Goal: Task Accomplishment & Management: Complete application form

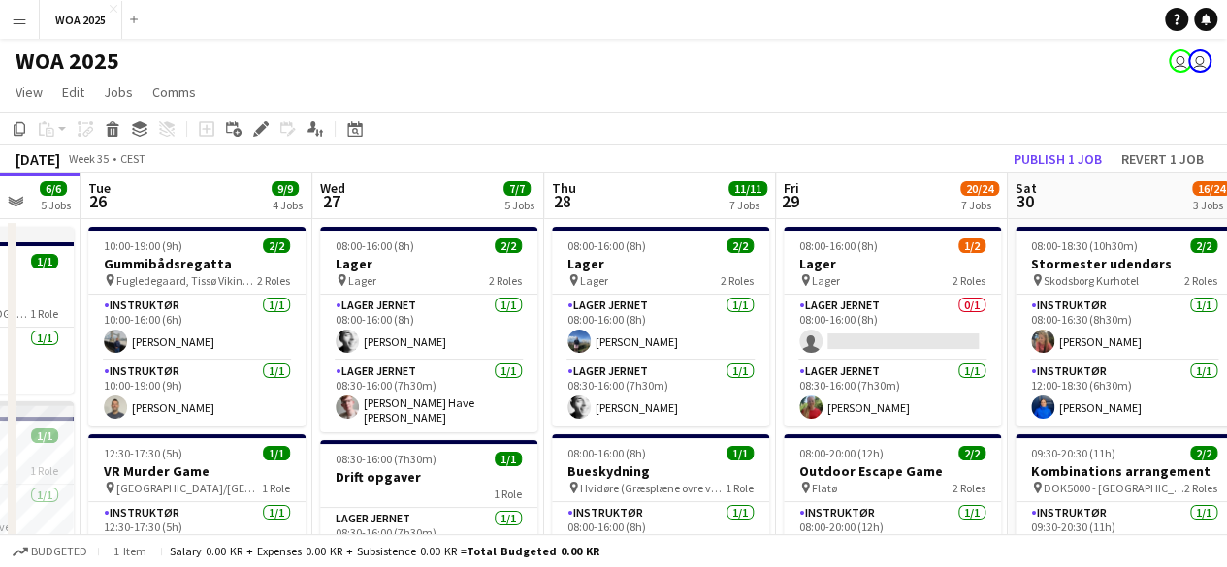
scroll to position [0, 503]
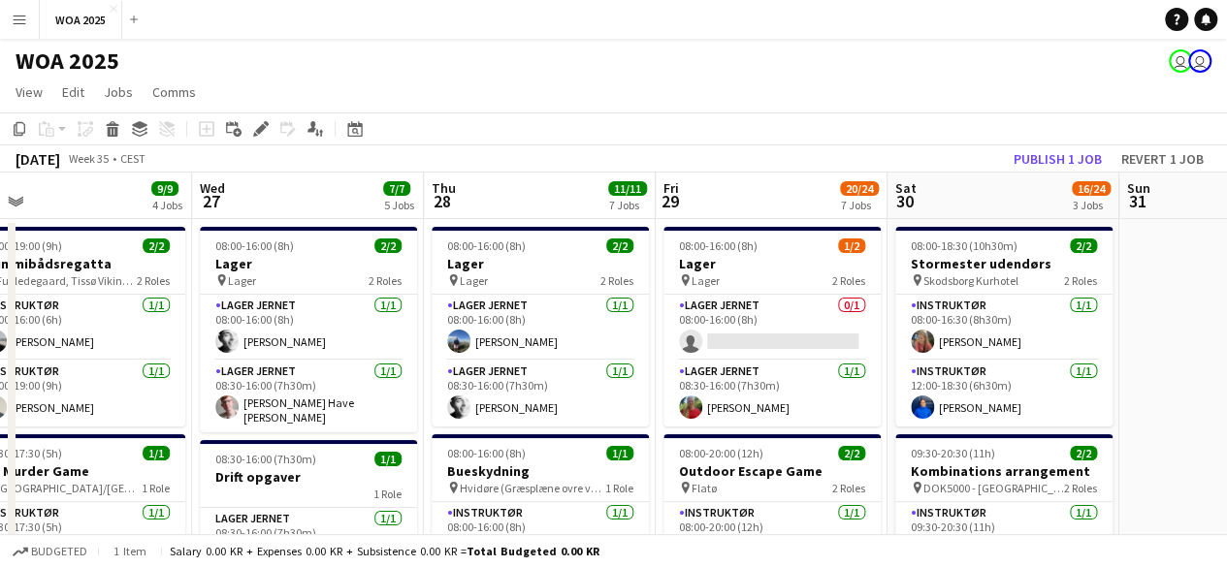
drag, startPoint x: 168, startPoint y: 315, endPoint x: 770, endPoint y: 333, distance: 602.5
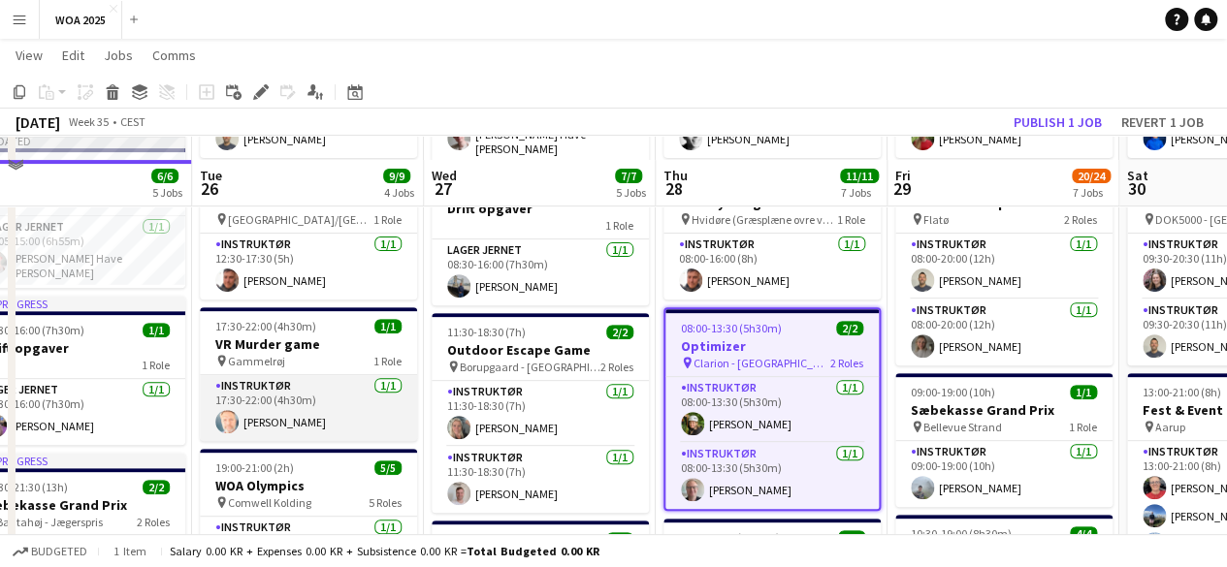
scroll to position [0, 0]
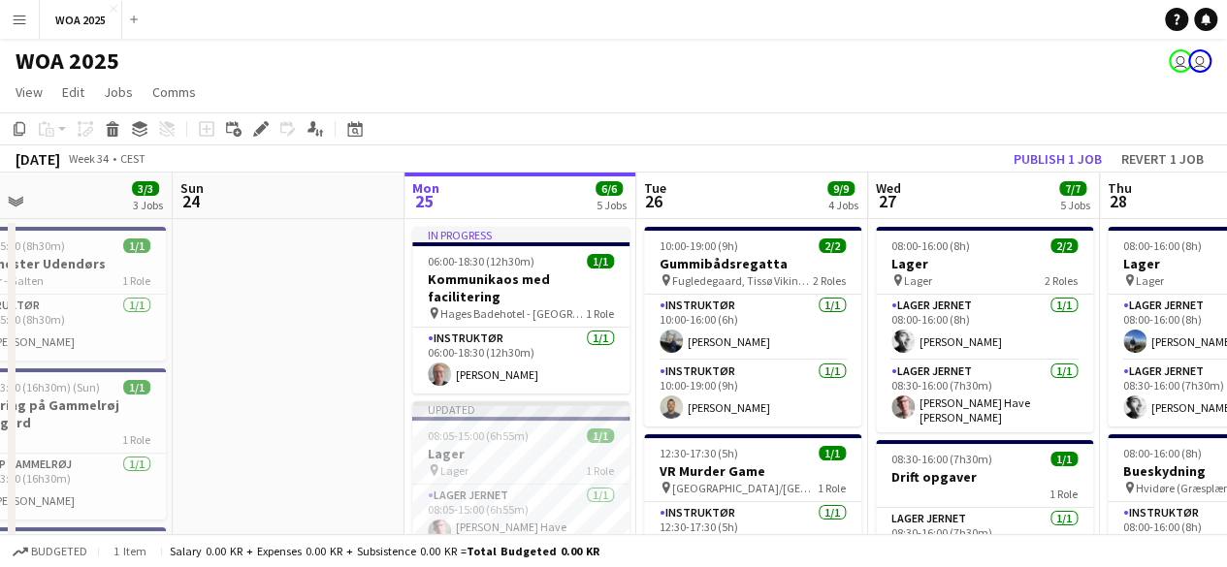
drag, startPoint x: 150, startPoint y: 391, endPoint x: 648, endPoint y: 361, distance: 498.4
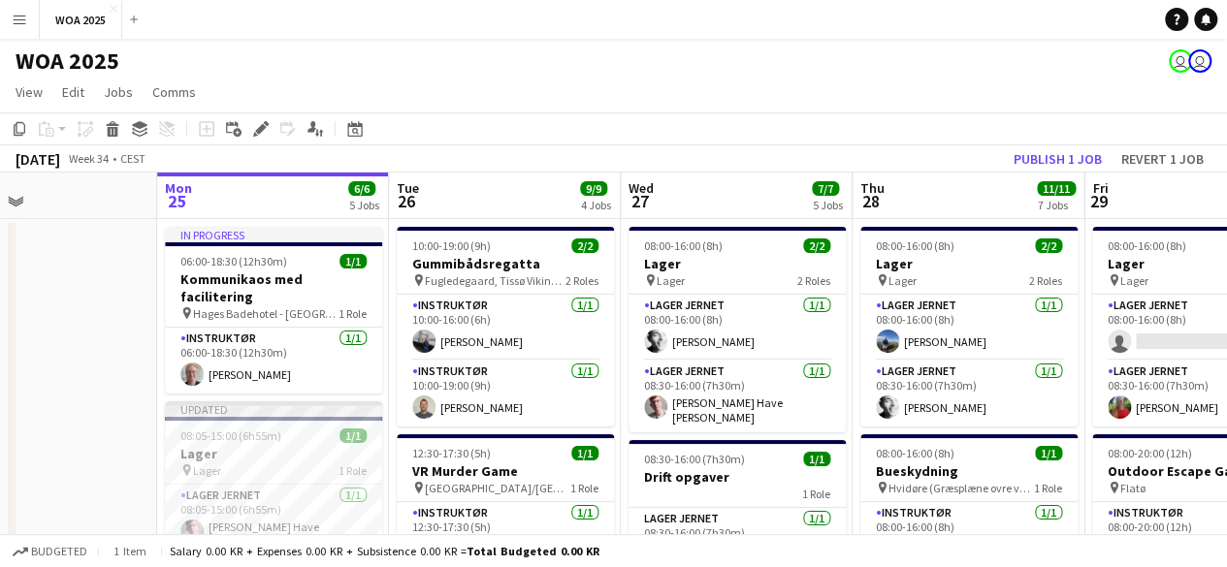
drag, startPoint x: 636, startPoint y: 362, endPoint x: 294, endPoint y: 348, distance: 342.6
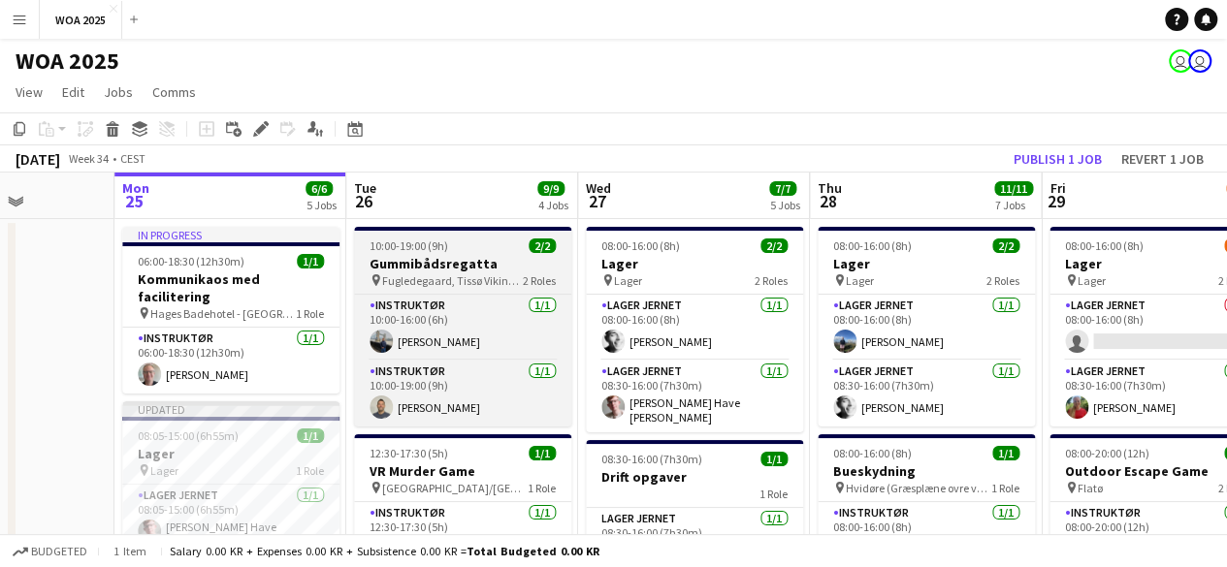
click at [479, 292] on app-job-card "10:00-19:00 (9h) 2/2 Gummibådsregatta pin Fugledegaard, Tissø Vikingecenter 2 R…" at bounding box center [462, 327] width 217 height 200
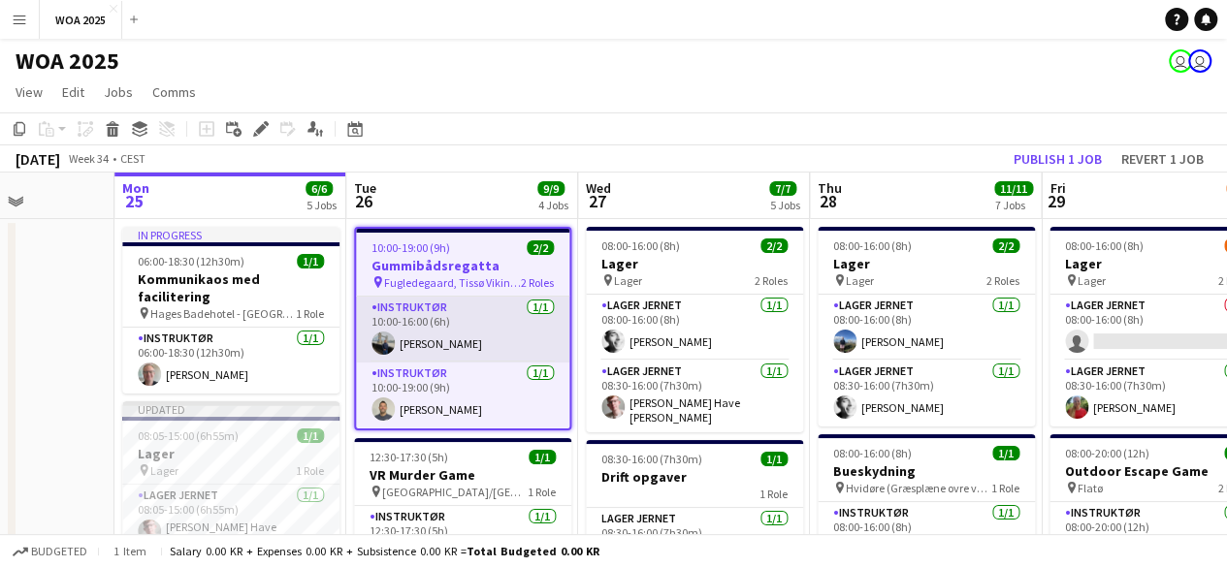
click at [508, 319] on app-card-role "Instruktør [DATE] 10:00-16:00 (6h) [PERSON_NAME]" at bounding box center [462, 330] width 213 height 66
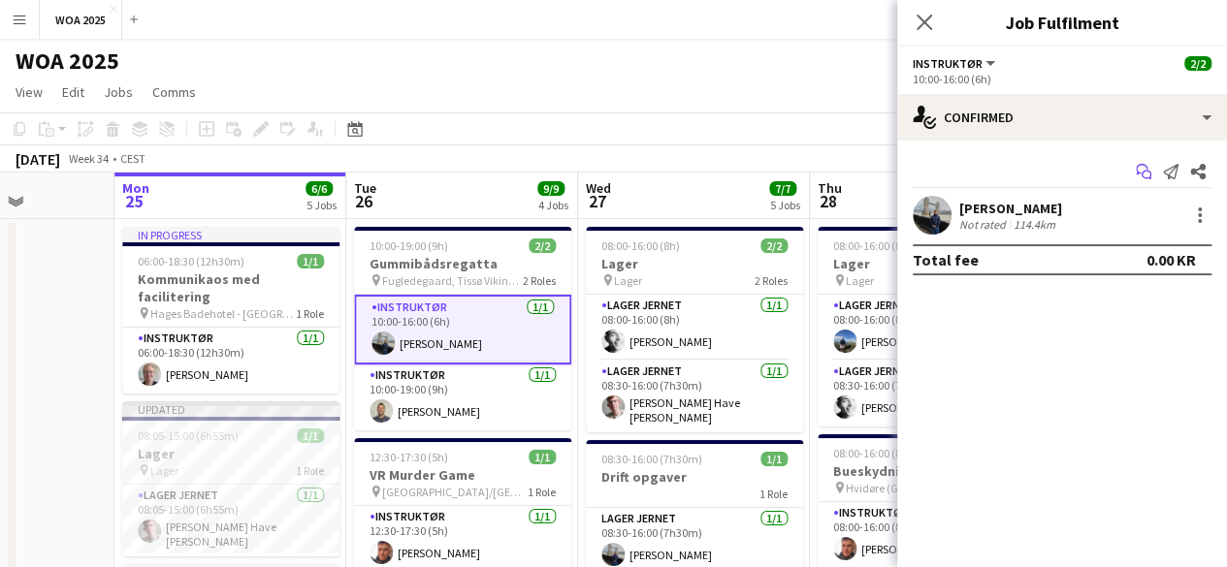
click at [1138, 176] on icon "Start chat" at bounding box center [1144, 172] width 16 height 16
click at [1146, 177] on icon "Start chat" at bounding box center [1144, 172] width 16 height 16
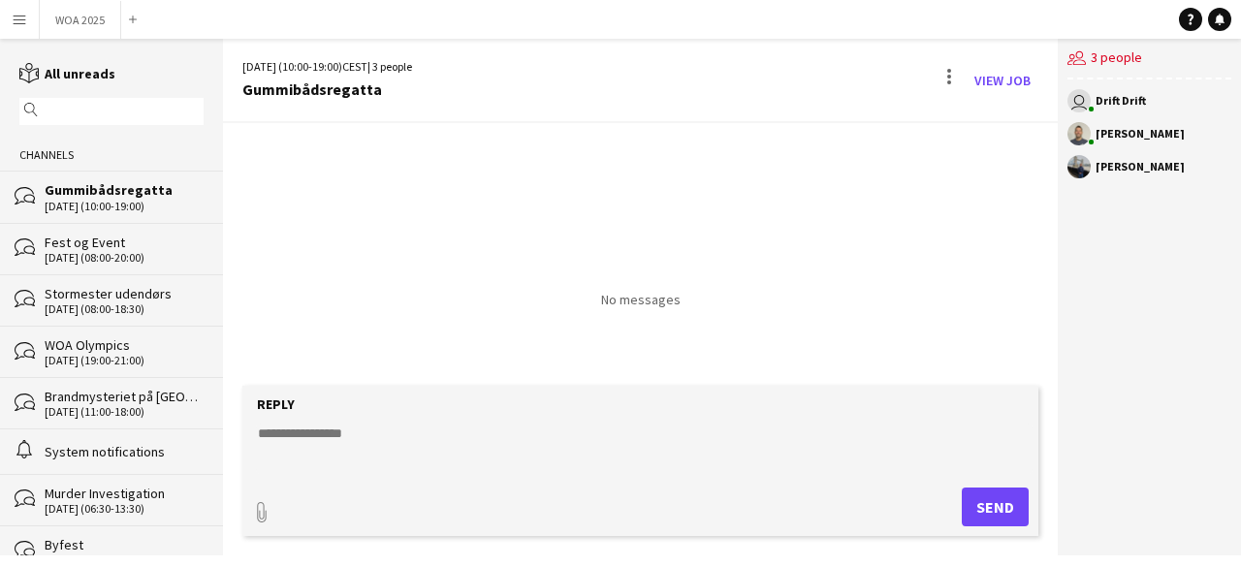
click at [546, 448] on textarea at bounding box center [644, 449] width 777 height 50
type textarea "**********"
click at [1005, 515] on button "Send" at bounding box center [995, 507] width 67 height 39
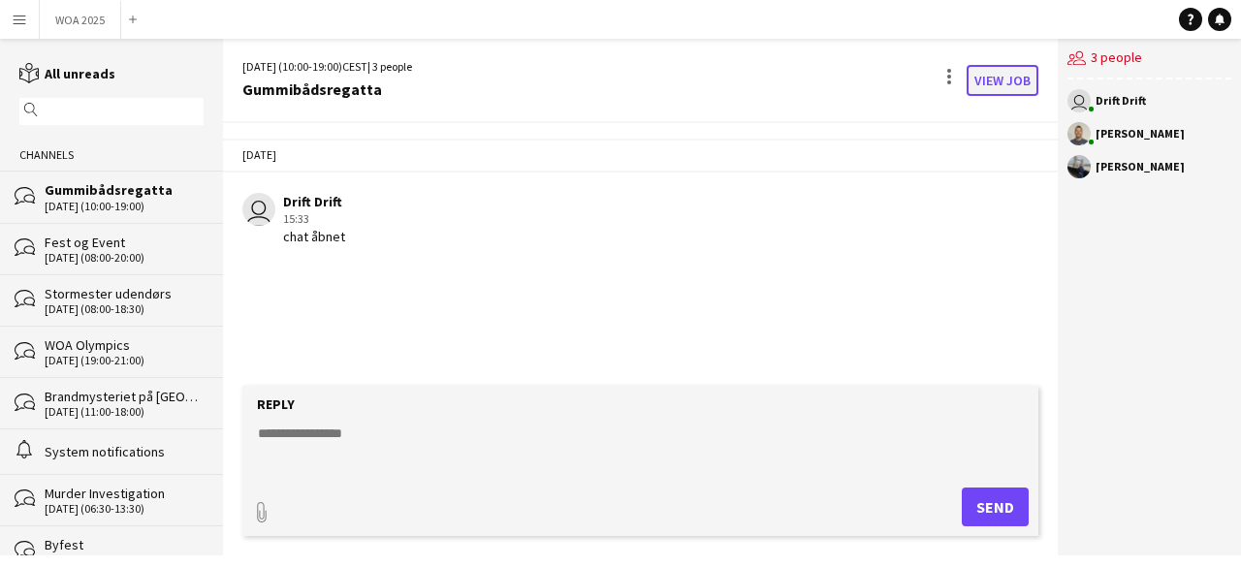
click at [1013, 83] on link "View Job" at bounding box center [1003, 80] width 72 height 31
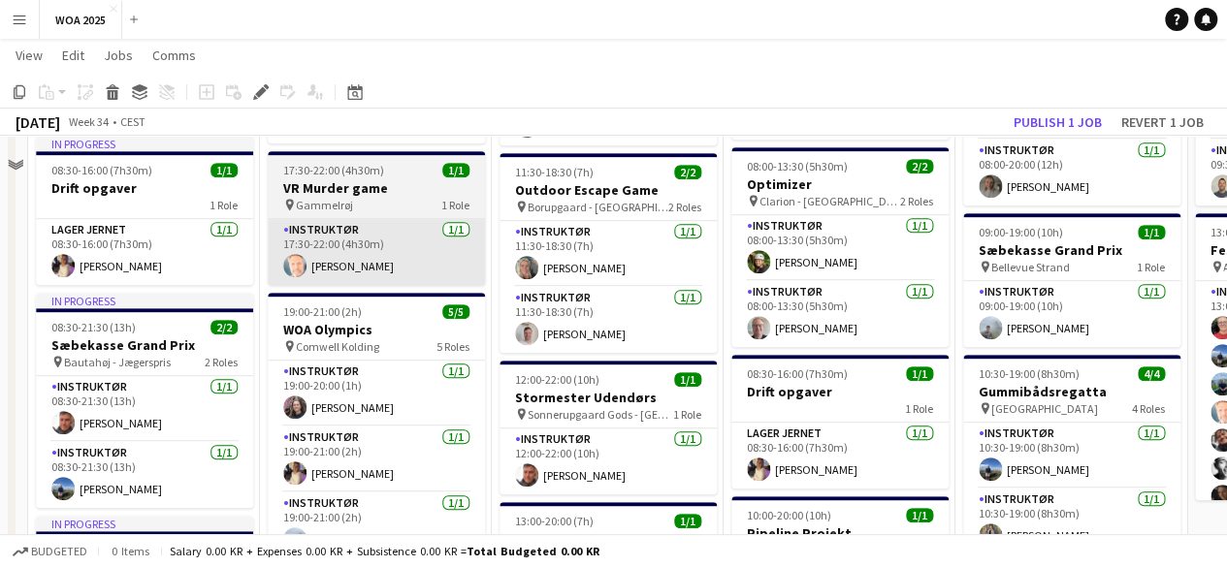
scroll to position [485, 0]
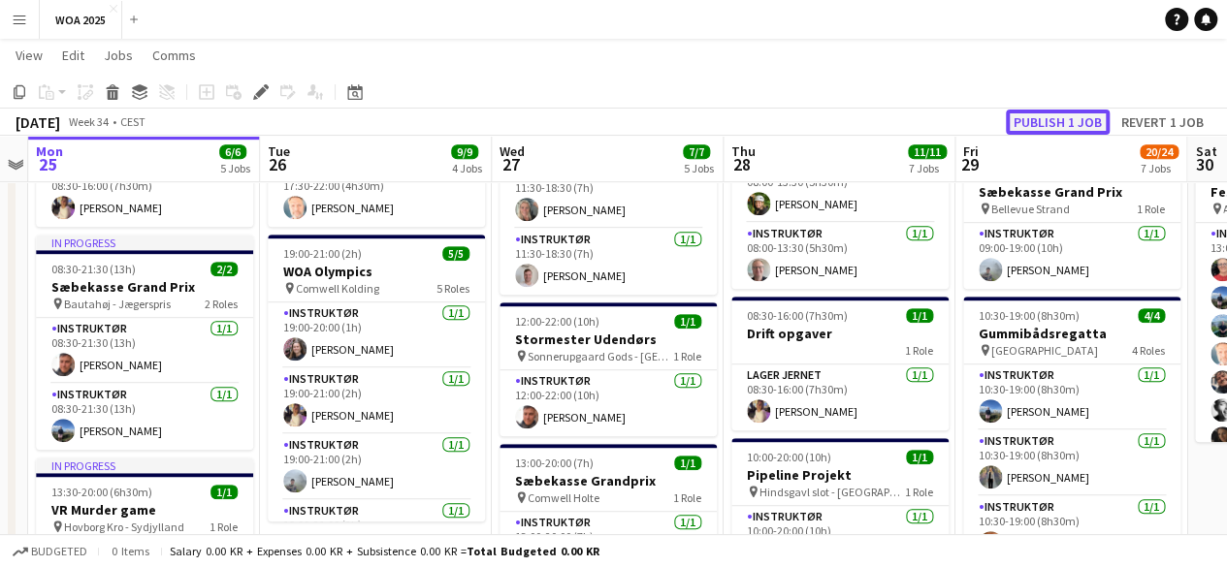
click at [1076, 126] on button "Publish 1 job" at bounding box center [1058, 122] width 104 height 25
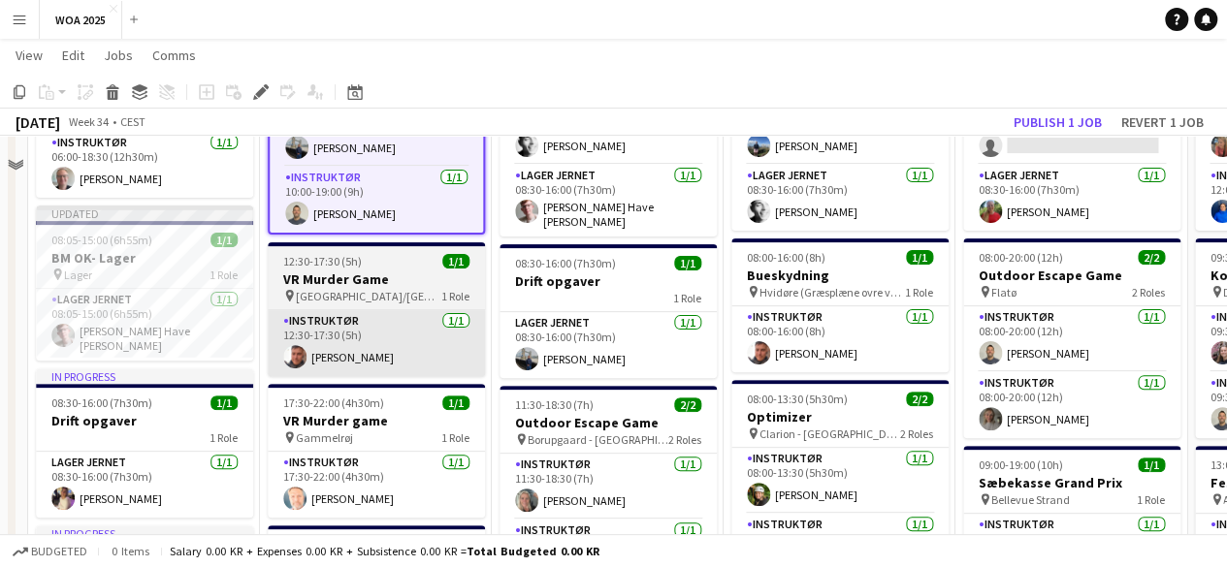
scroll to position [0, 0]
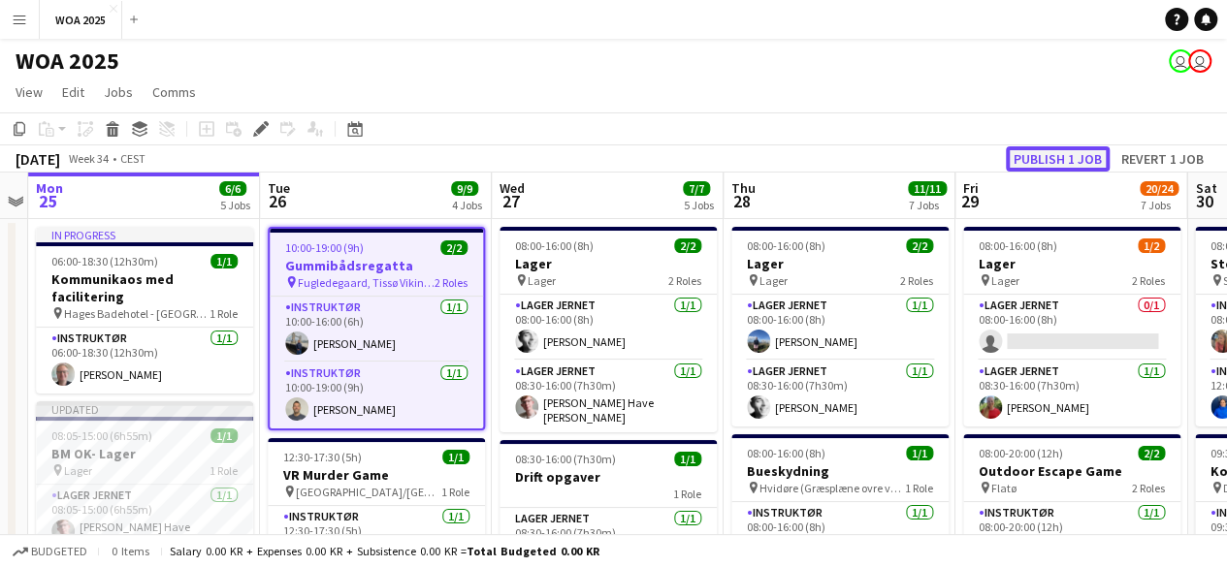
click at [1069, 156] on button "Publish 1 job" at bounding box center [1058, 158] width 104 height 25
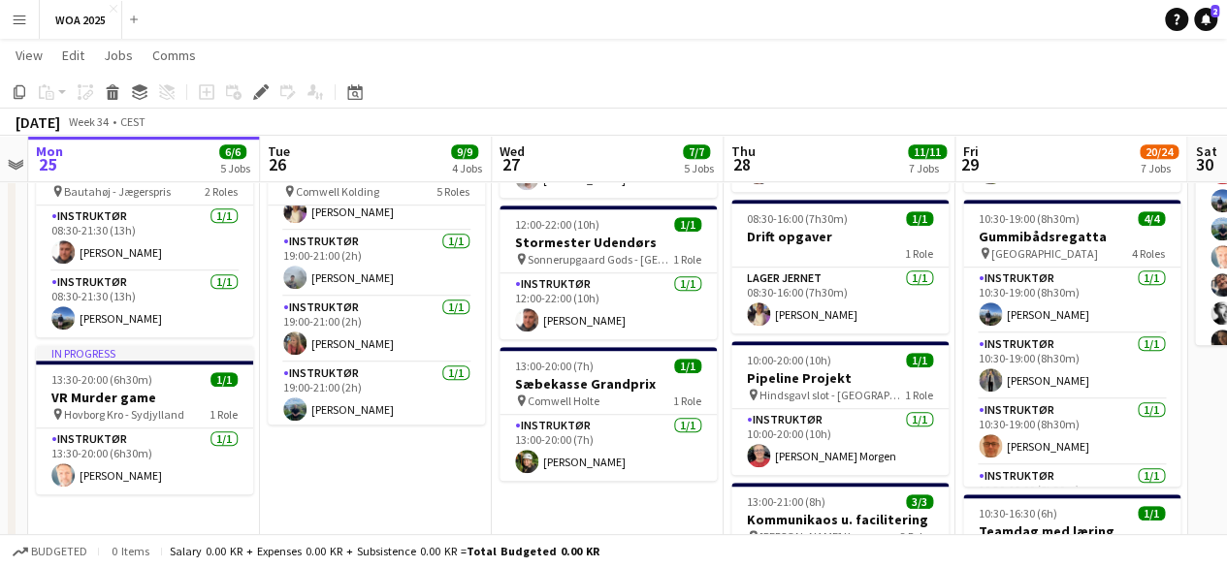
scroll to position [110, 0]
click at [382, 489] on app-date-cell "10:00-19:00 (9h) 2/2 Gummibådsregatta pin Fugledegaard, Tissø Vikingecenter 2 R…" at bounding box center [376, 448] width 232 height 1627
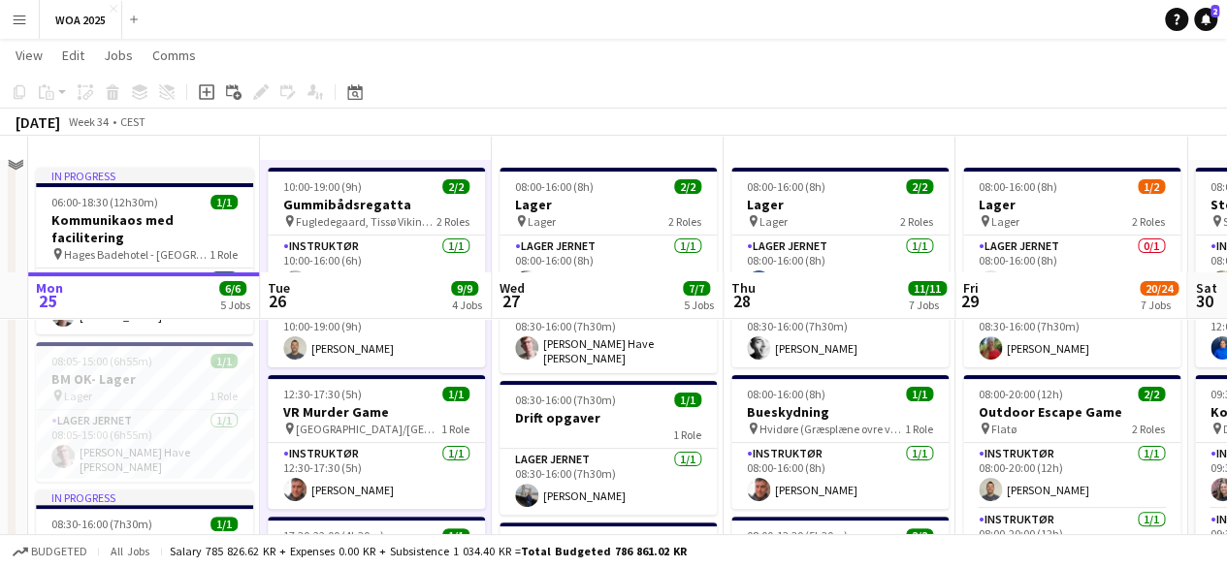
scroll to position [0, 0]
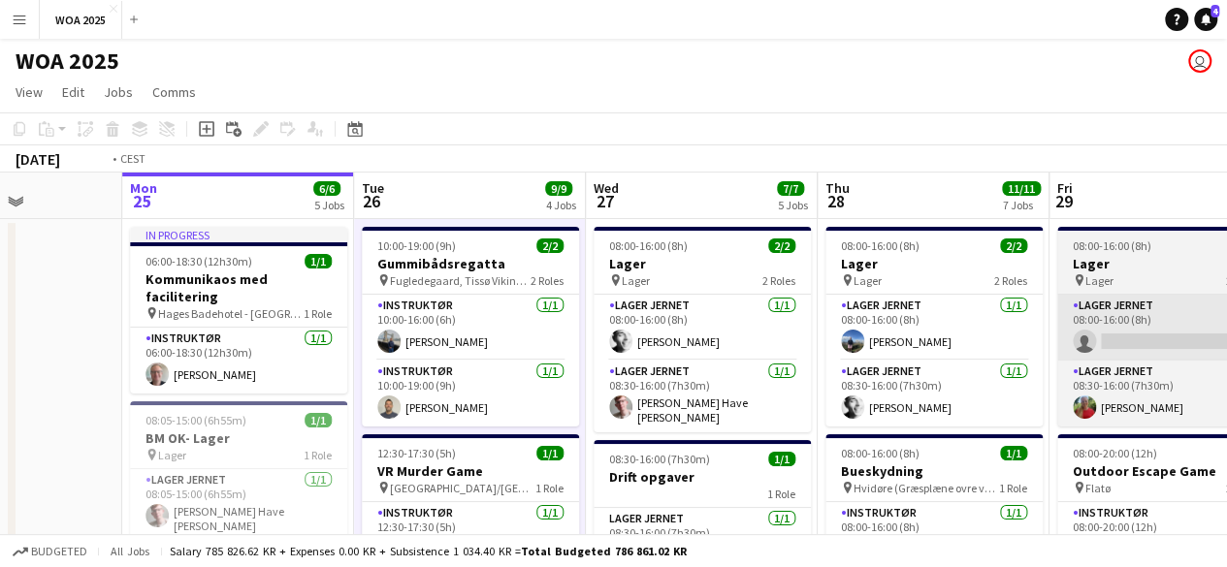
drag, startPoint x: 839, startPoint y: 353, endPoint x: 670, endPoint y: 325, distance: 171.1
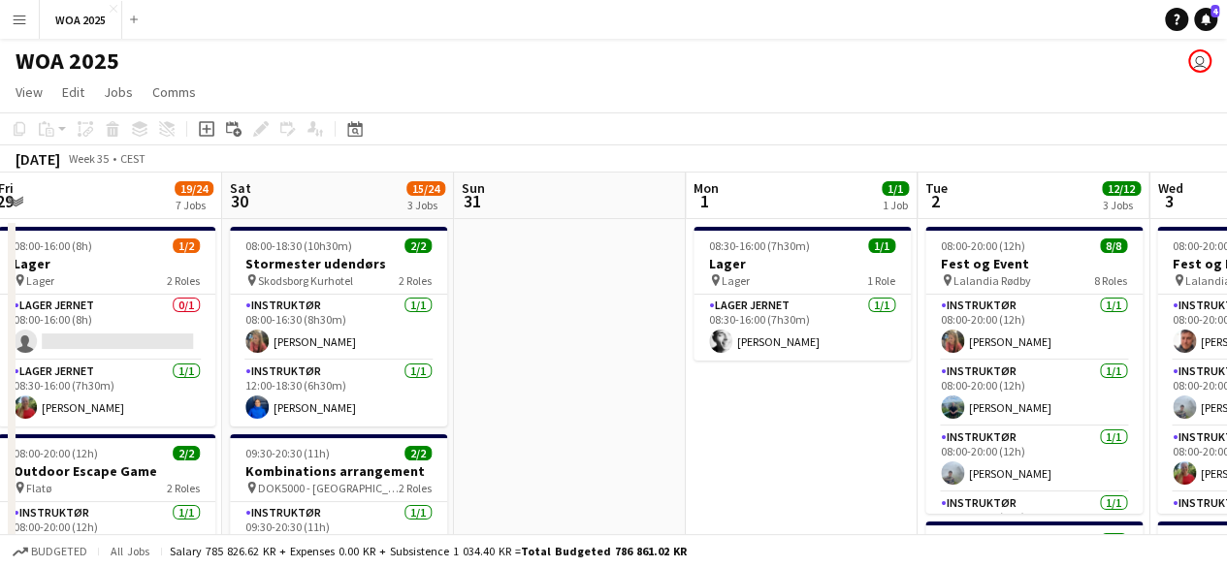
drag, startPoint x: 801, startPoint y: 328, endPoint x: 282, endPoint y: 328, distance: 518.8
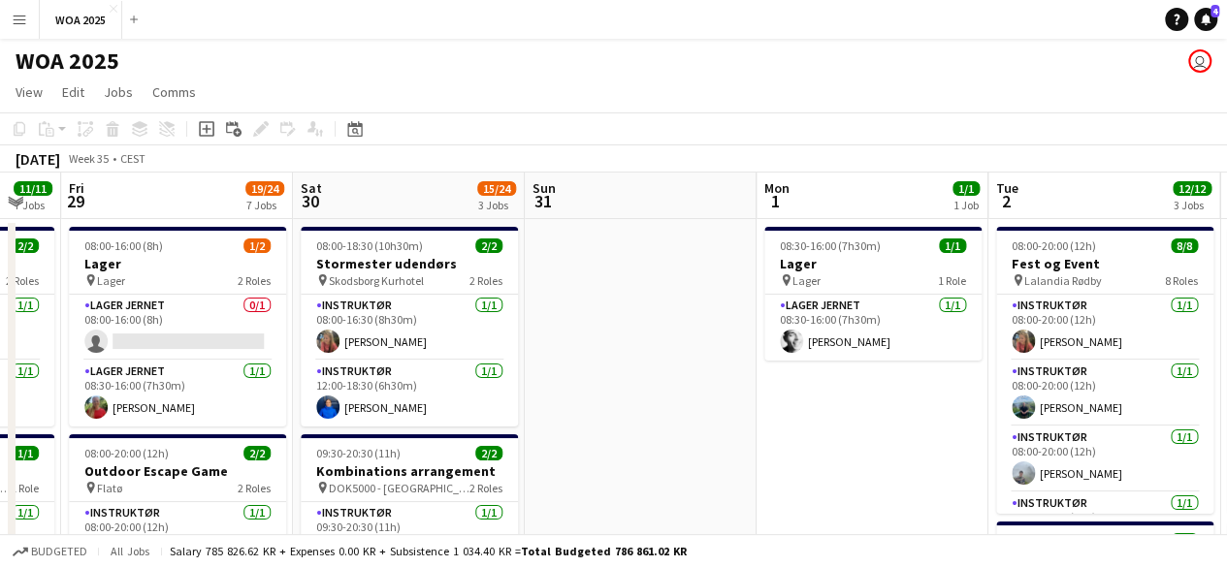
drag, startPoint x: 722, startPoint y: 323, endPoint x: 330, endPoint y: 331, distance: 392.8
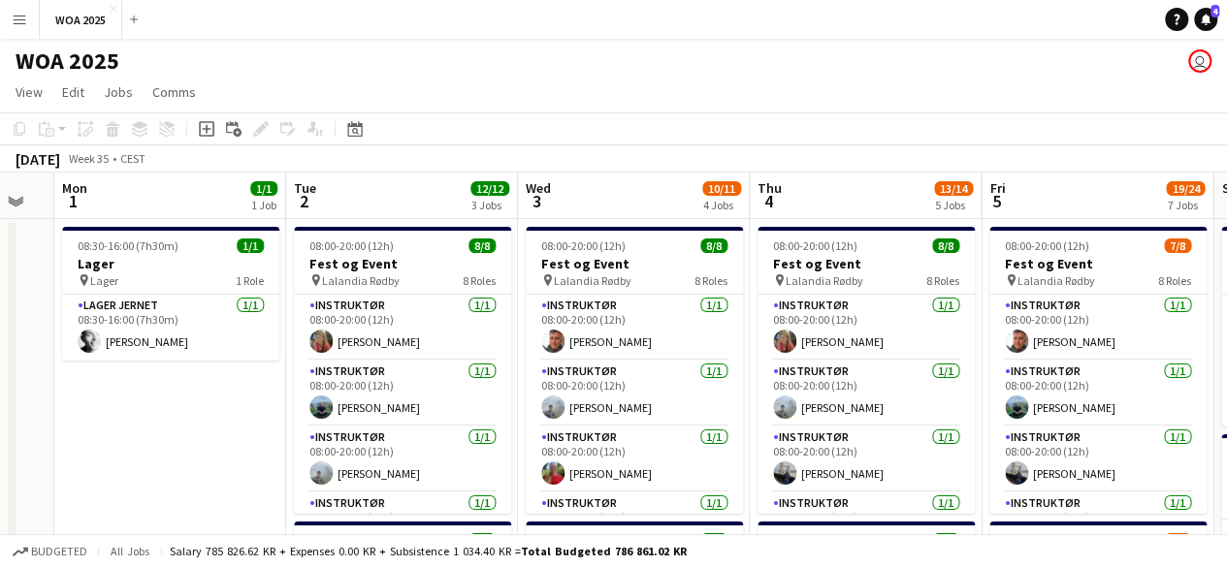
drag, startPoint x: 809, startPoint y: 395, endPoint x: 772, endPoint y: 397, distance: 36.9
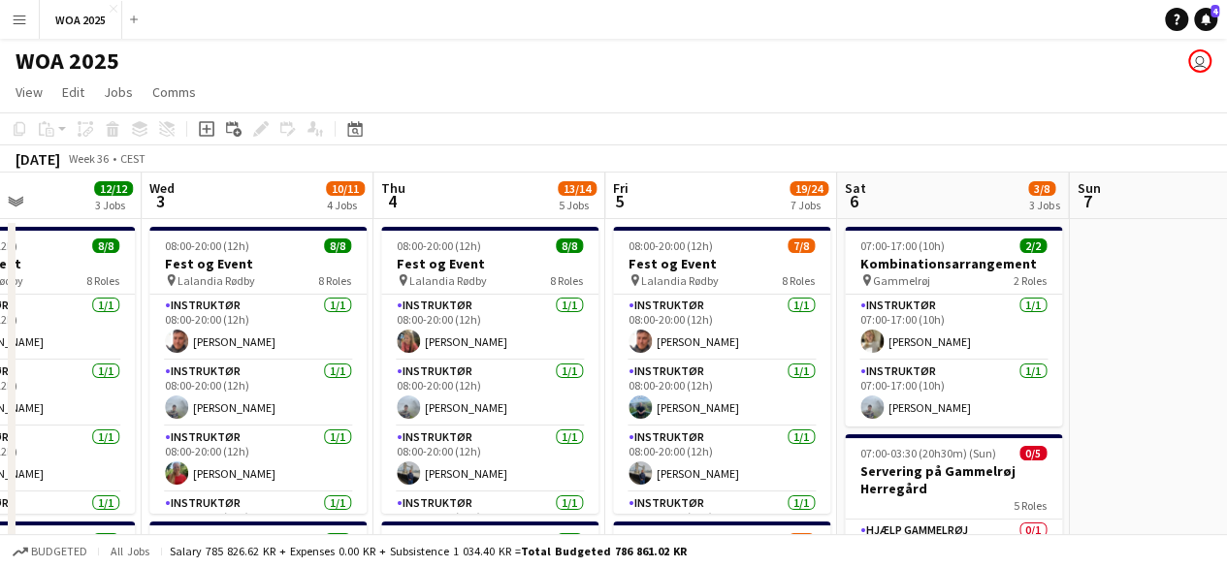
scroll to position [0, 791]
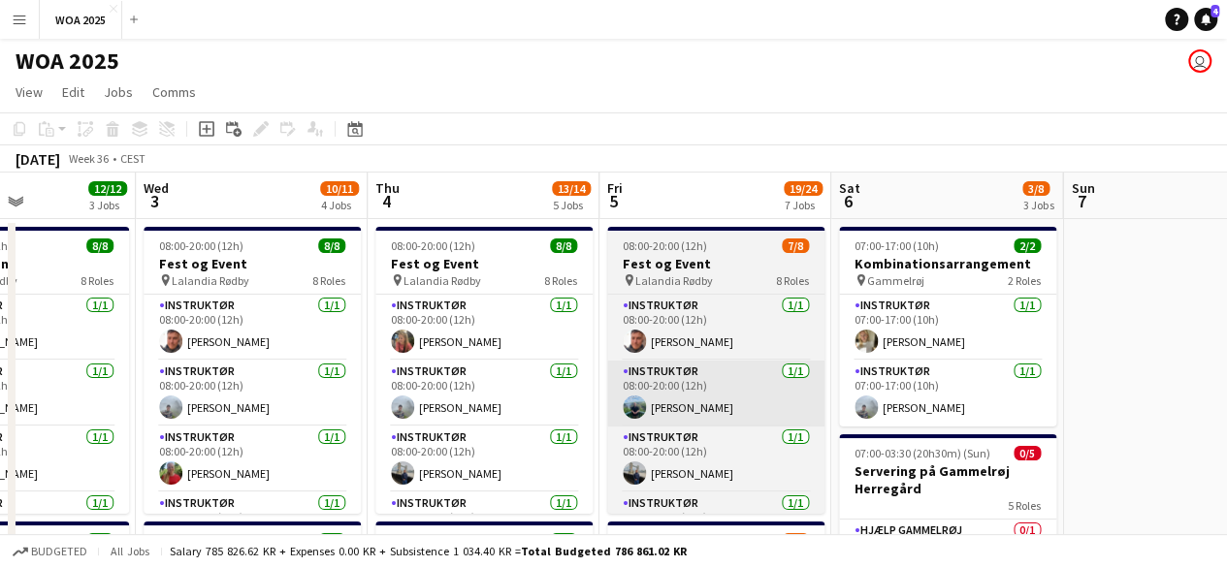
drag, startPoint x: 960, startPoint y: 399, endPoint x: 642, endPoint y: 371, distance: 319.2
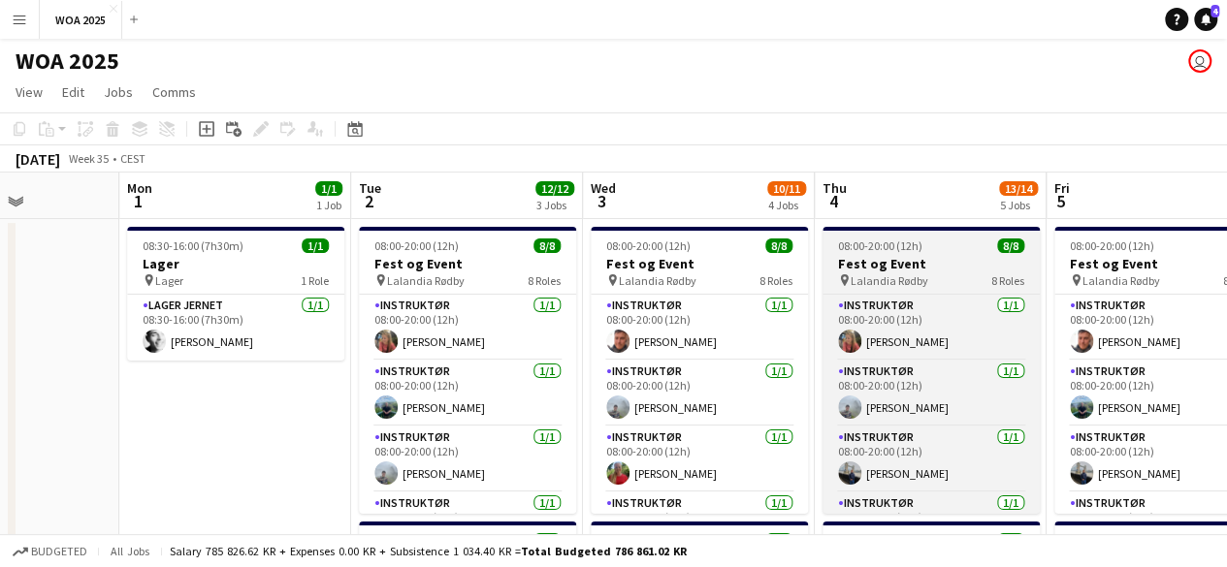
scroll to position [0, 594]
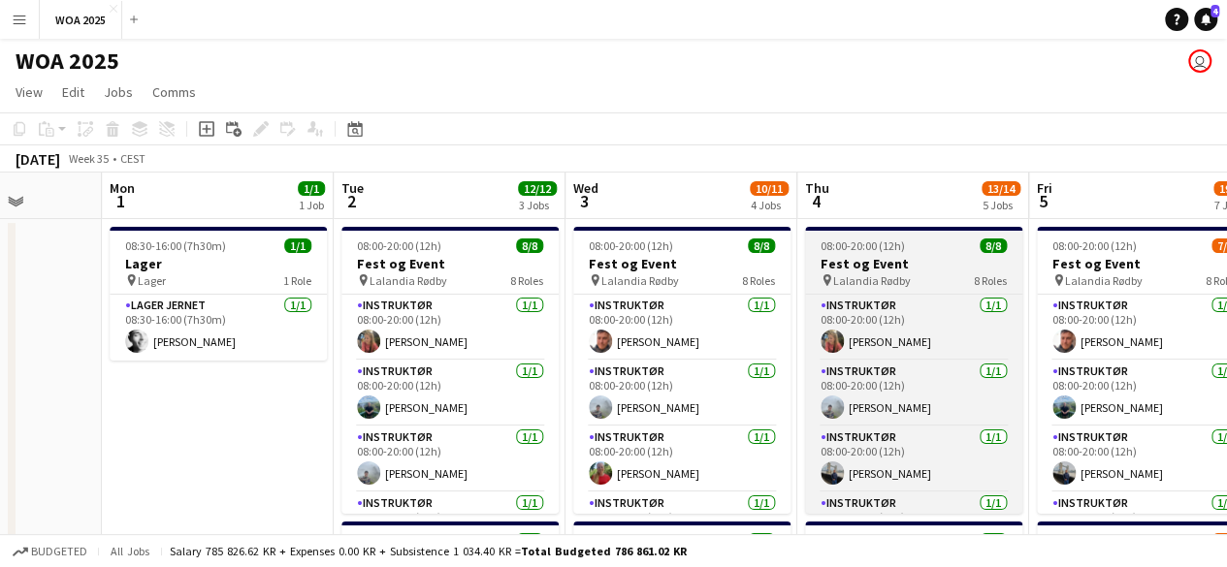
drag, startPoint x: 398, startPoint y: 296, endPoint x: 826, endPoint y: 273, distance: 429.2
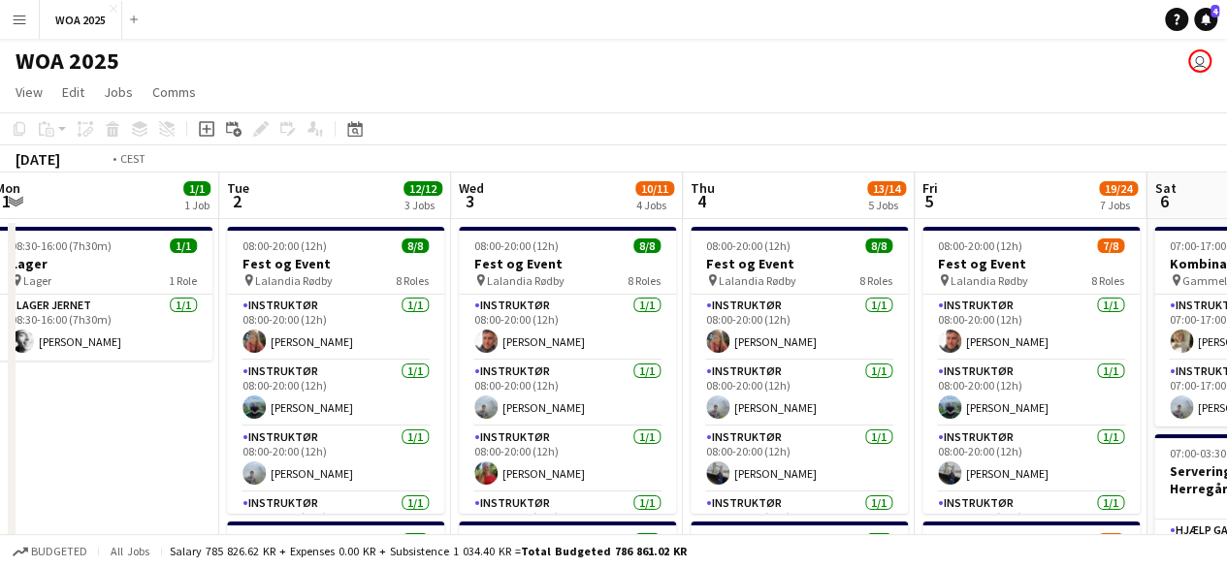
scroll to position [0, 511]
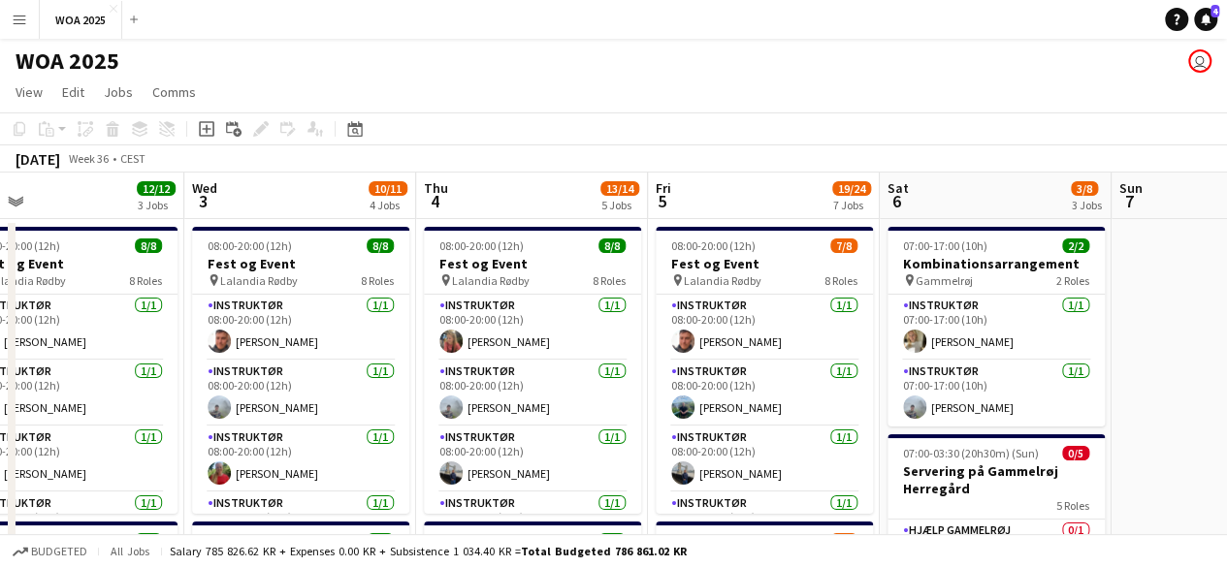
drag, startPoint x: 1065, startPoint y: 331, endPoint x: 685, endPoint y: 321, distance: 380.3
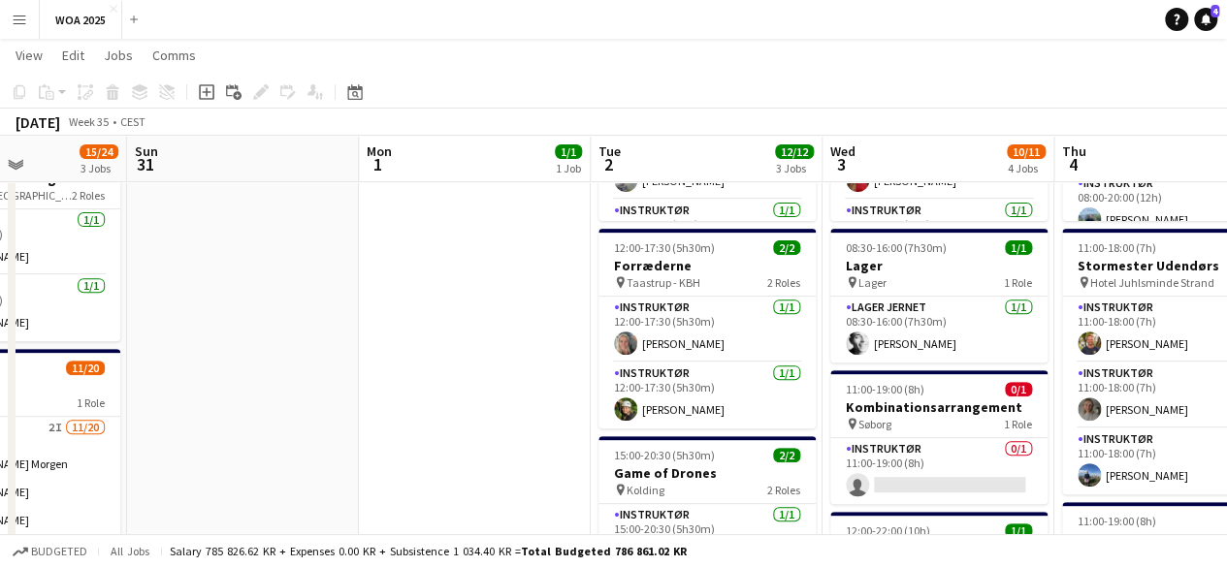
scroll to position [0, 573]
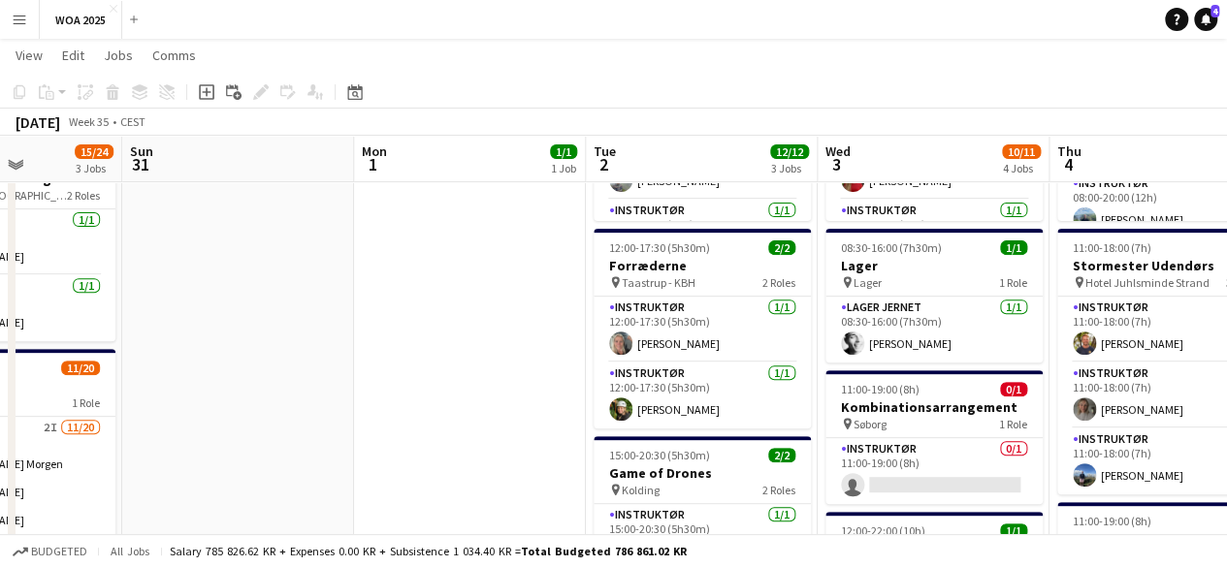
drag, startPoint x: 272, startPoint y: 304, endPoint x: 906, endPoint y: 381, distance: 638.0
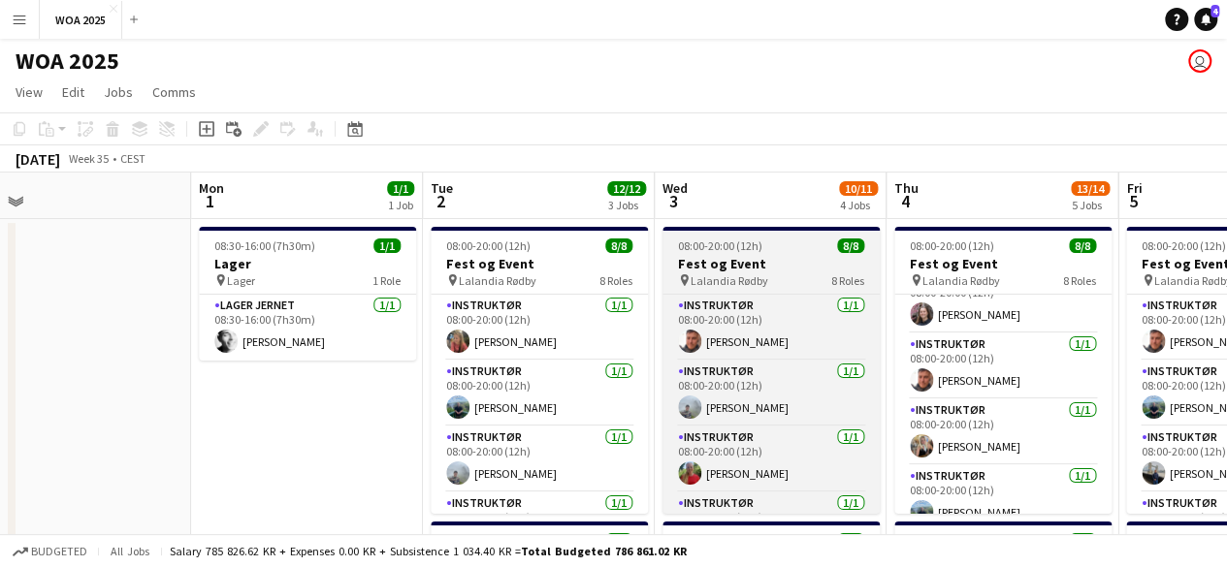
scroll to position [0, 817]
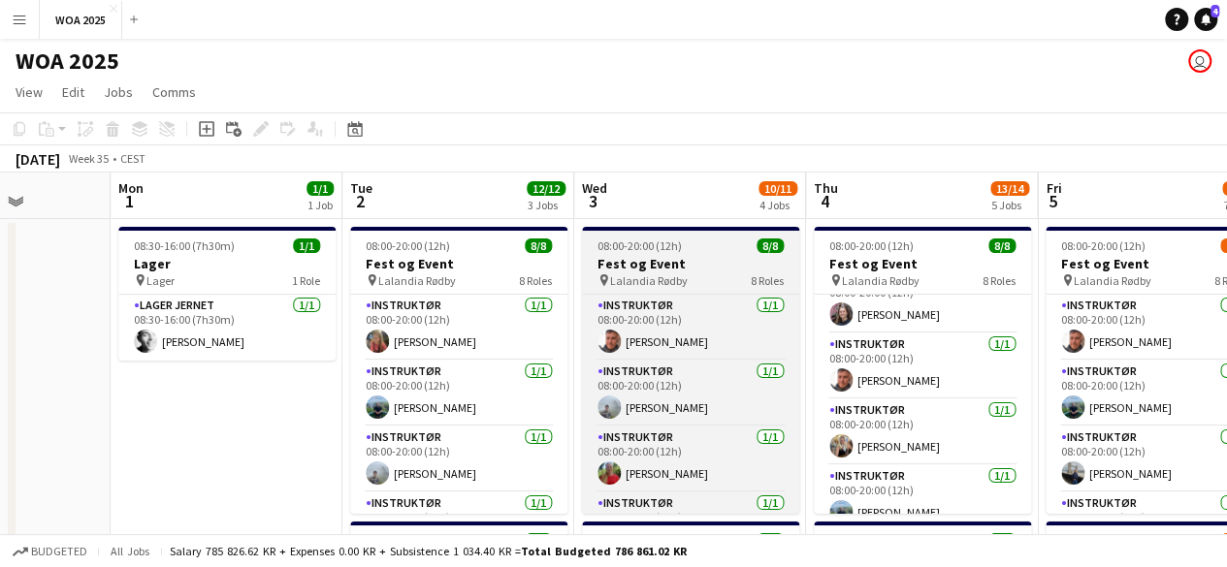
drag, startPoint x: 962, startPoint y: 265, endPoint x: 778, endPoint y: 264, distance: 184.3
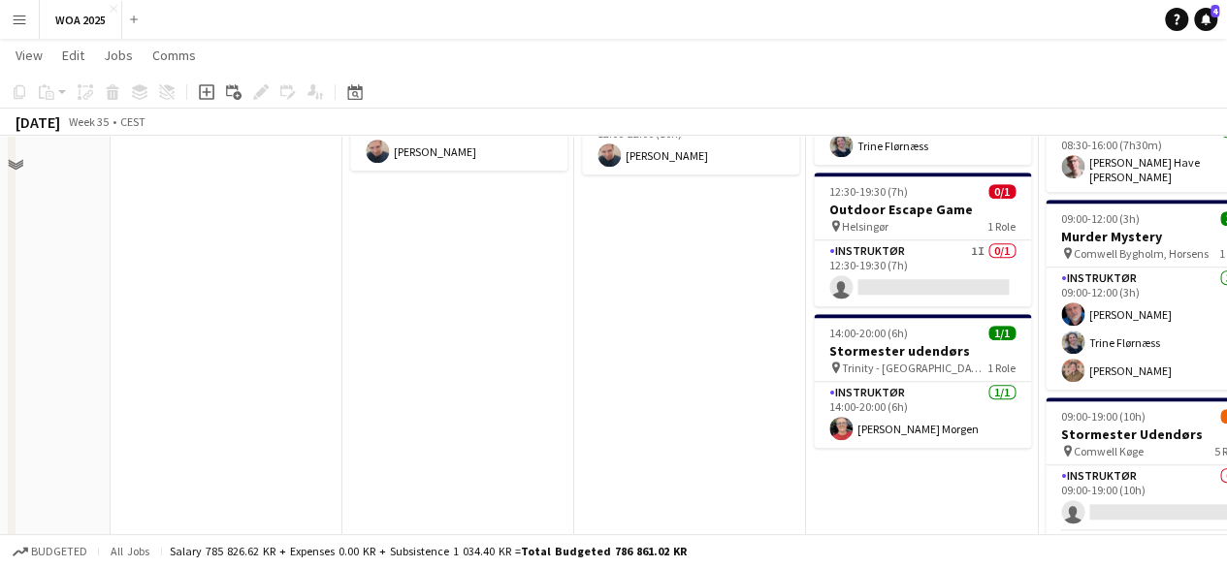
scroll to position [776, 0]
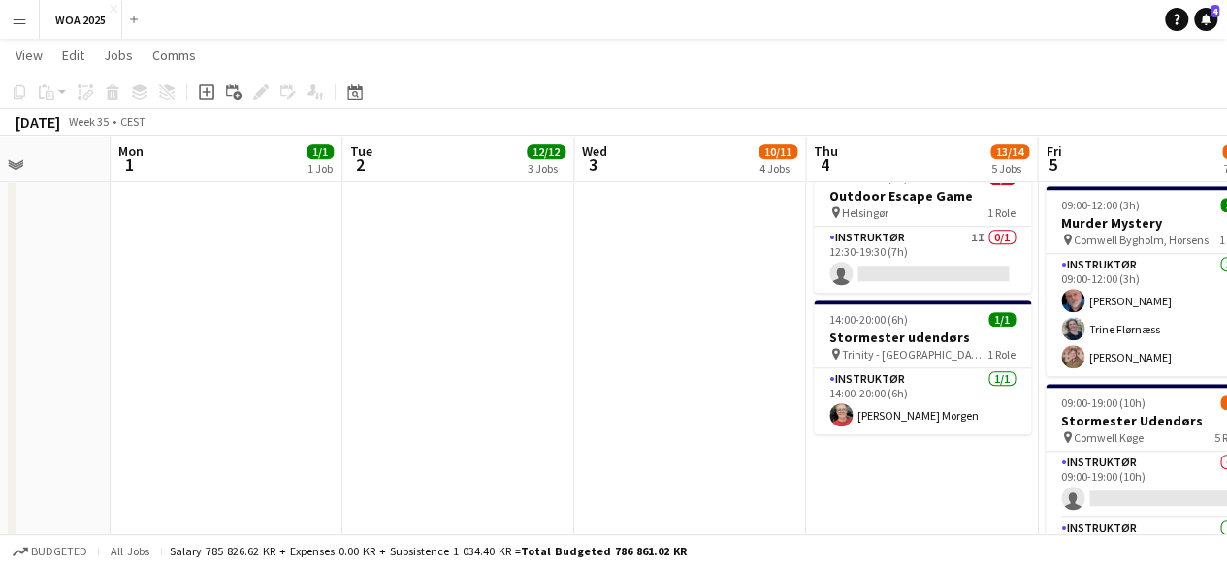
click at [919, 484] on app-date-cell "08:00-20:00 (12h) 8/8 Fest og Event pin Lalandia Rødby 8 Roles Instruktør [DATE…" at bounding box center [922, 254] width 232 height 1627
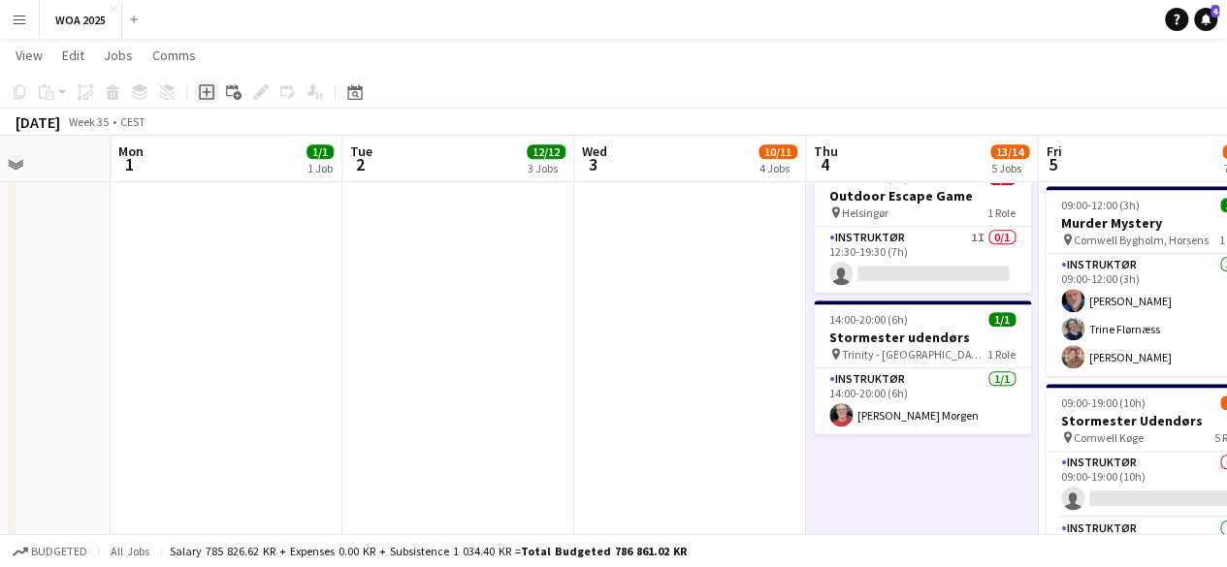
click at [205, 98] on icon "Add job" at bounding box center [207, 92] width 16 height 16
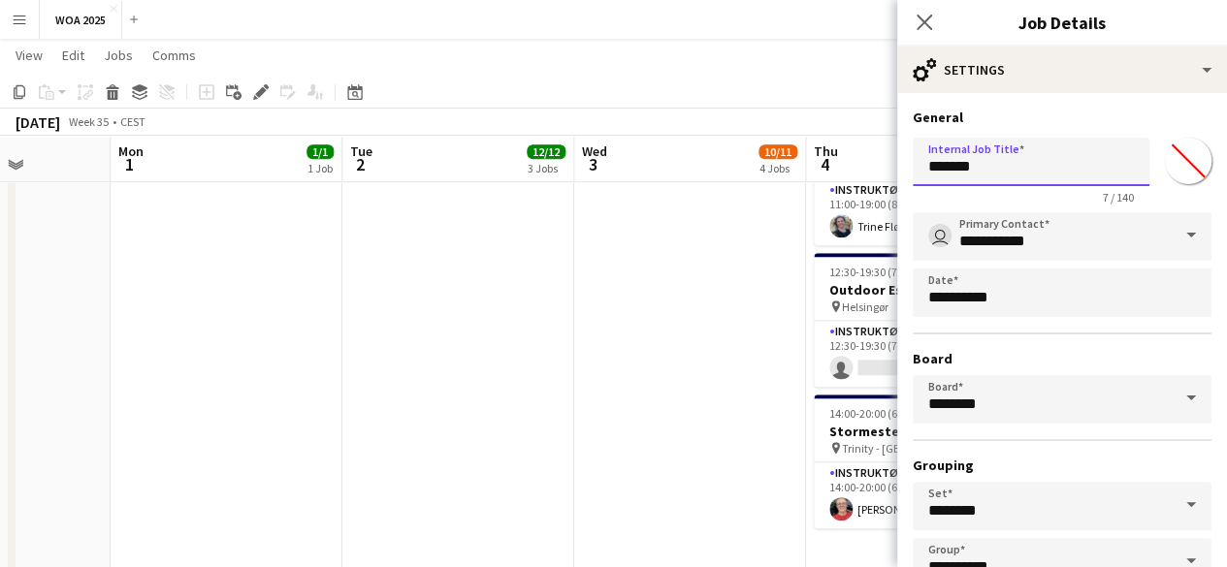
click at [1044, 181] on input "*******" at bounding box center [1031, 162] width 237 height 48
click at [1041, 160] on input "*******" at bounding box center [1031, 162] width 237 height 48
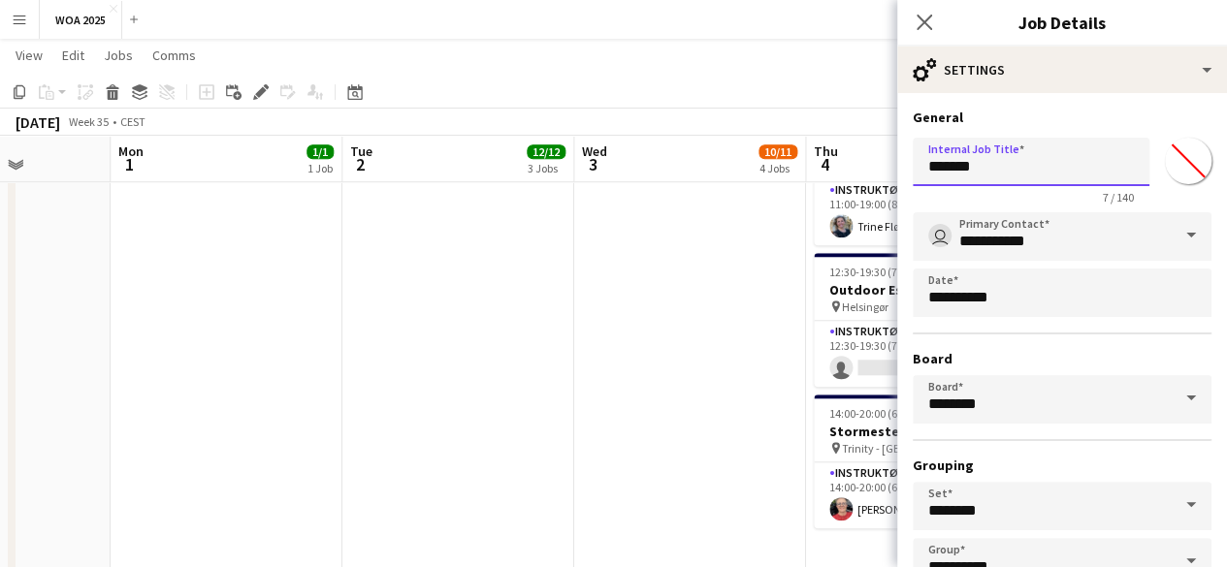
click at [1041, 160] on input "*******" at bounding box center [1031, 162] width 237 height 48
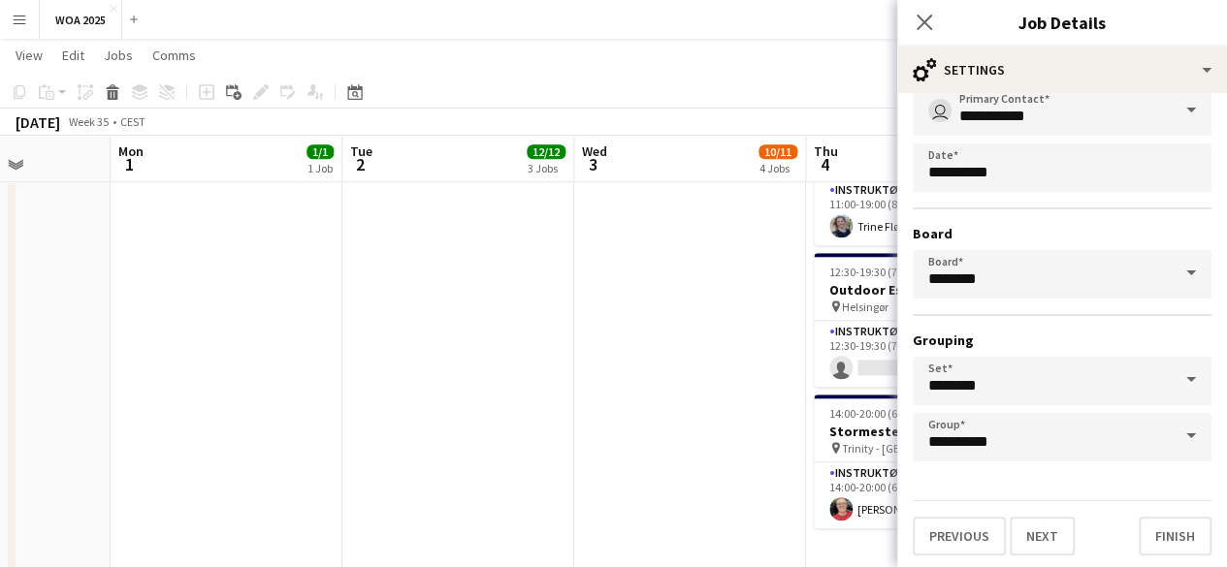
scroll to position [128, 0]
type input "**********"
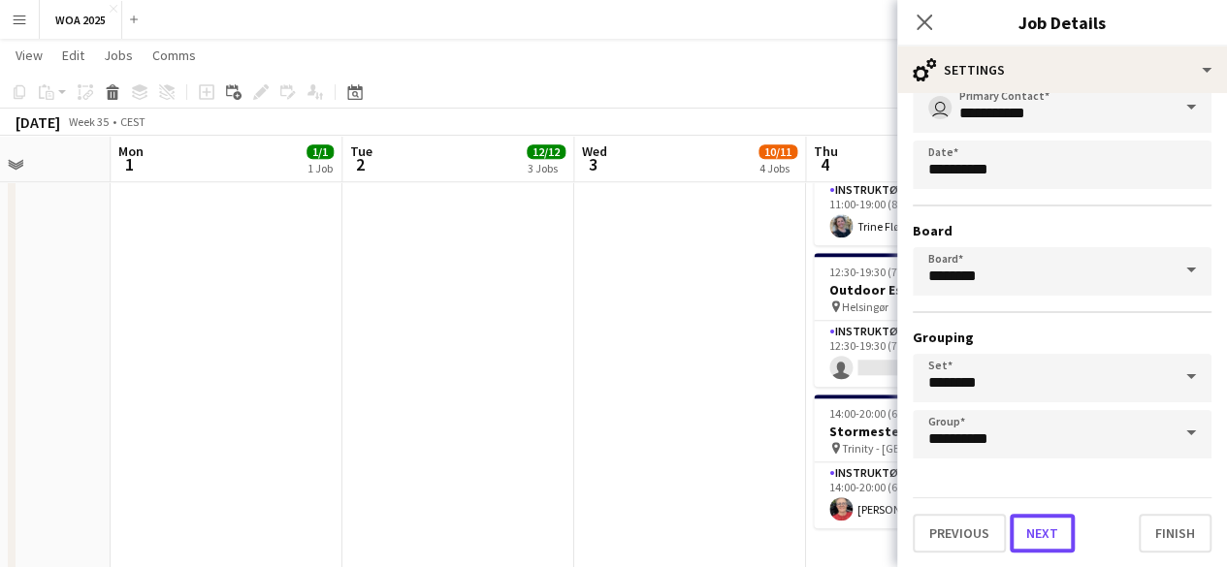
click at [1050, 536] on button "Next" at bounding box center [1041, 533] width 65 height 39
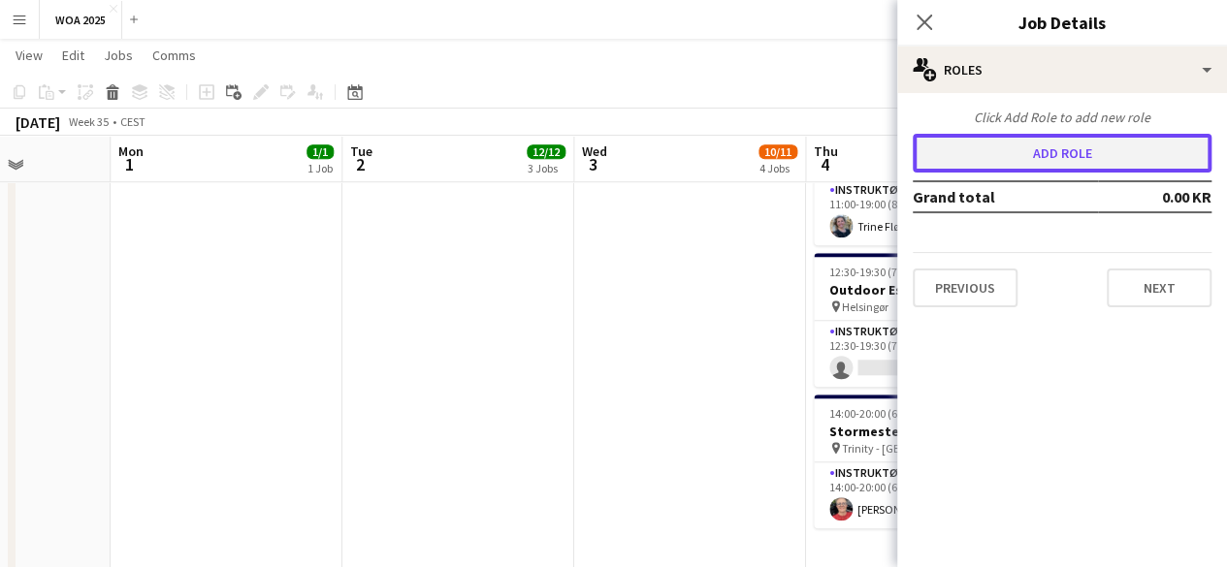
click at [1114, 151] on button "Add role" at bounding box center [1062, 153] width 299 height 39
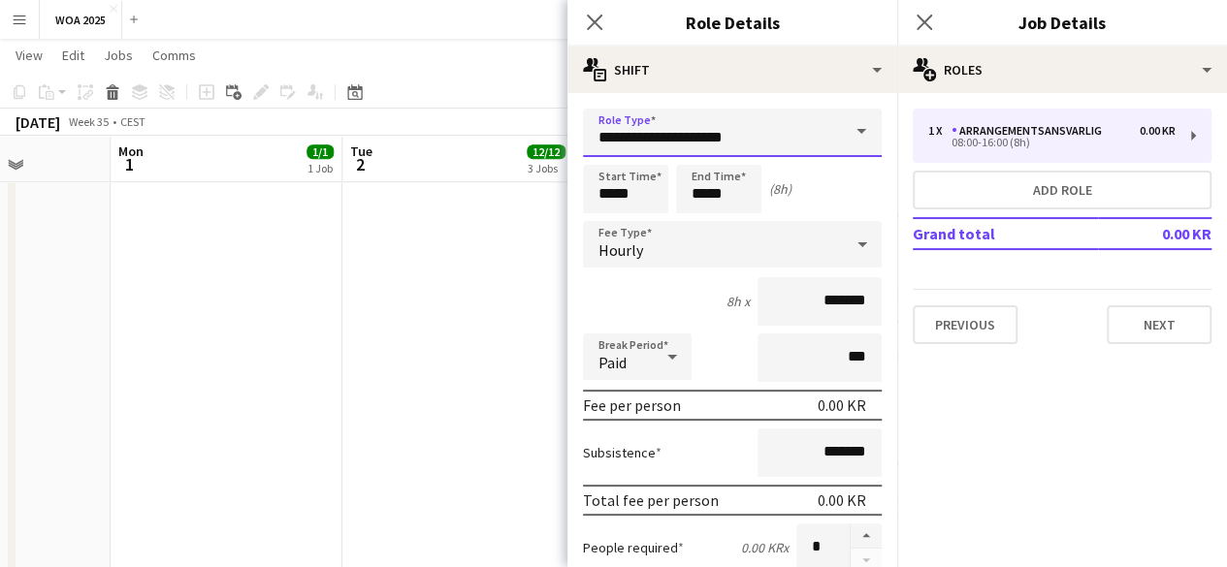
click at [817, 134] on input "**********" at bounding box center [732, 133] width 299 height 48
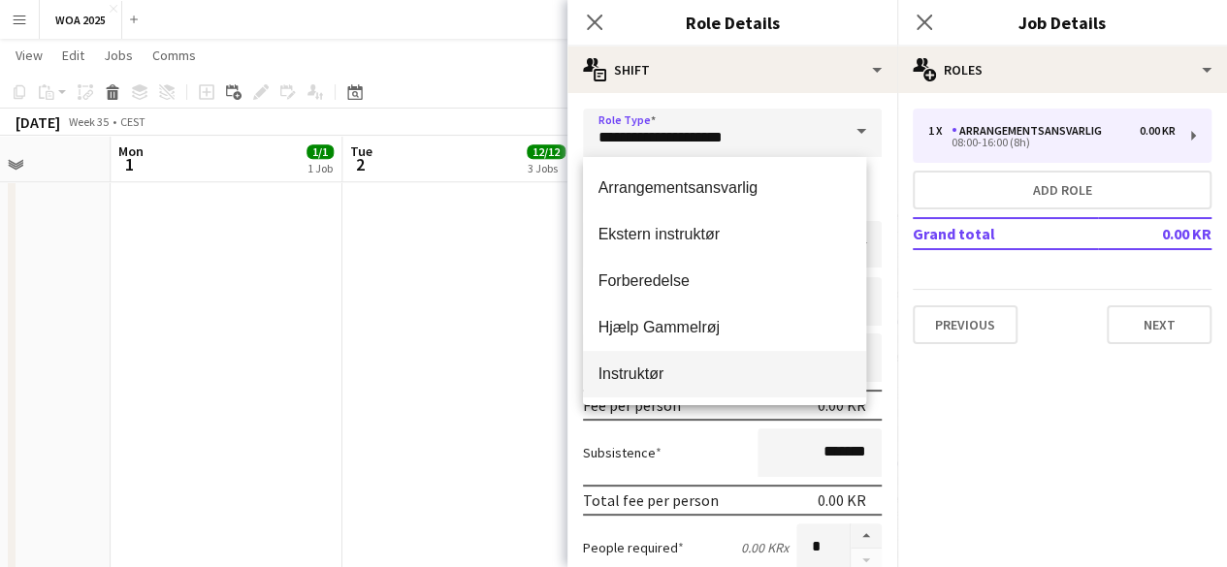
click at [716, 382] on span "Instruktør" at bounding box center [724, 374] width 253 height 18
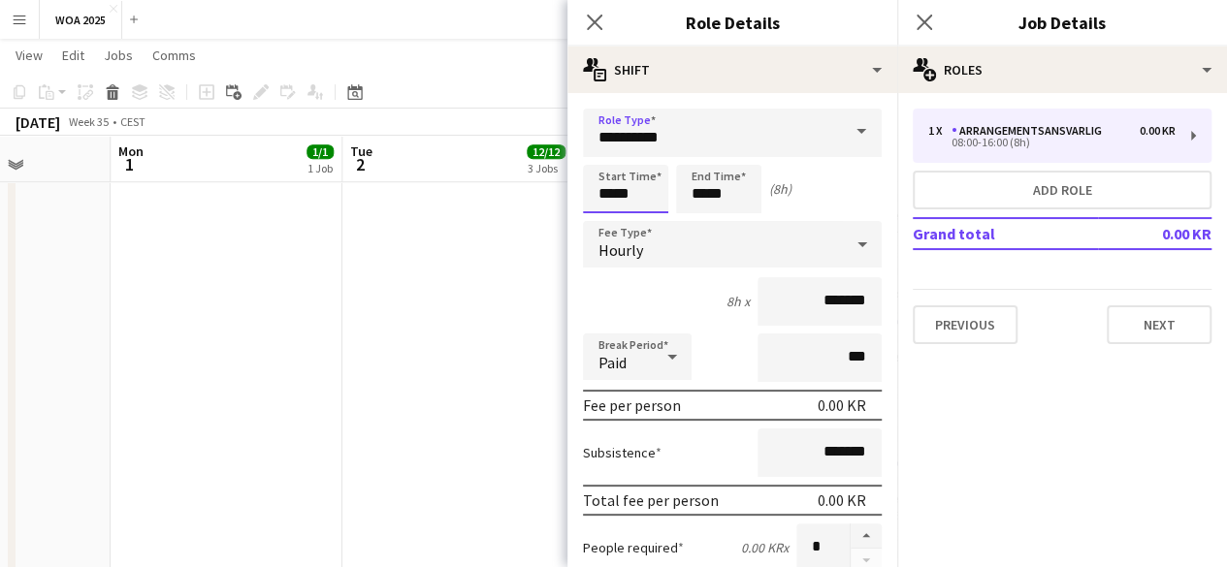
click at [630, 168] on input "*****" at bounding box center [625, 189] width 85 height 48
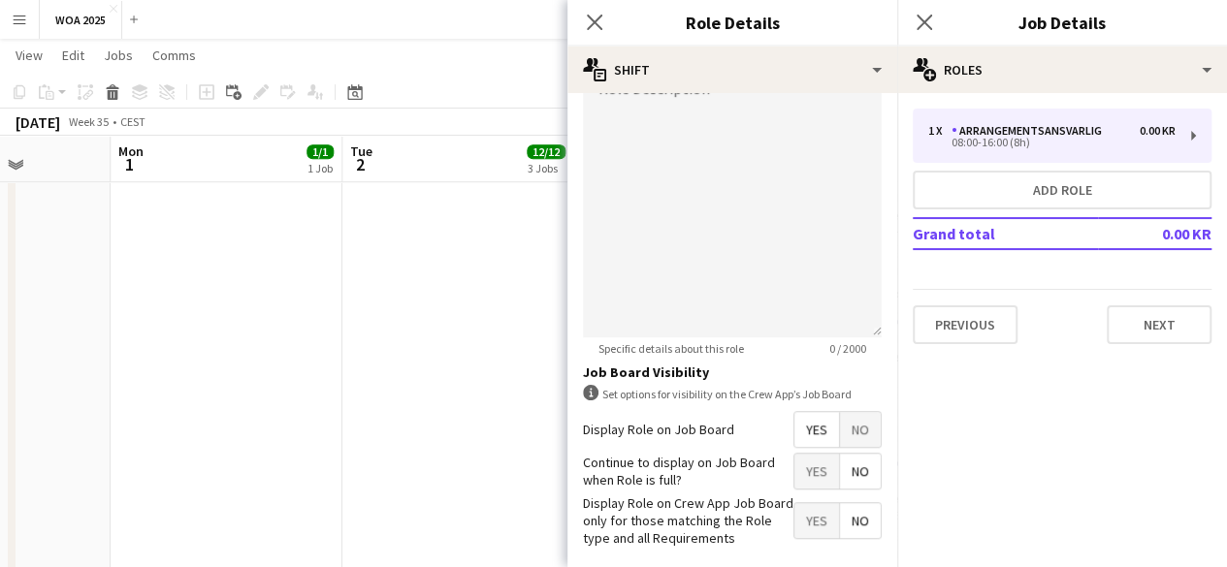
scroll to position [679, 0]
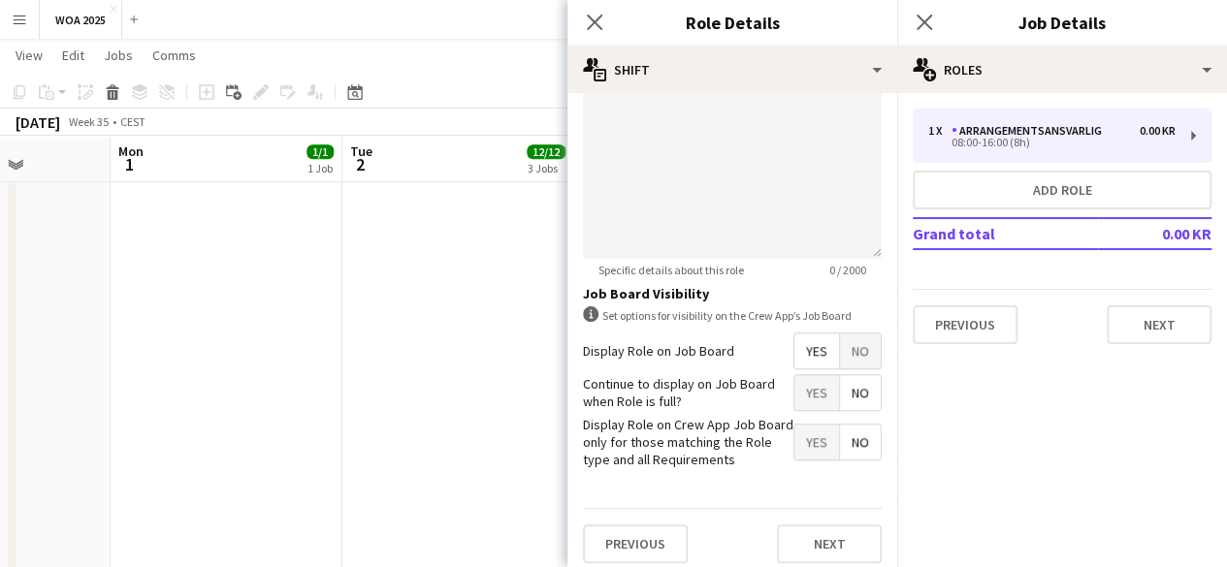
click at [794, 391] on span "Yes" at bounding box center [816, 392] width 45 height 35
click at [848, 548] on button "Next" at bounding box center [829, 544] width 105 height 39
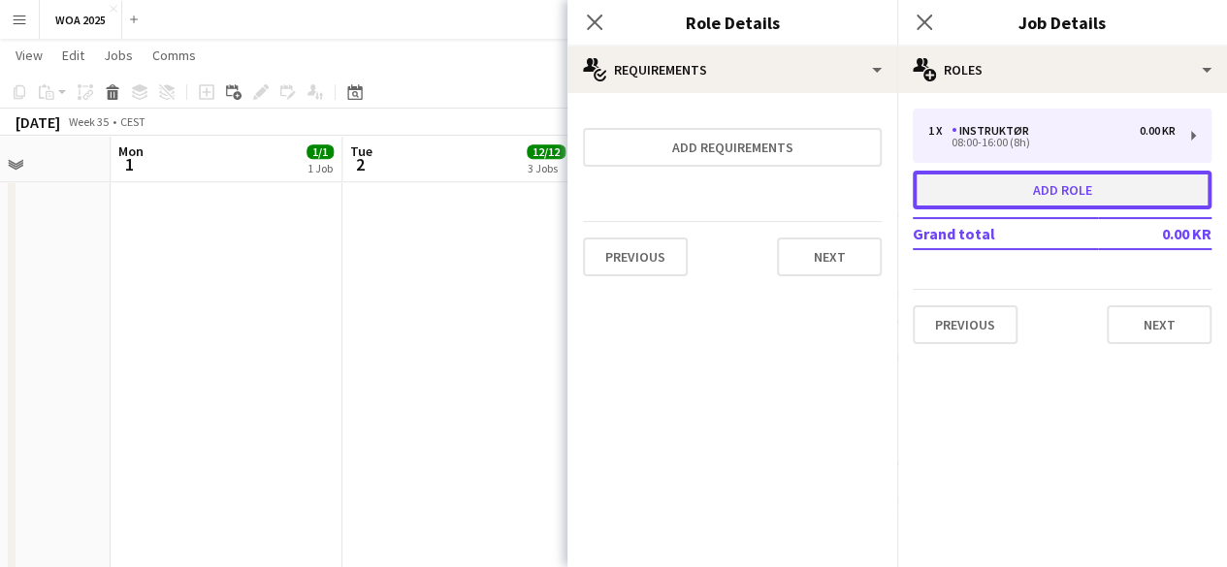
click at [984, 190] on button "Add role" at bounding box center [1062, 190] width 299 height 39
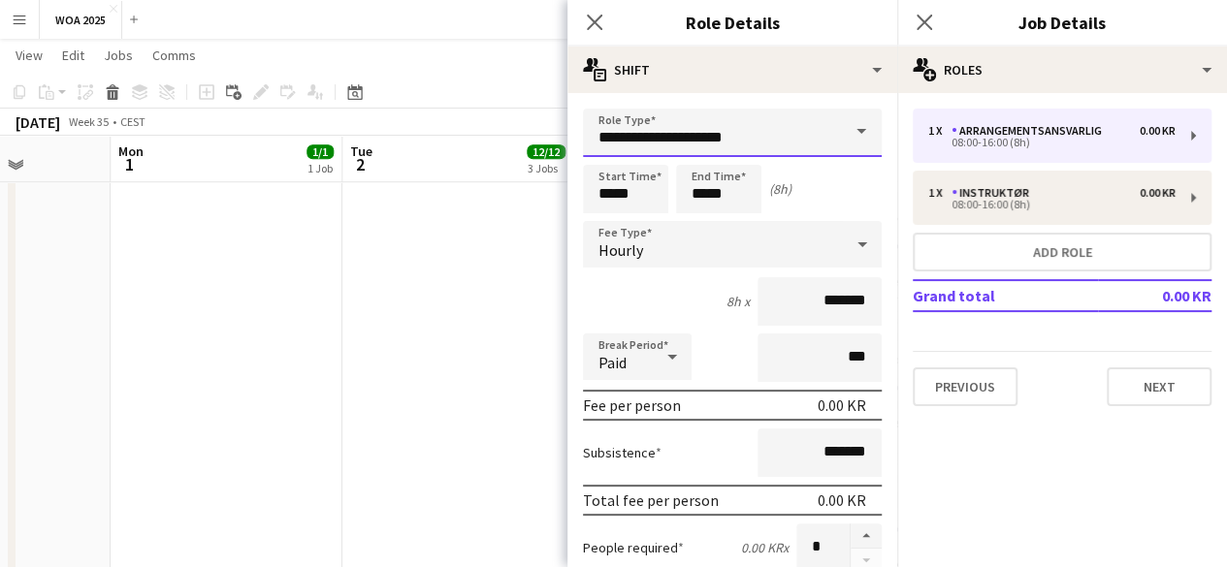
click at [807, 128] on input "**********" at bounding box center [732, 133] width 299 height 48
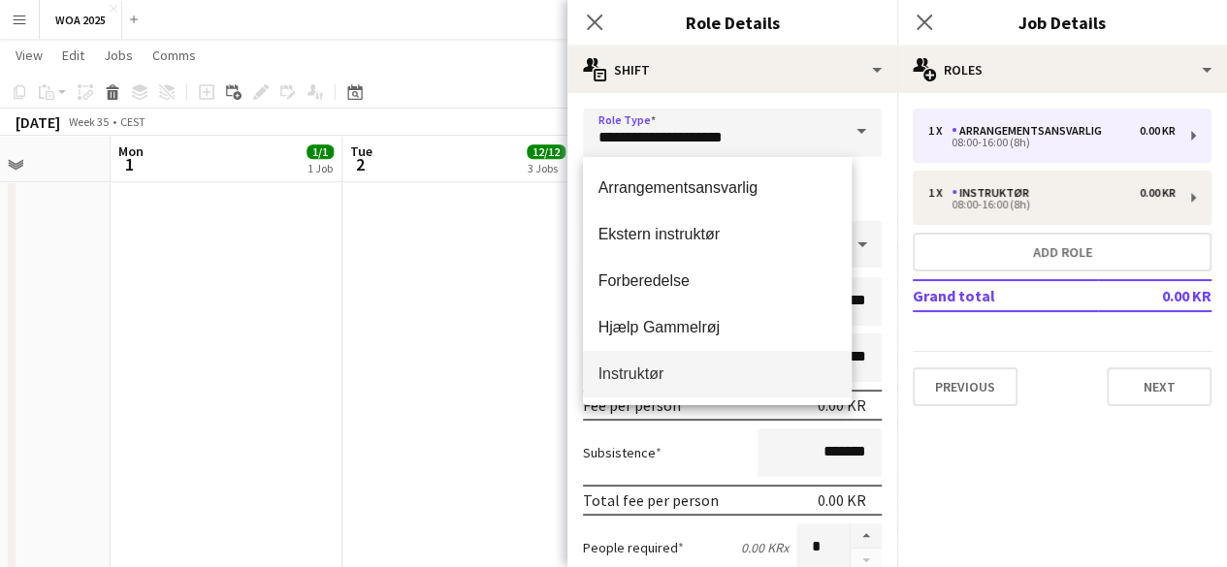
click at [681, 365] on span "Instruktør" at bounding box center [717, 374] width 238 height 18
type input "**********"
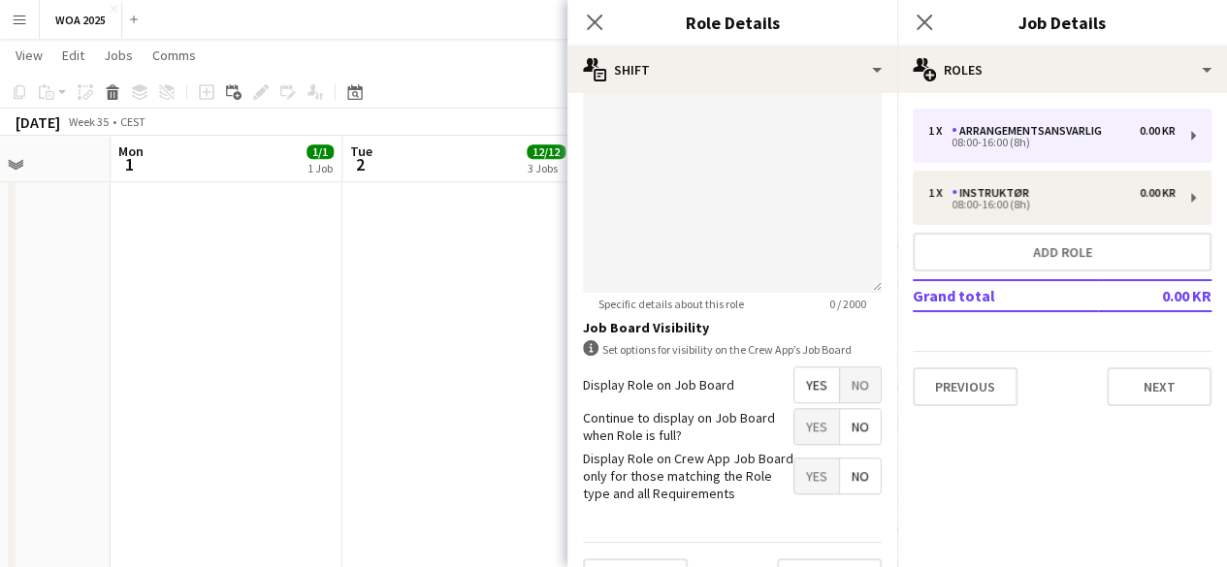
scroll to position [689, 0]
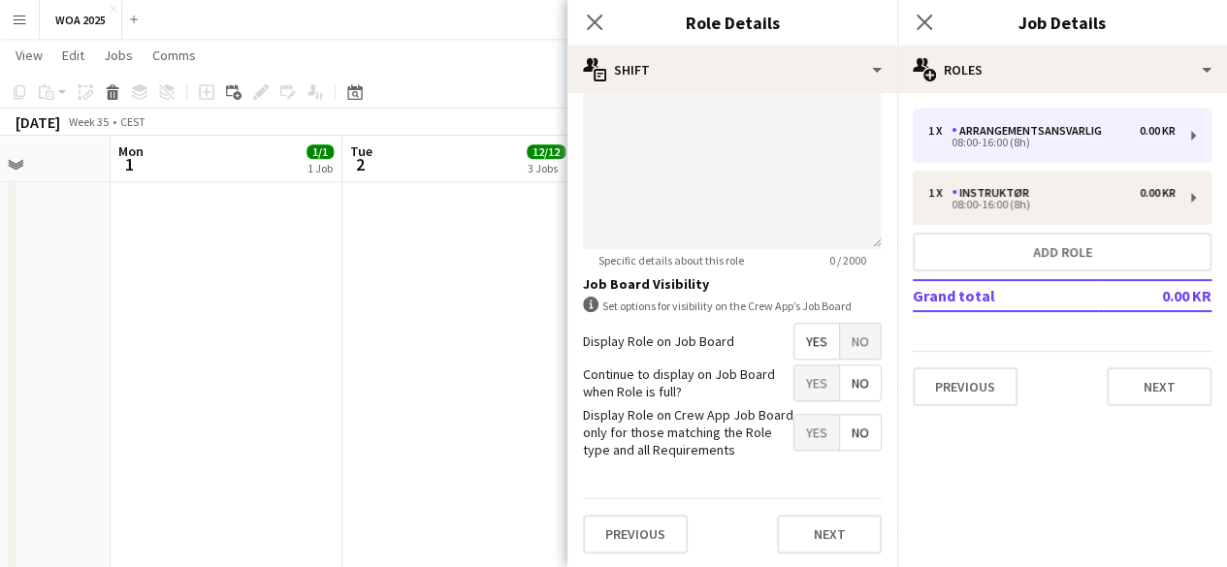
click at [794, 385] on span "Yes" at bounding box center [816, 383] width 45 height 35
click at [802, 534] on button "Next" at bounding box center [829, 534] width 105 height 39
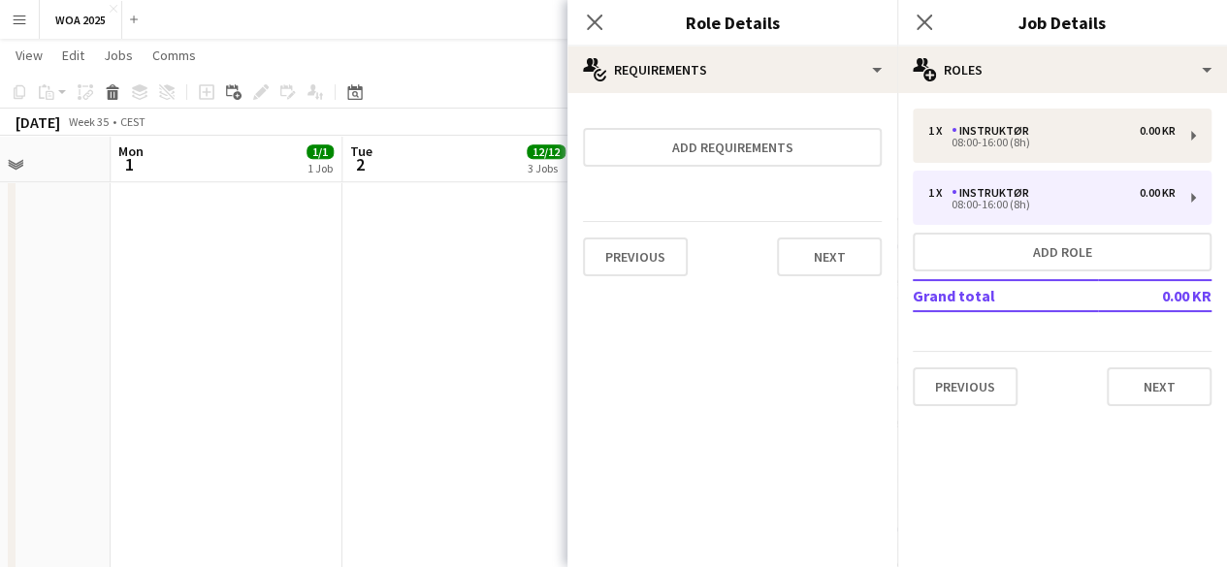
scroll to position [0, 0]
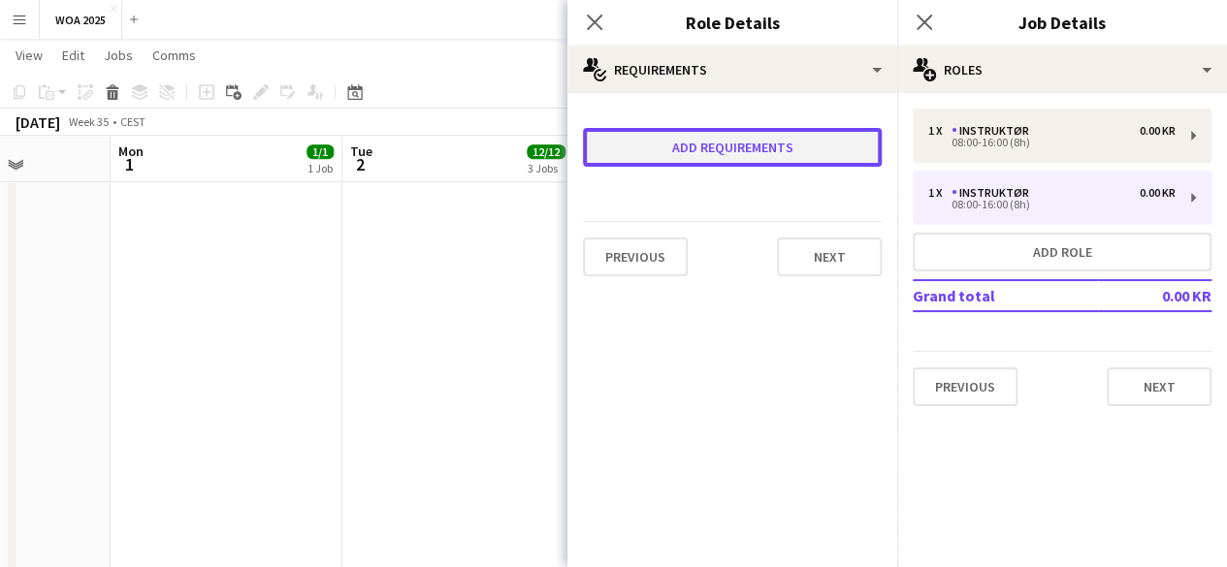
click at [773, 161] on button "Add requirements" at bounding box center [732, 147] width 299 height 39
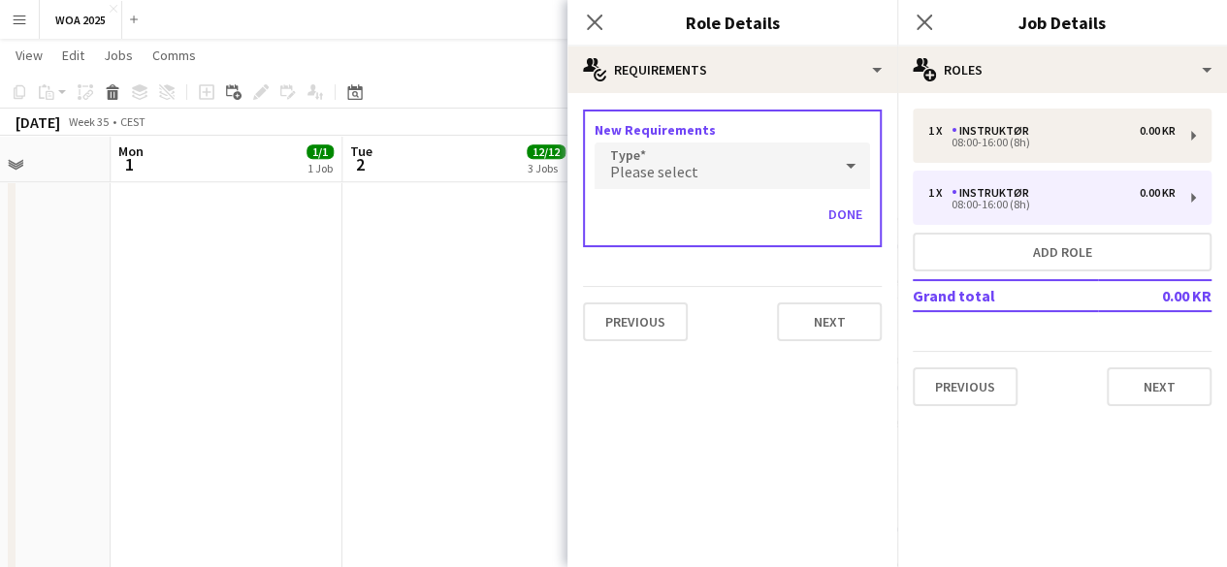
click at [773, 161] on div "Please select" at bounding box center [712, 166] width 237 height 47
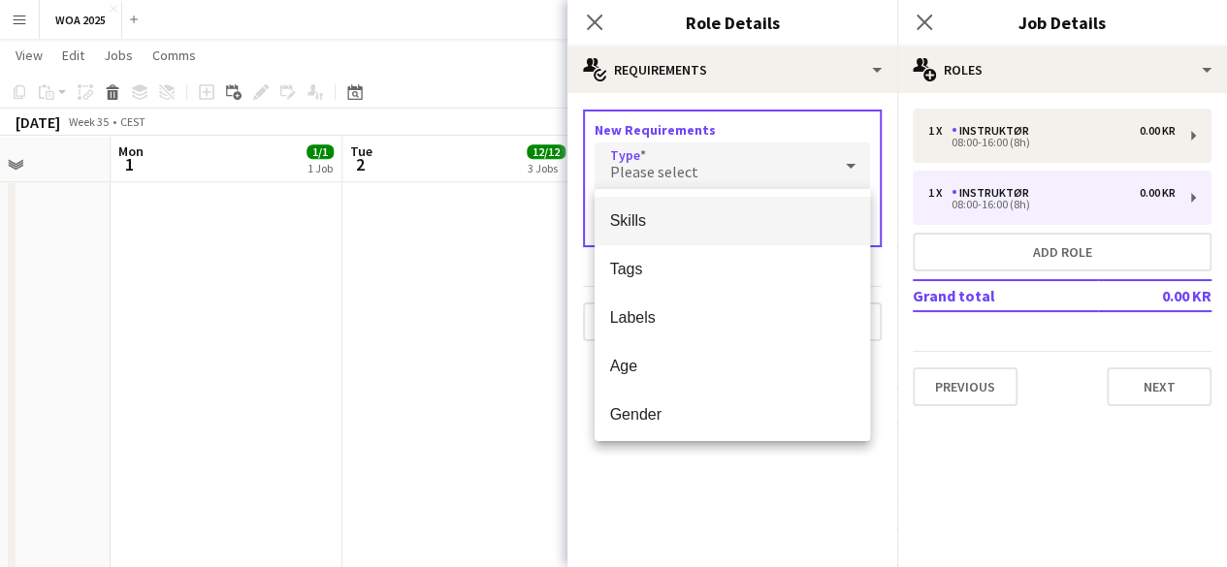
click at [725, 228] on span "Skills" at bounding box center [732, 220] width 244 height 18
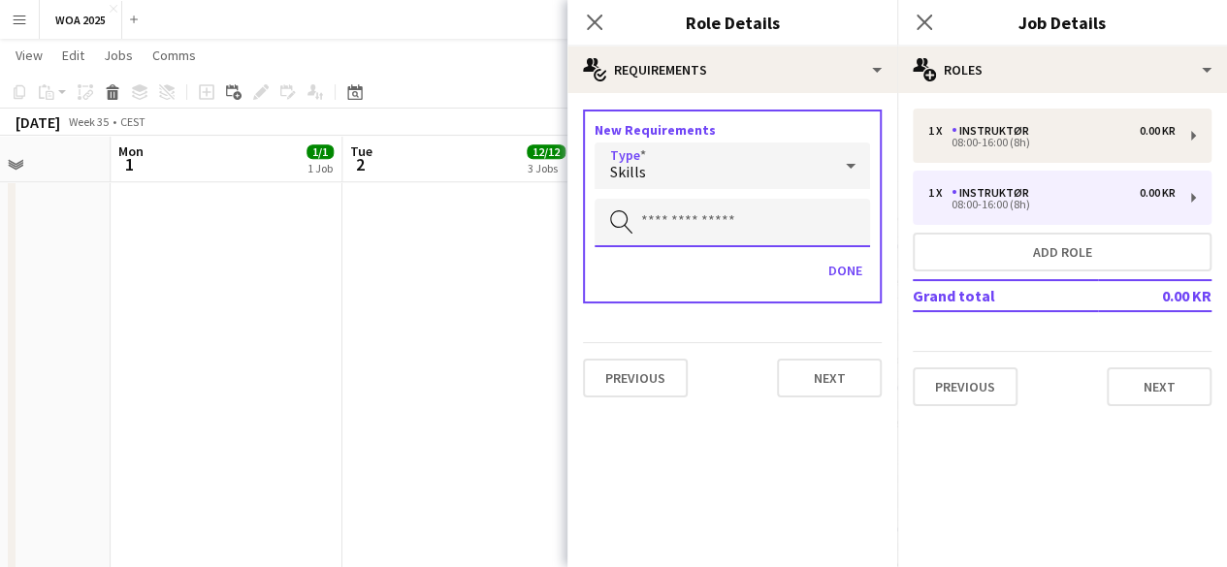
click at [725, 228] on input "text" at bounding box center [731, 223] width 275 height 48
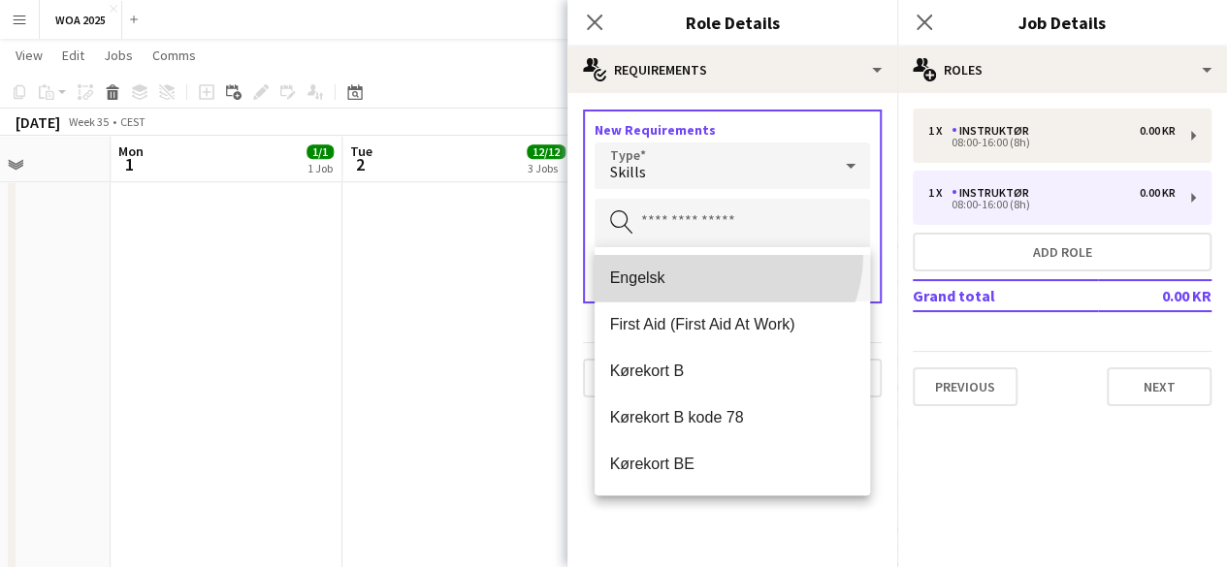
click at [720, 255] on mat-option "Engelsk" at bounding box center [731, 278] width 275 height 47
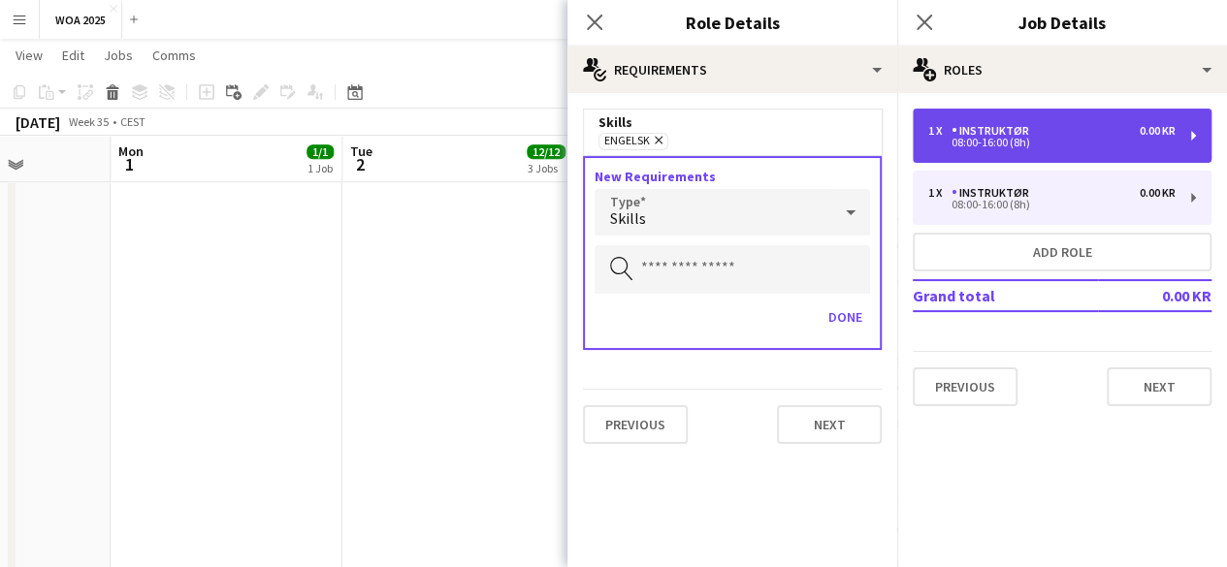
click at [987, 147] on div "08:00-16:00 (8h)" at bounding box center [1051, 143] width 247 height 10
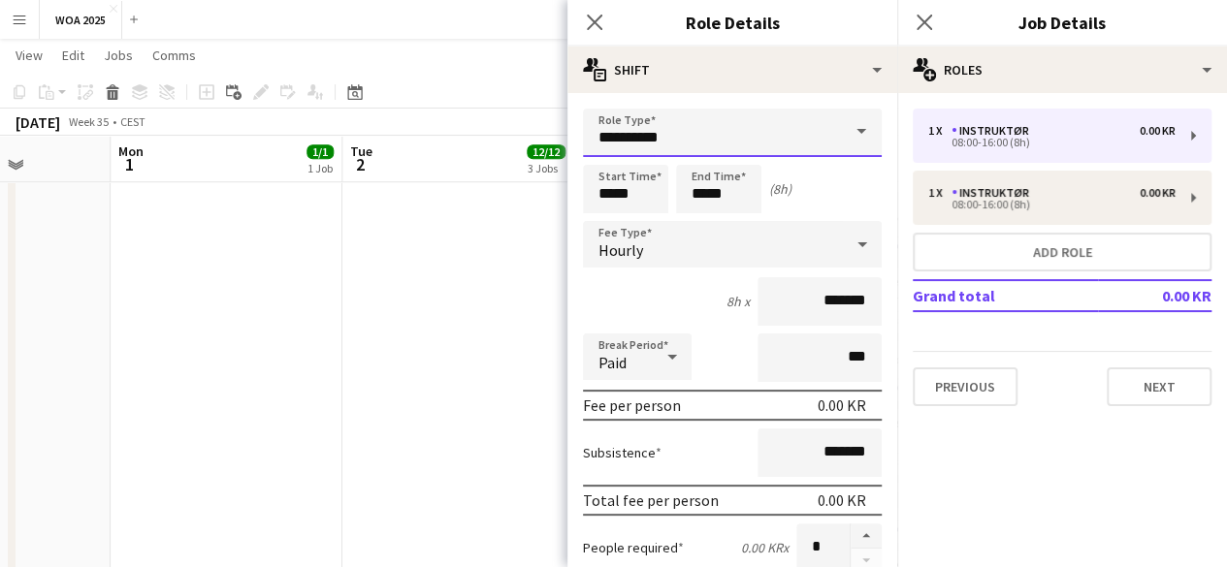
click at [788, 139] on input "**********" at bounding box center [732, 133] width 299 height 48
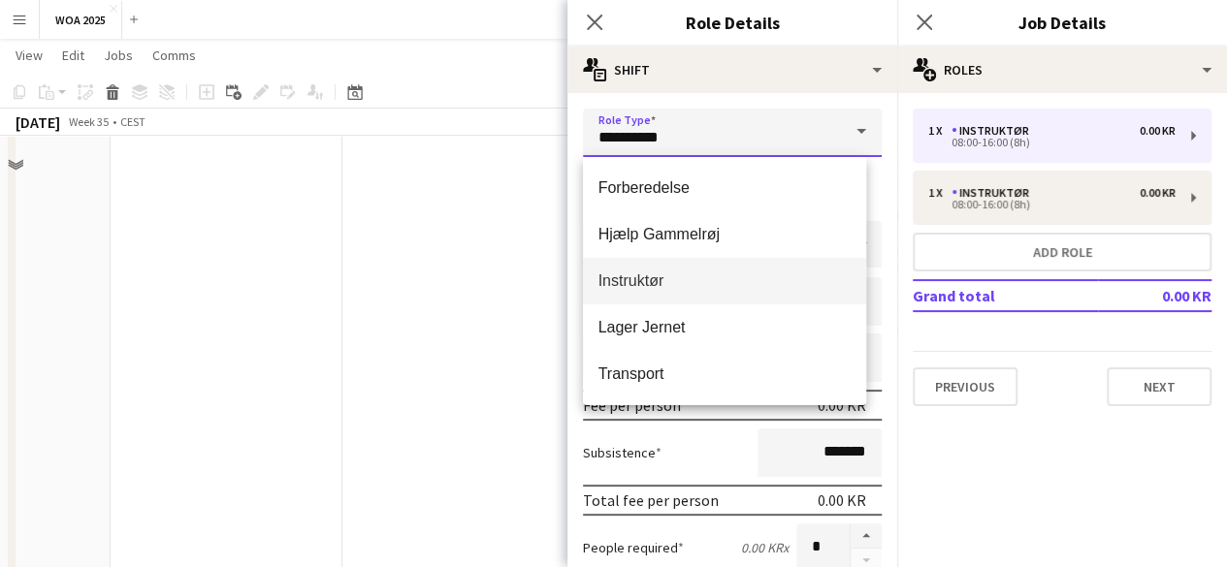
scroll to position [1309, 0]
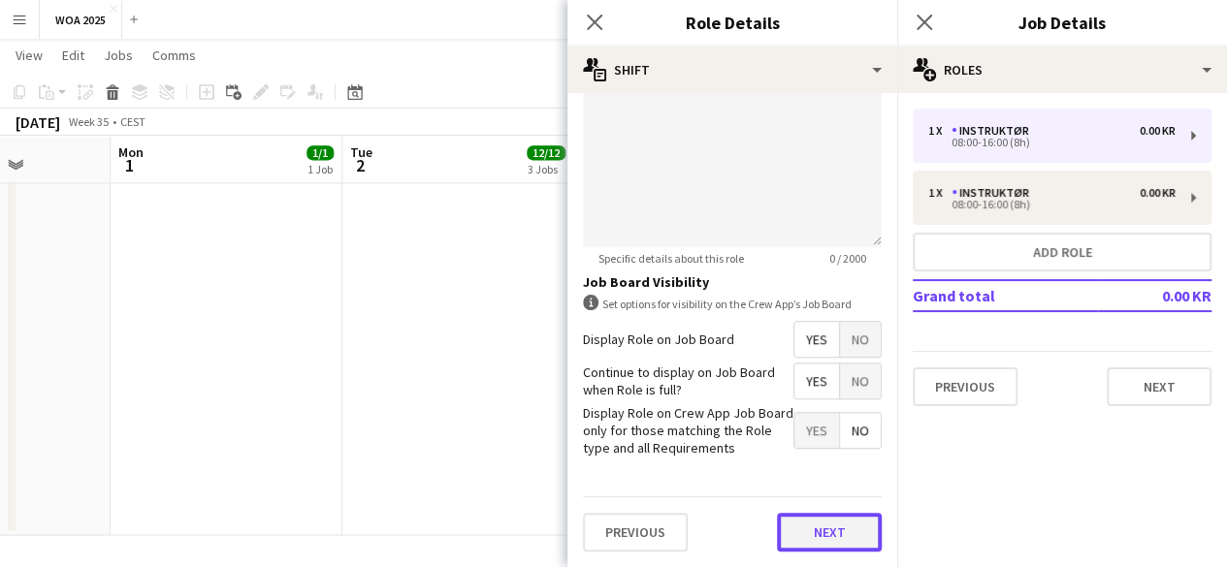
scroll to position [689, 0]
click at [800, 548] on button "Next" at bounding box center [829, 534] width 105 height 39
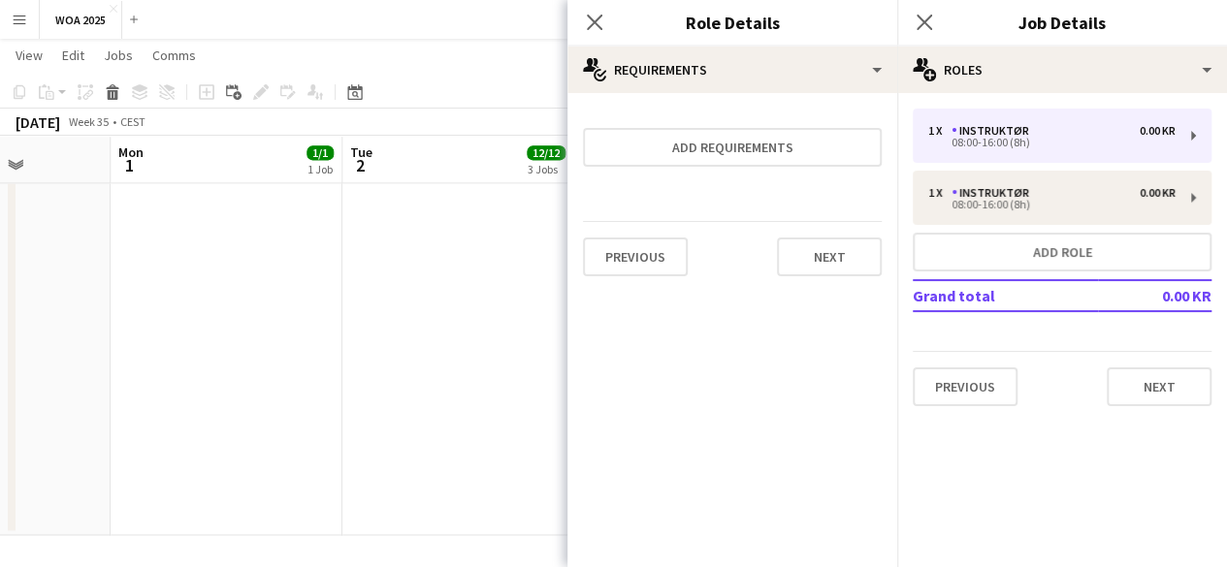
scroll to position [0, 0]
drag, startPoint x: 745, startPoint y: 110, endPoint x: 750, endPoint y: 146, distance: 37.2
click at [748, 133] on form "Add requirements Previous Next" at bounding box center [732, 200] width 330 height 183
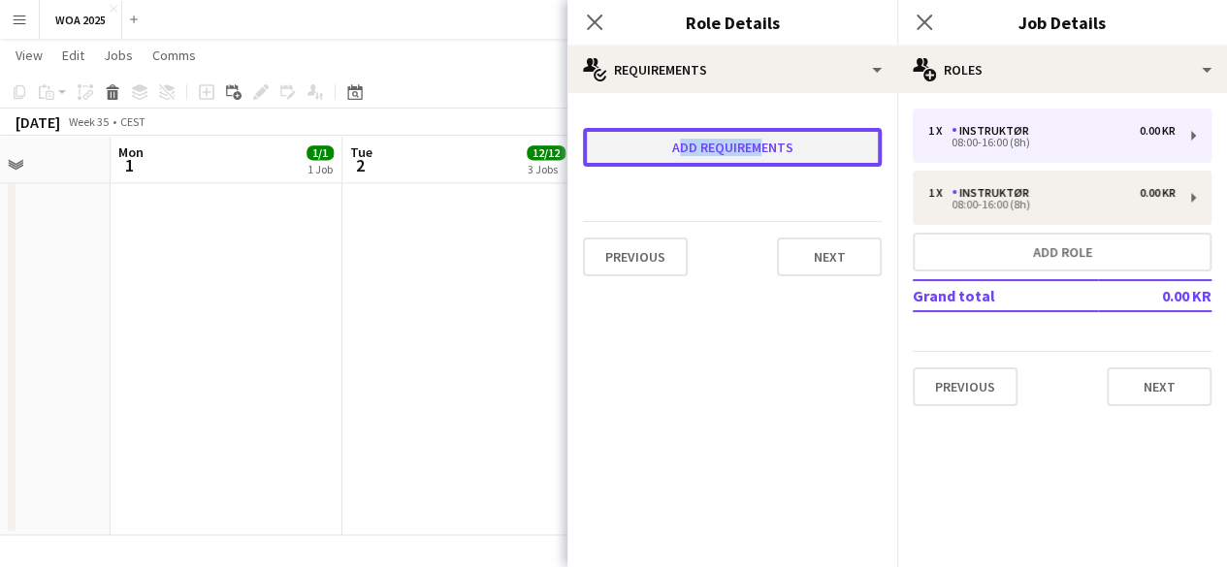
click at [750, 146] on button "Add requirements" at bounding box center [732, 147] width 299 height 39
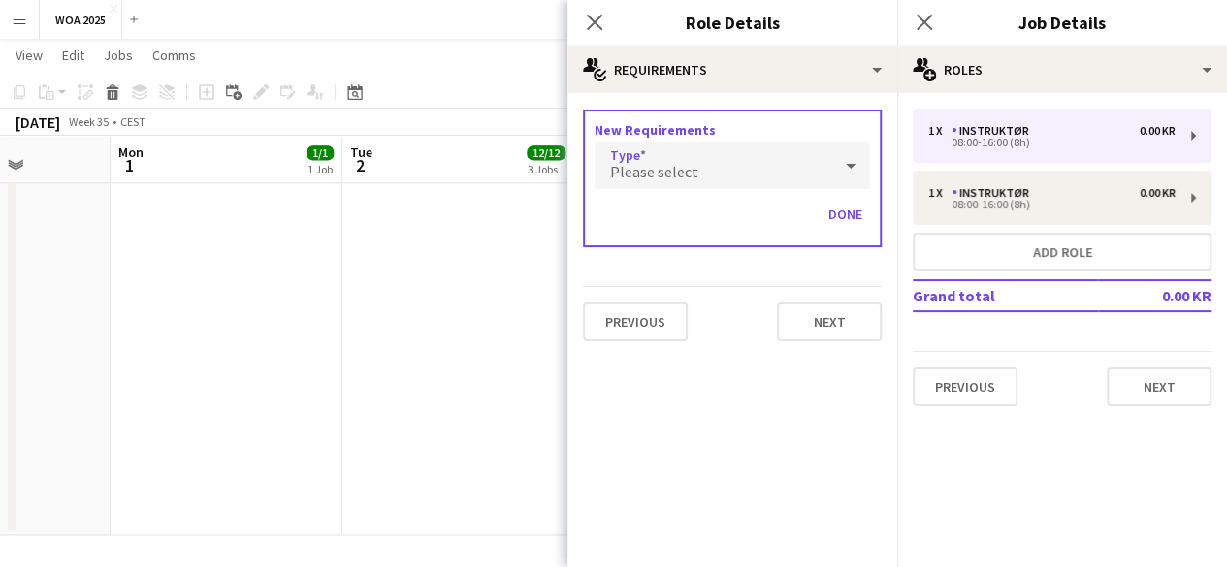
click at [745, 155] on div "Please select" at bounding box center [712, 166] width 237 height 47
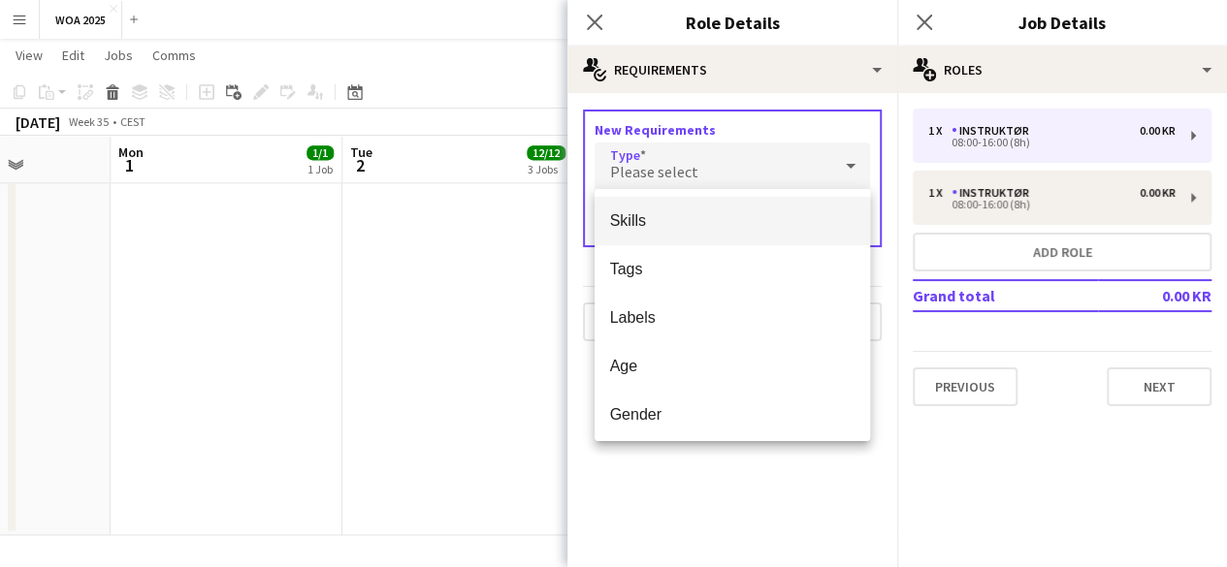
click at [705, 227] on span "Skills" at bounding box center [732, 220] width 244 height 18
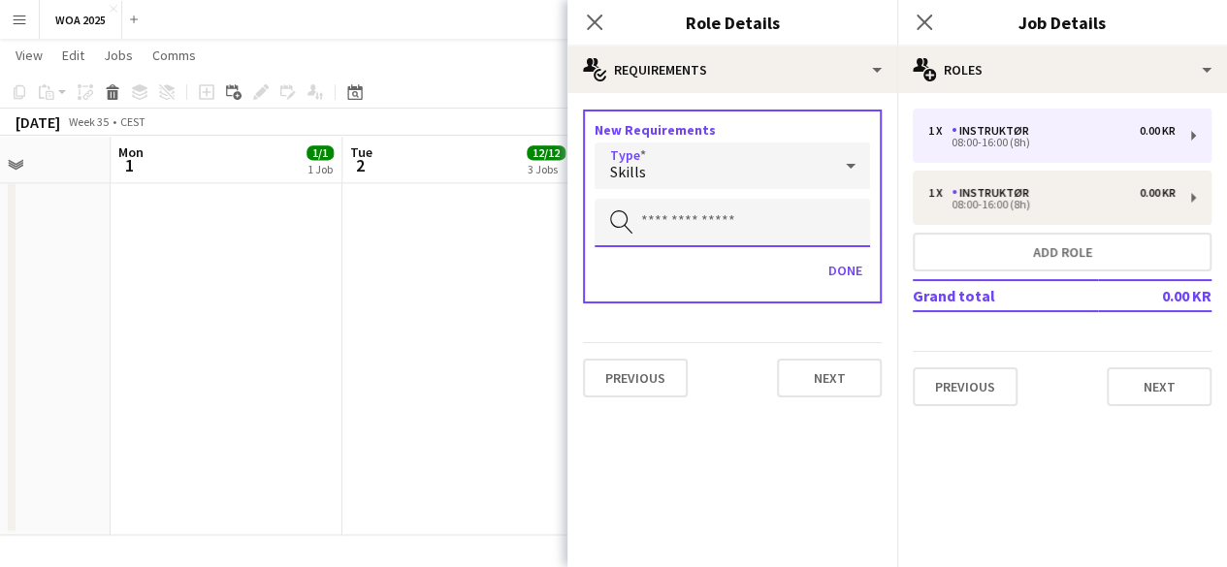
click at [705, 227] on input "text" at bounding box center [731, 223] width 275 height 48
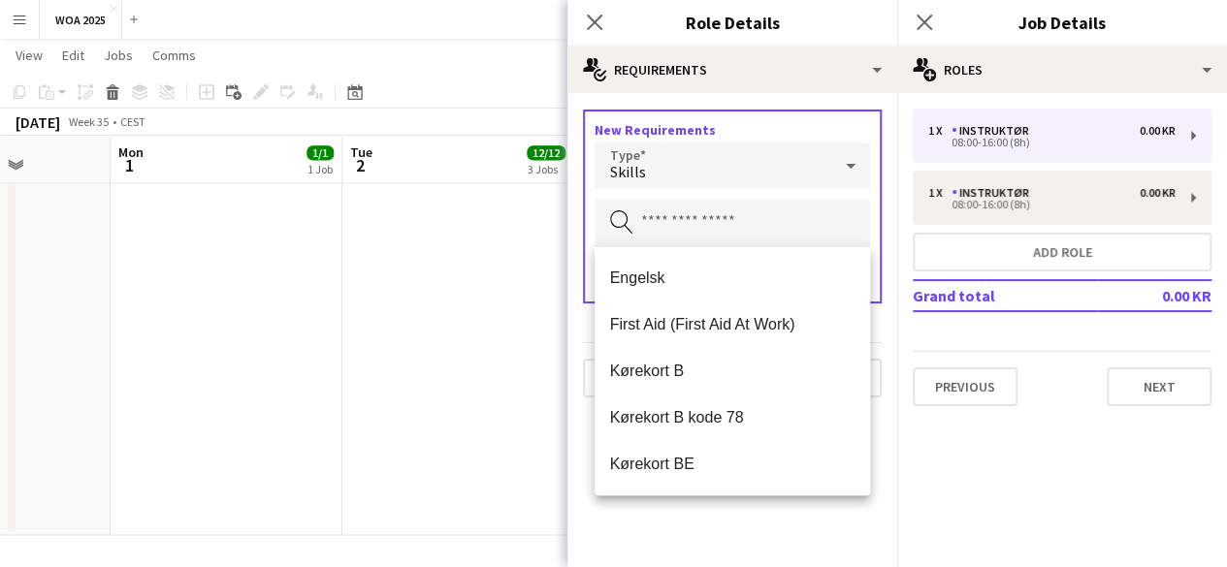
click at [706, 247] on div "Engelsk First Aid (First Aid At Work) Kørekort B Kørekort B kode 78 Kørekort BE…" at bounding box center [731, 371] width 275 height 248
click at [708, 275] on span "Engelsk" at bounding box center [732, 278] width 244 height 18
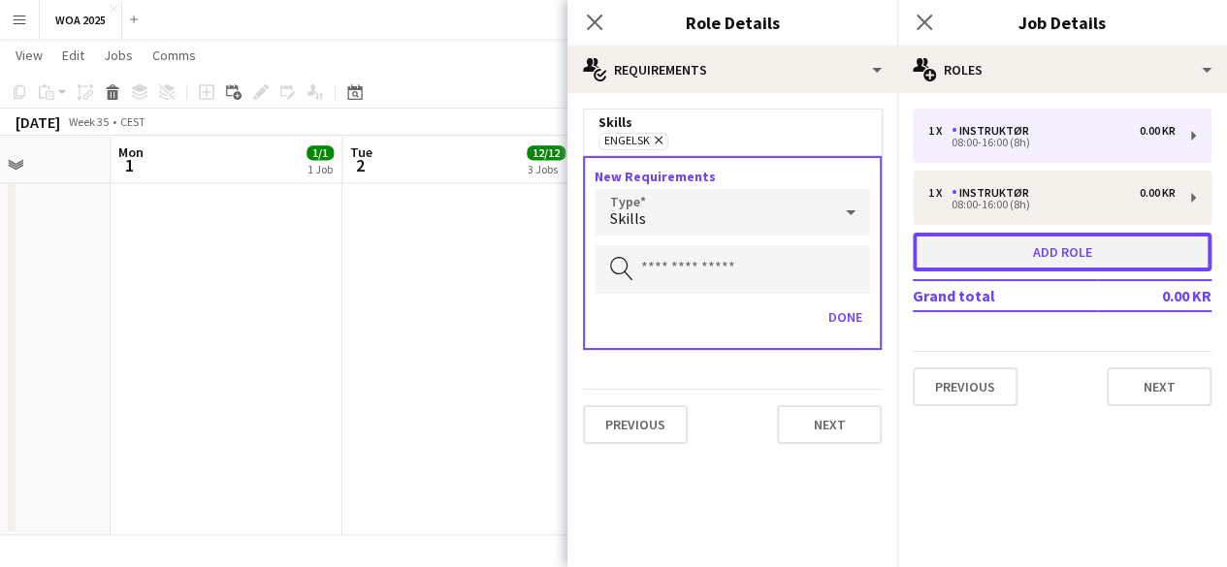
click at [986, 259] on button "Add role" at bounding box center [1062, 252] width 299 height 39
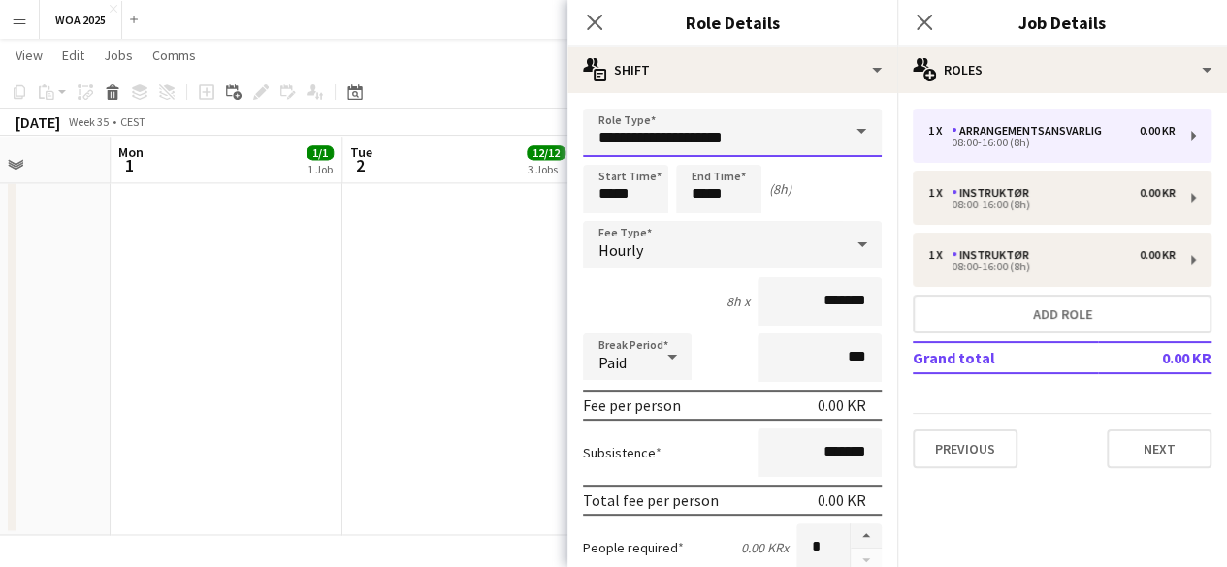
click at [806, 150] on input "**********" at bounding box center [732, 133] width 299 height 48
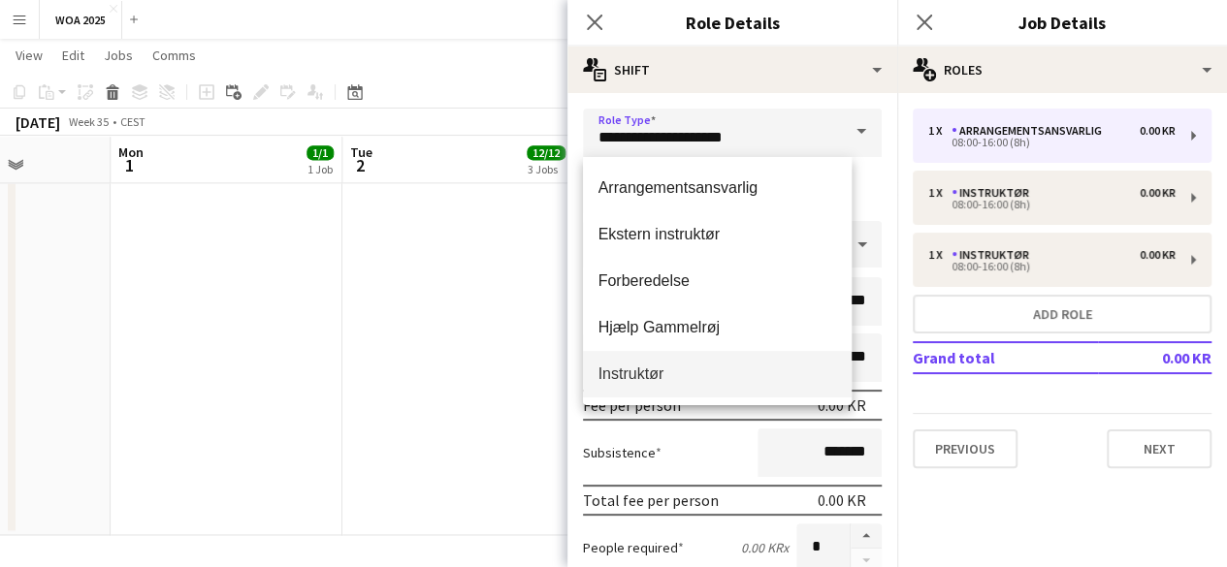
click at [700, 368] on span "Instruktør" at bounding box center [717, 374] width 238 height 18
type input "**********"
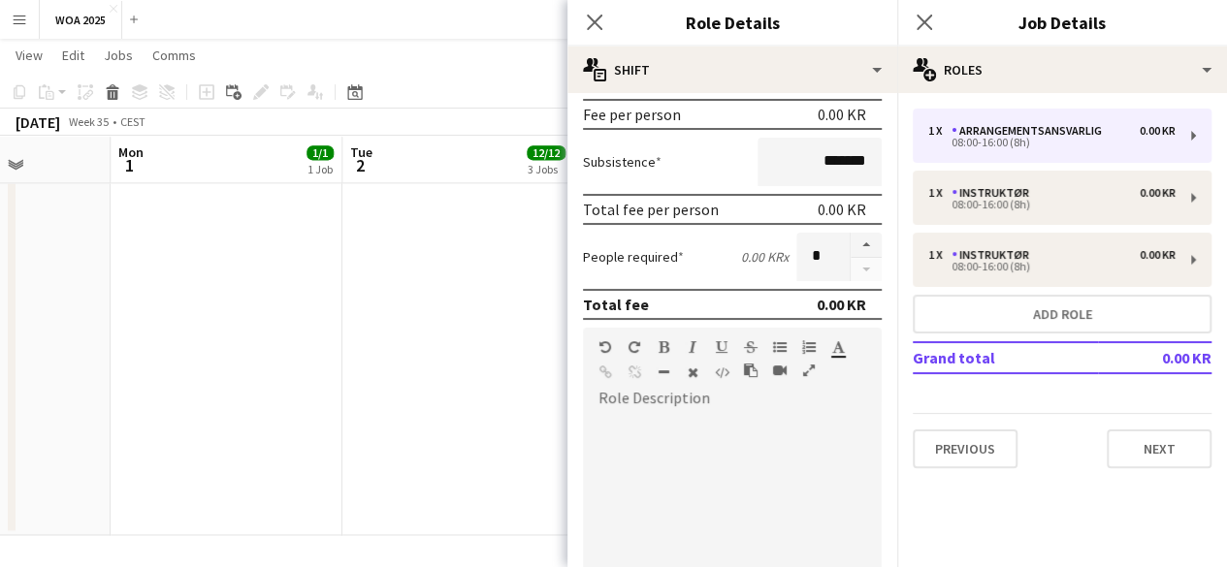
scroll to position [582, 0]
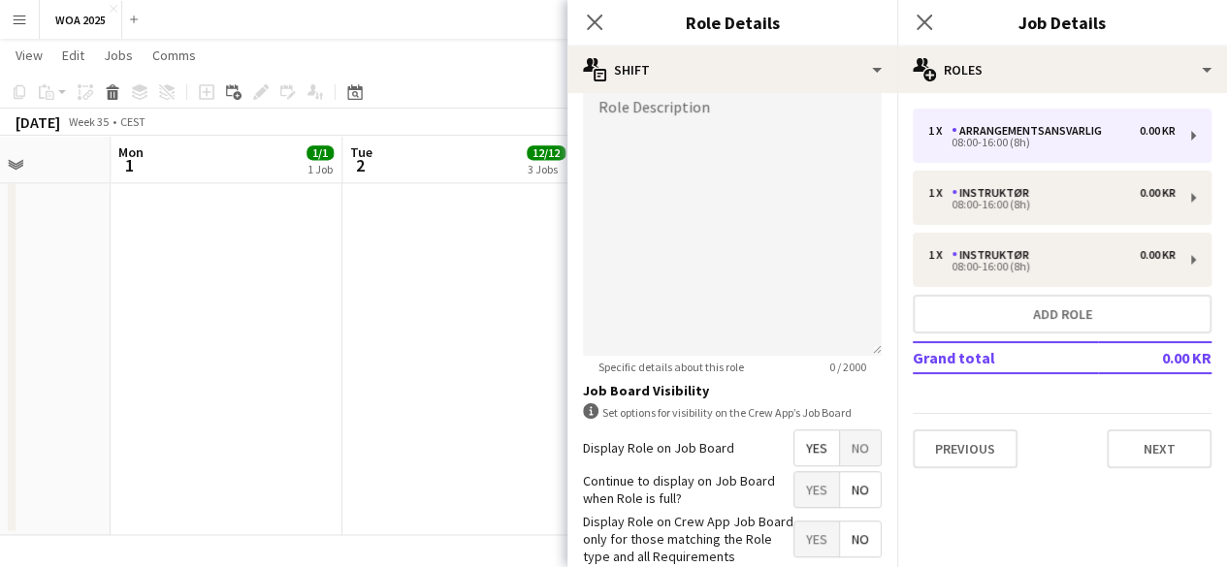
click at [800, 491] on span "Yes" at bounding box center [816, 489] width 45 height 35
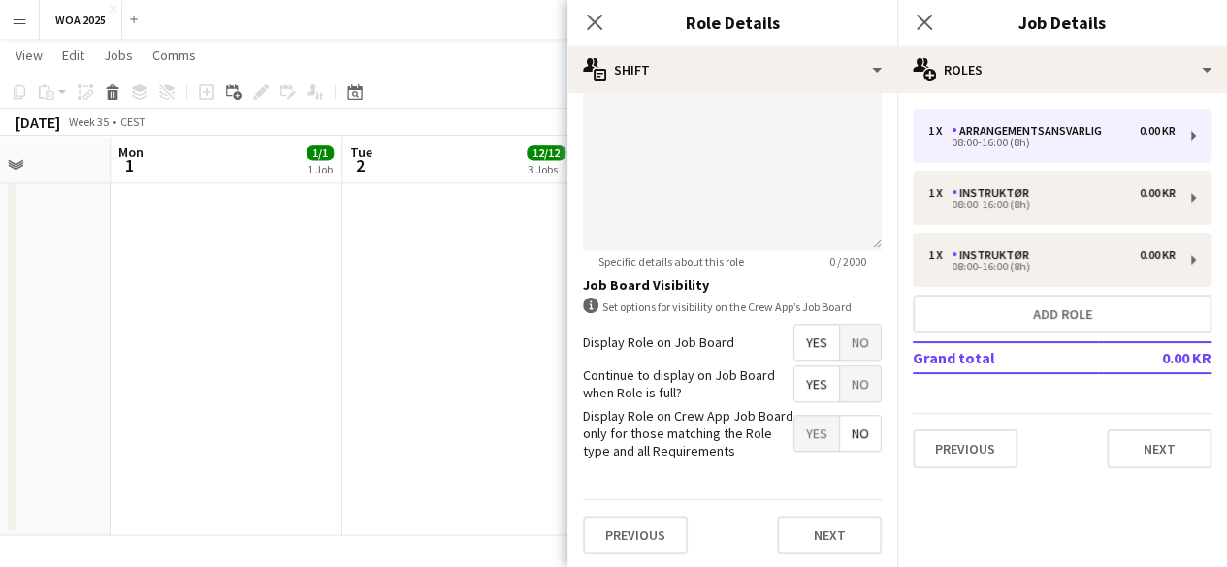
scroll to position [689, 0]
click at [805, 521] on button "Next" at bounding box center [829, 534] width 105 height 39
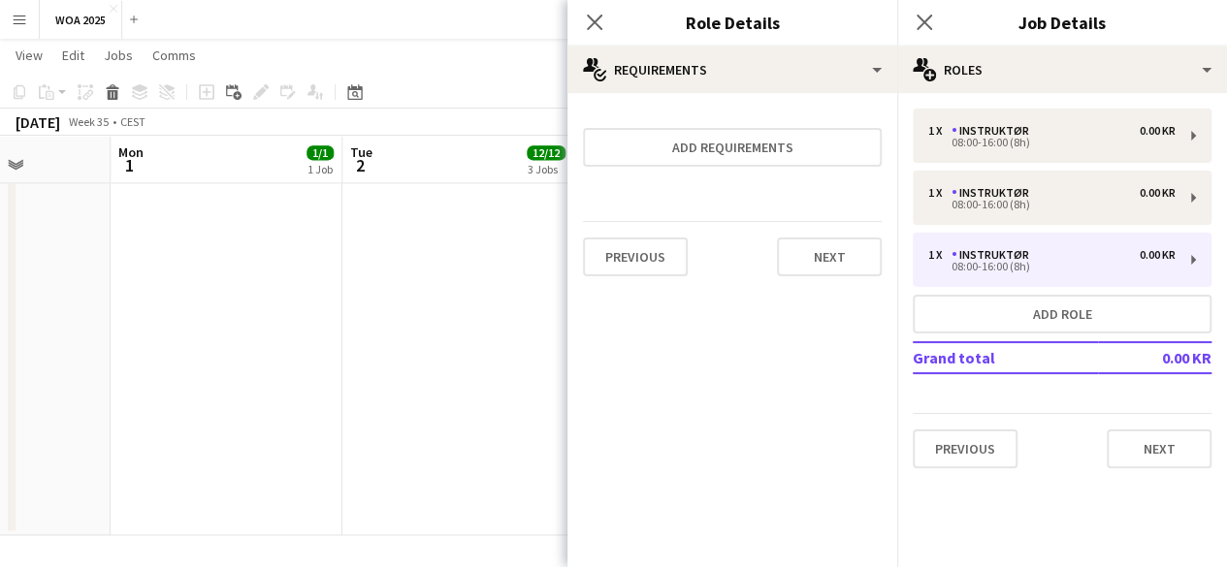
scroll to position [0, 0]
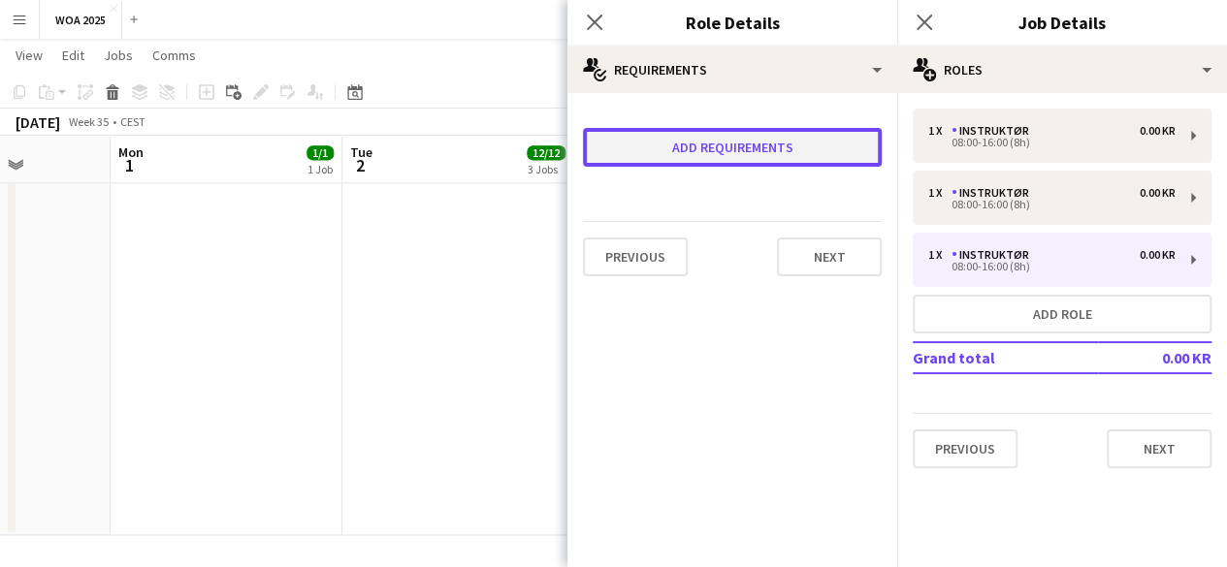
click at [753, 146] on button "Add requirements" at bounding box center [732, 147] width 299 height 39
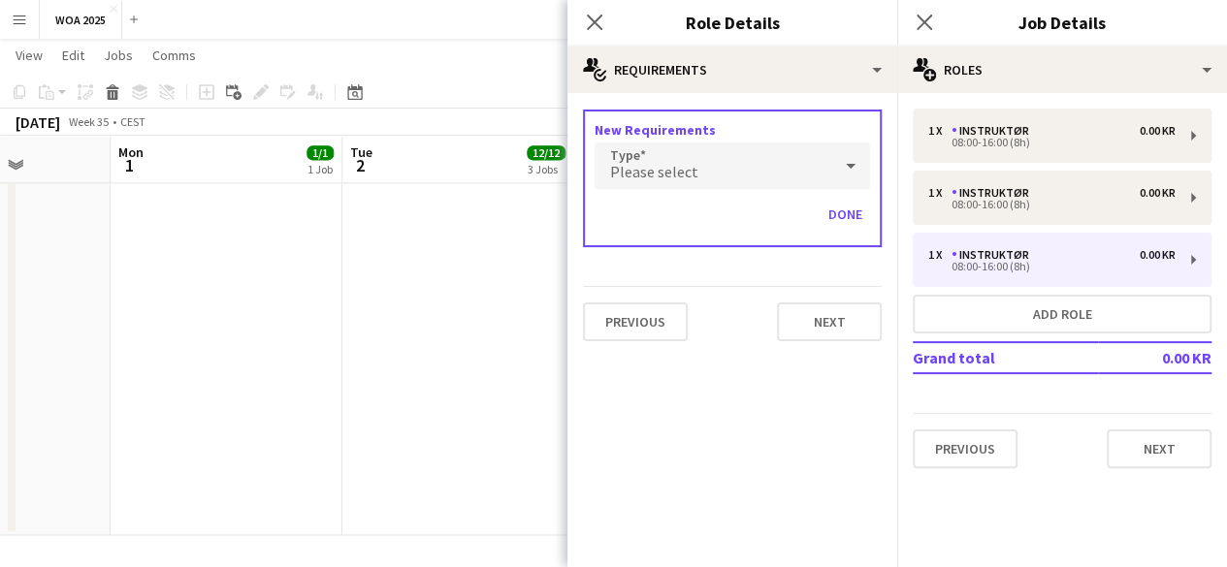
click at [749, 170] on div "Please select" at bounding box center [712, 166] width 237 height 47
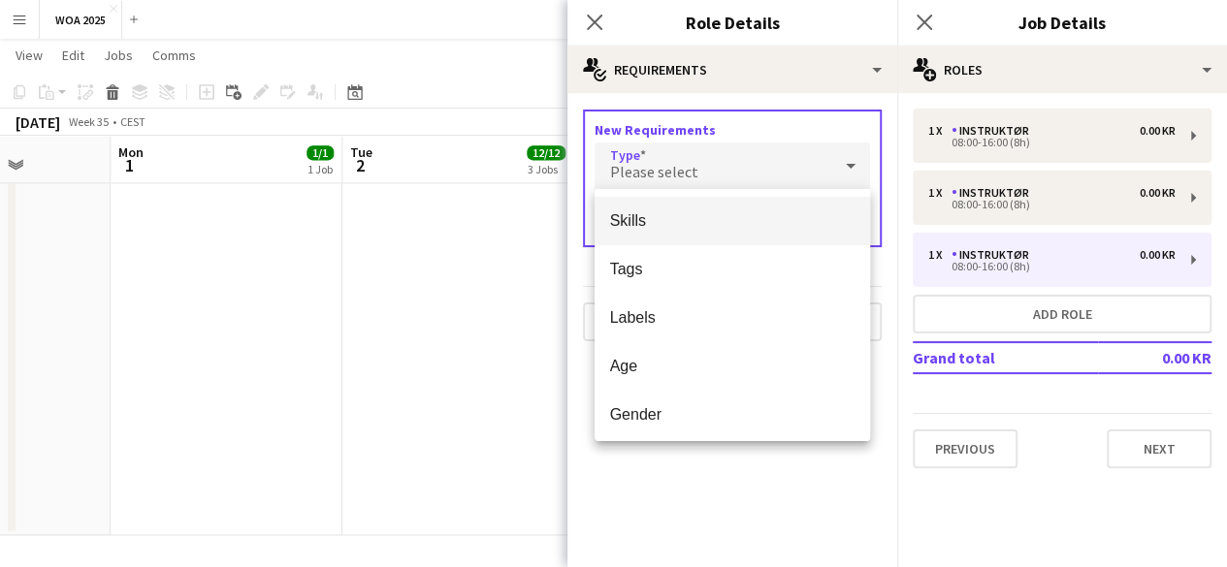
click at [744, 199] on mat-option "Skills" at bounding box center [731, 221] width 275 height 48
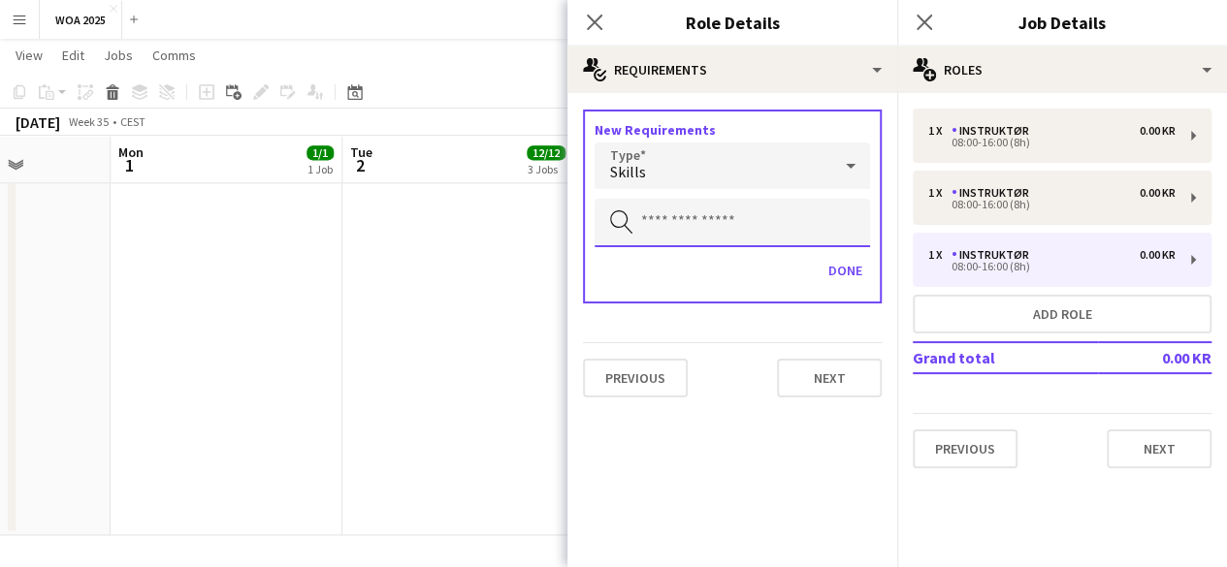
drag, startPoint x: 743, startPoint y: 208, endPoint x: 737, endPoint y: 253, distance: 45.0
click at [743, 209] on input "text" at bounding box center [731, 223] width 275 height 48
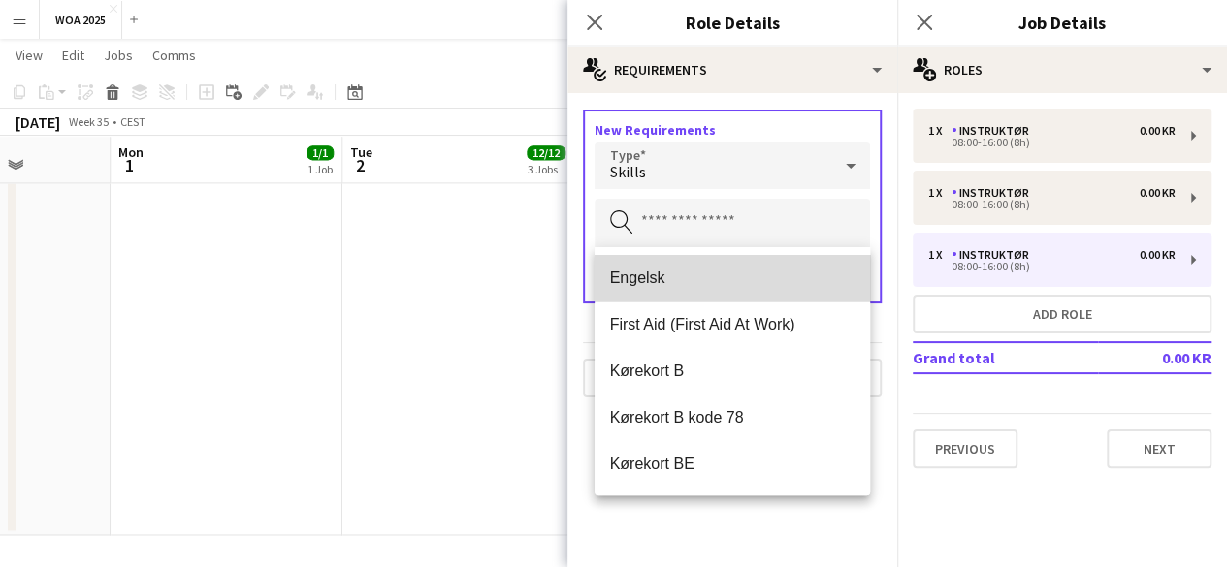
click at [734, 276] on span "Engelsk" at bounding box center [732, 278] width 244 height 18
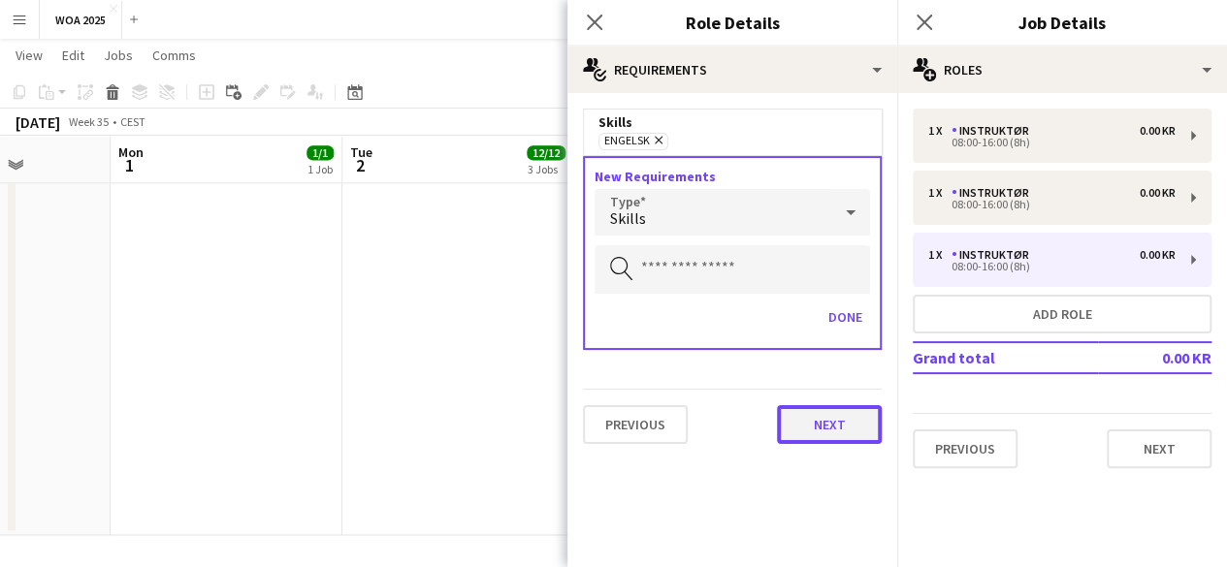
click at [834, 433] on button "Next" at bounding box center [829, 424] width 105 height 39
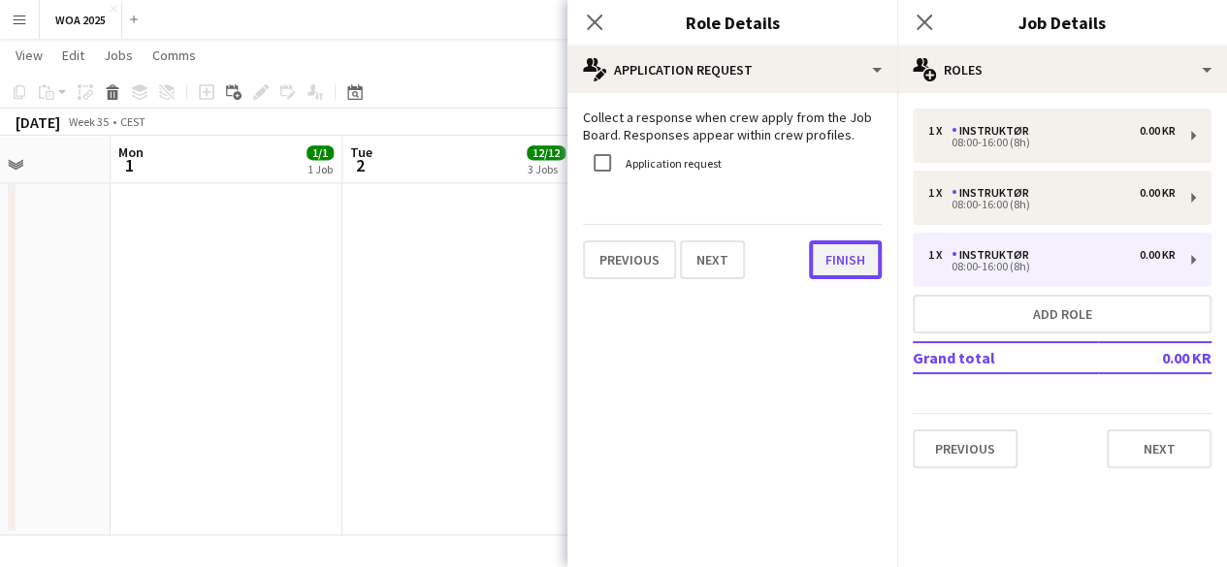
click at [824, 247] on button "Finish" at bounding box center [845, 259] width 73 height 39
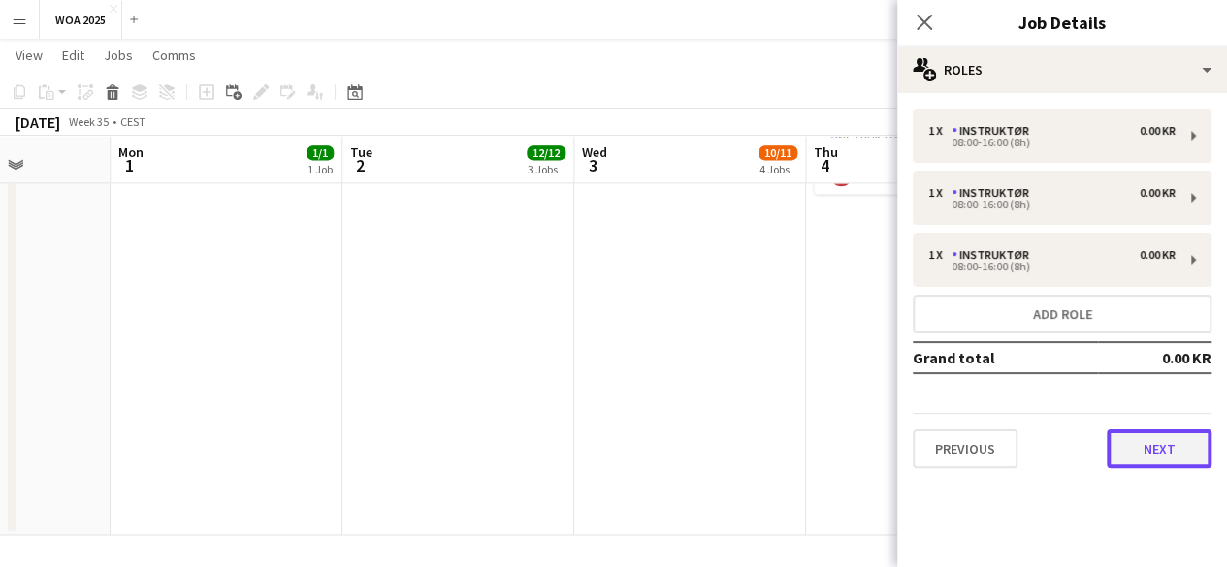
click at [1135, 454] on button "Next" at bounding box center [1158, 449] width 105 height 39
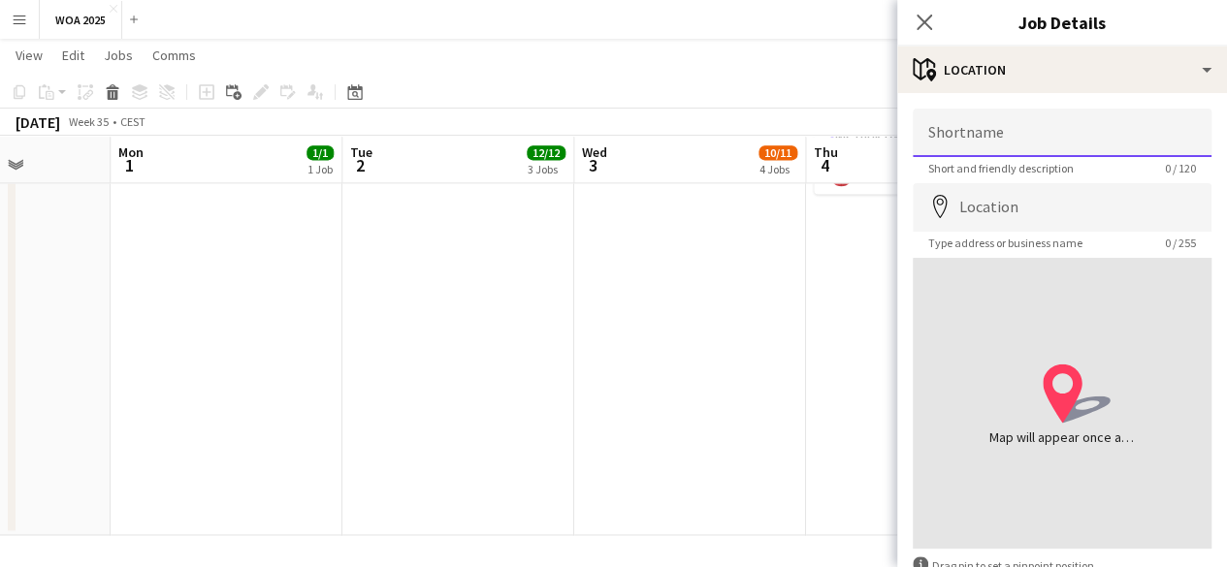
click at [971, 136] on input "Shortname" at bounding box center [1062, 133] width 299 height 48
type input "*******"
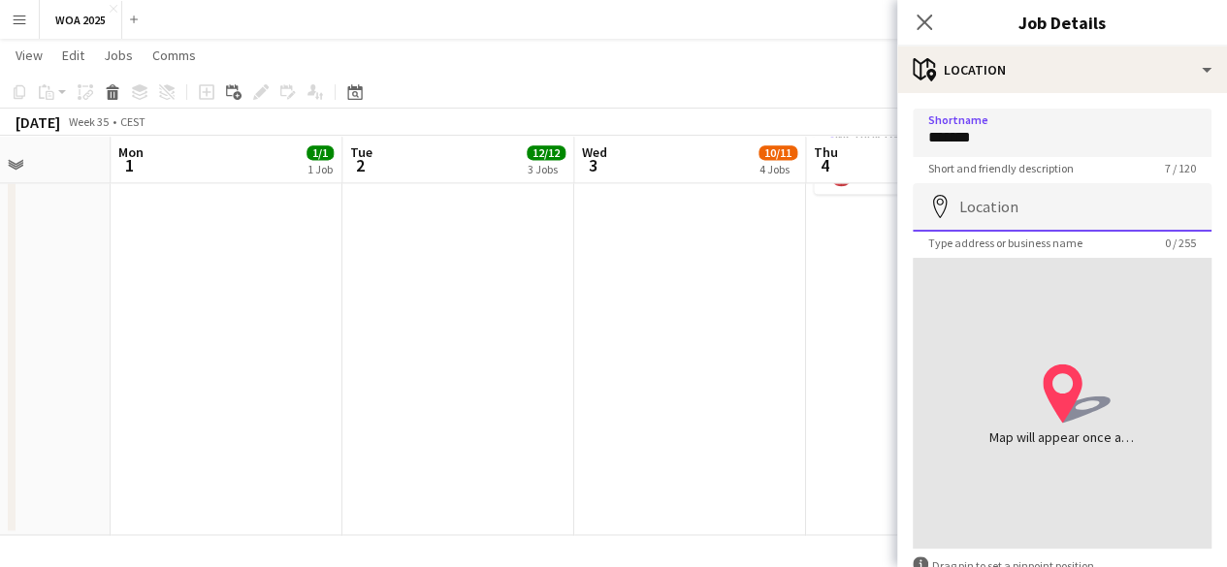
click at [1051, 212] on input "Location" at bounding box center [1062, 207] width 299 height 48
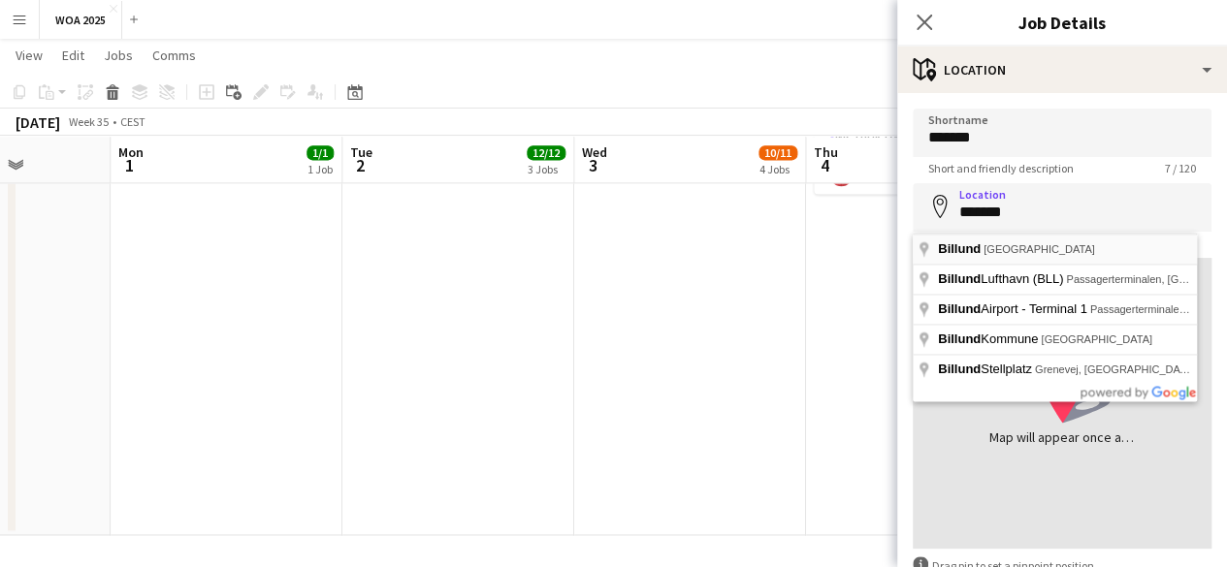
type input "**********"
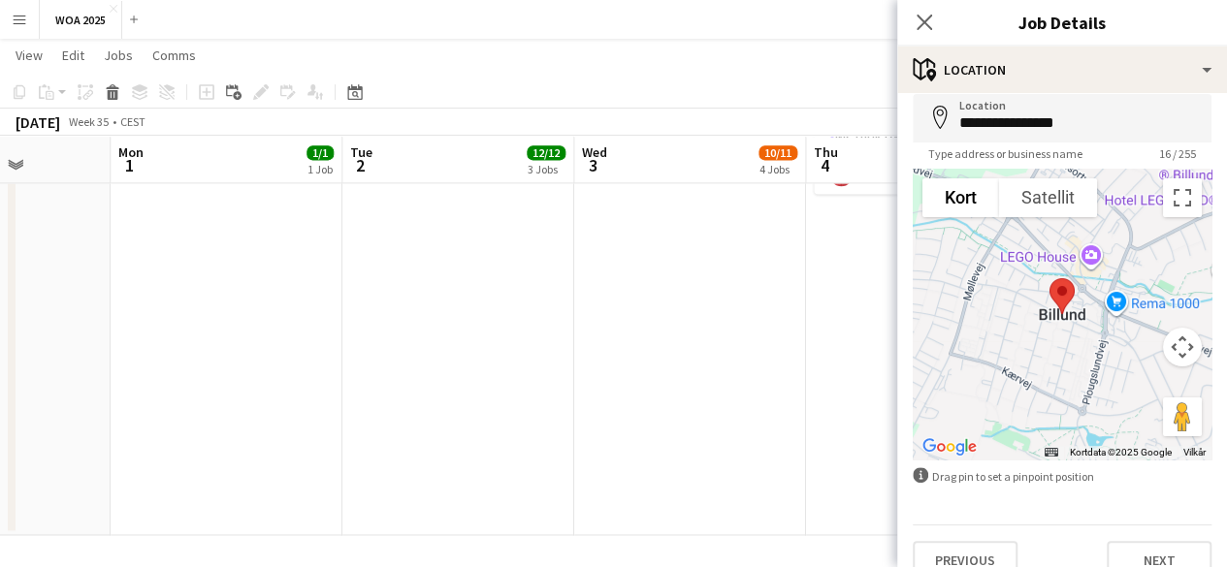
scroll to position [117, 0]
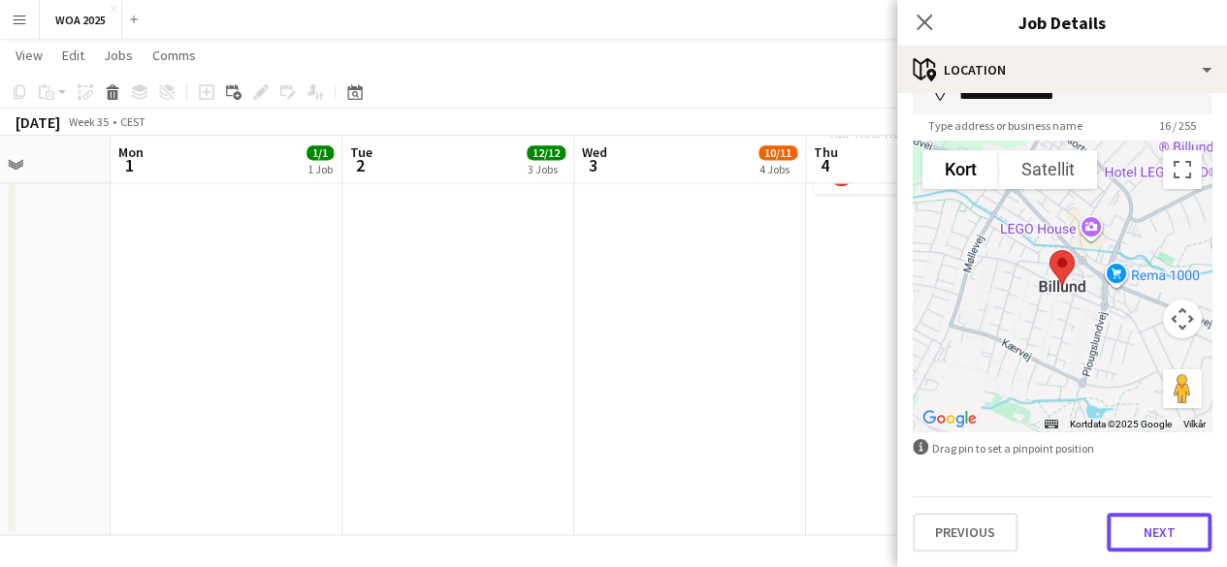
drag, startPoint x: 1150, startPoint y: 529, endPoint x: 1154, endPoint y: 509, distance: 19.8
click at [1151, 529] on button "Next" at bounding box center [1158, 532] width 105 height 39
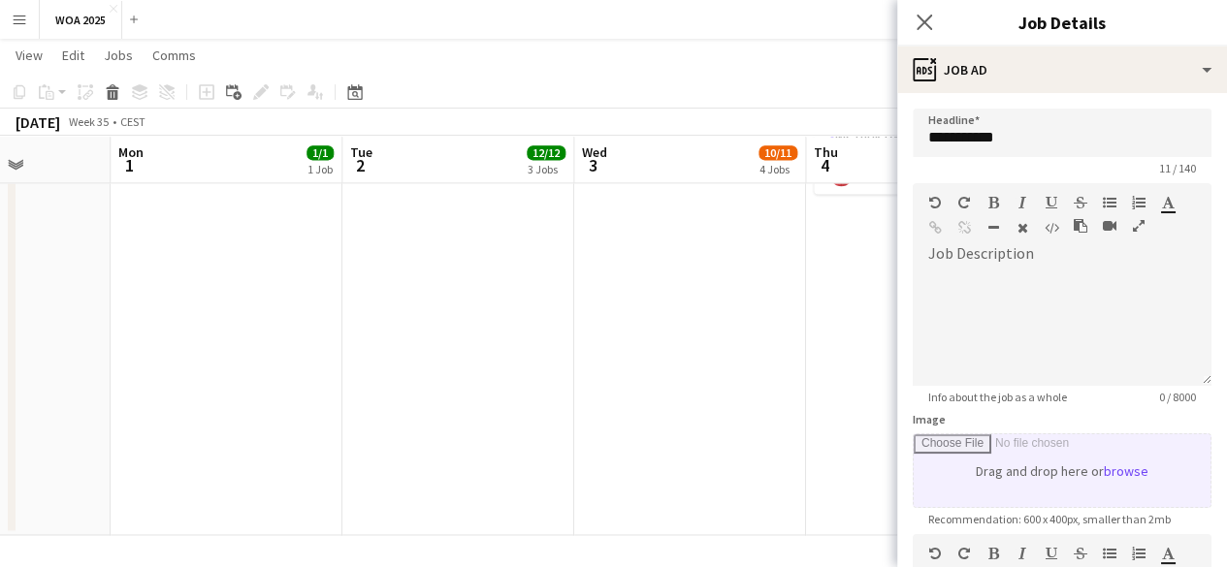
scroll to position [0, 0]
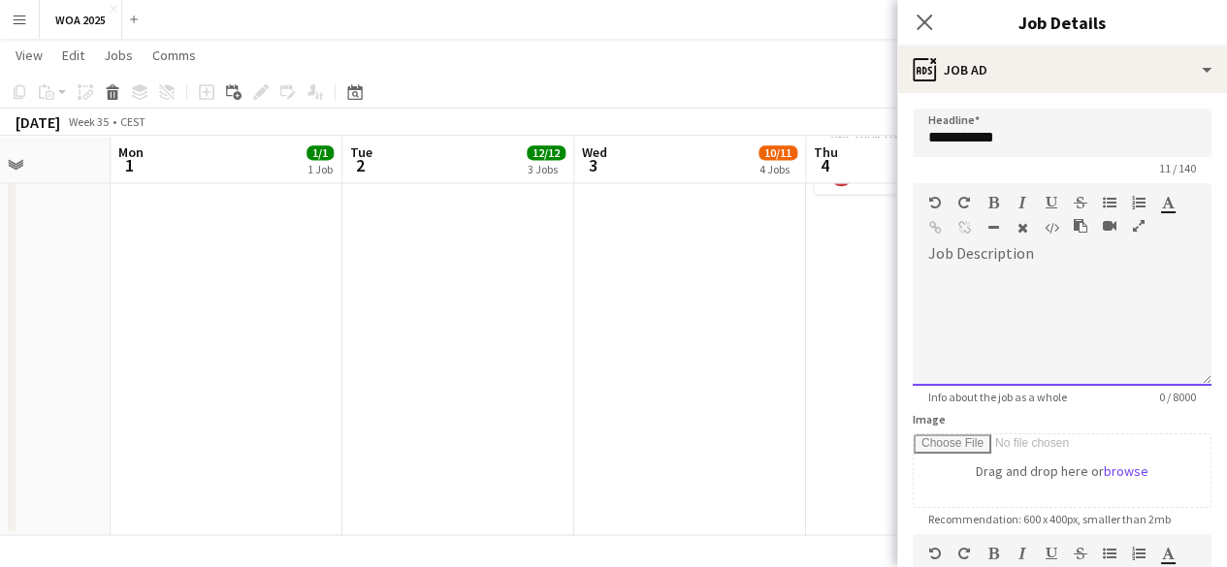
click at [1034, 280] on div at bounding box center [1062, 328] width 299 height 116
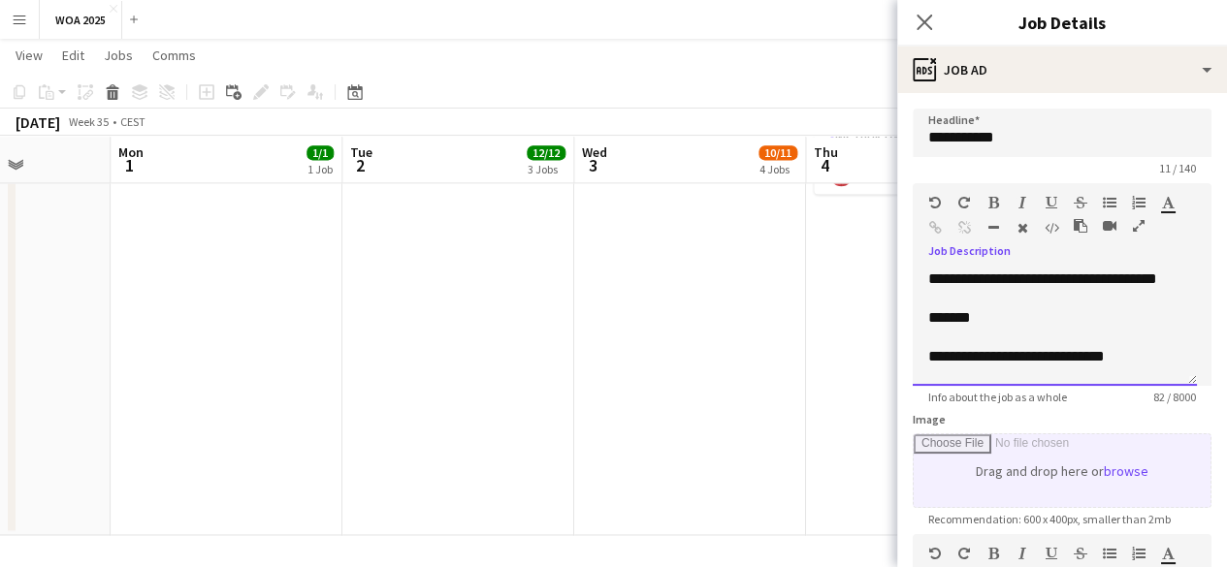
scroll to position [291, 0]
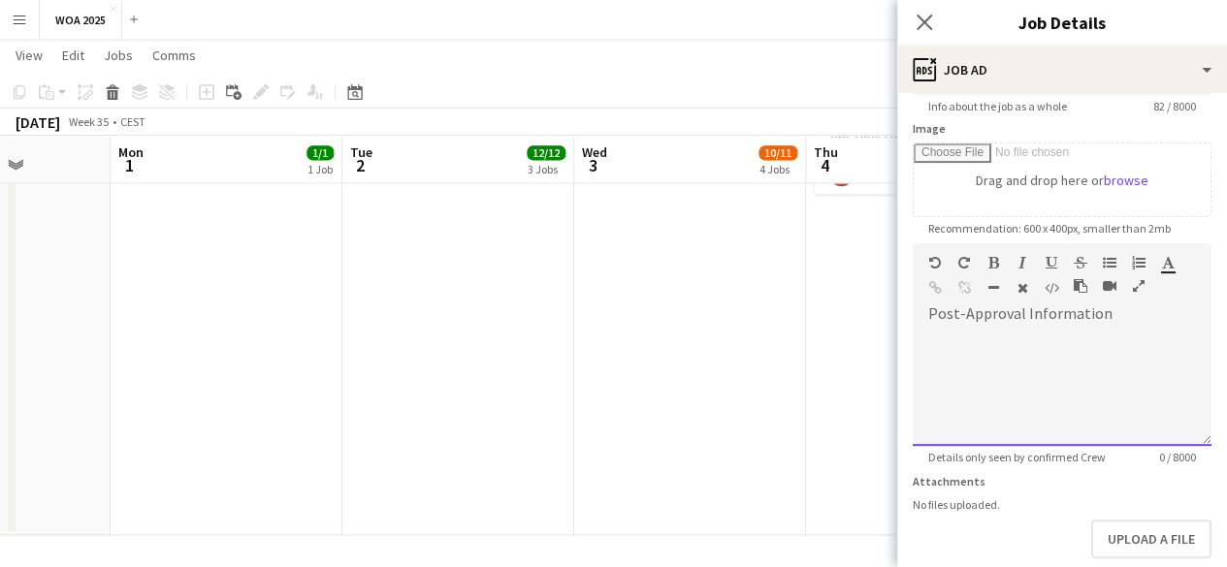
click at [1110, 399] on div at bounding box center [1062, 388] width 299 height 116
click at [1071, 320] on div at bounding box center [1062, 381] width 299 height 130
paste div
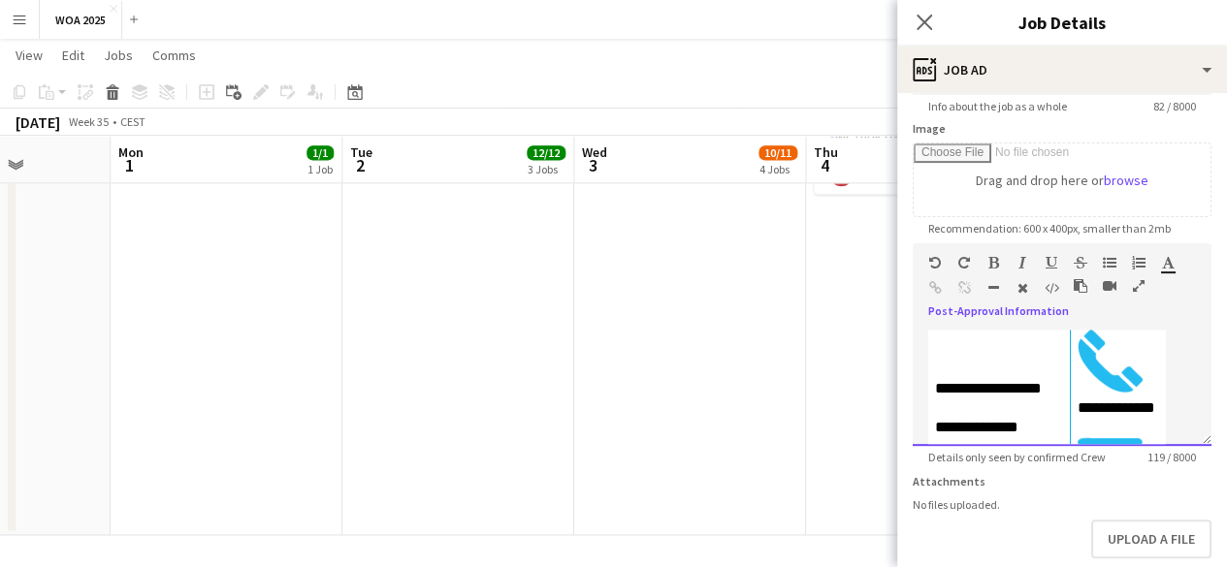
scroll to position [405, 0]
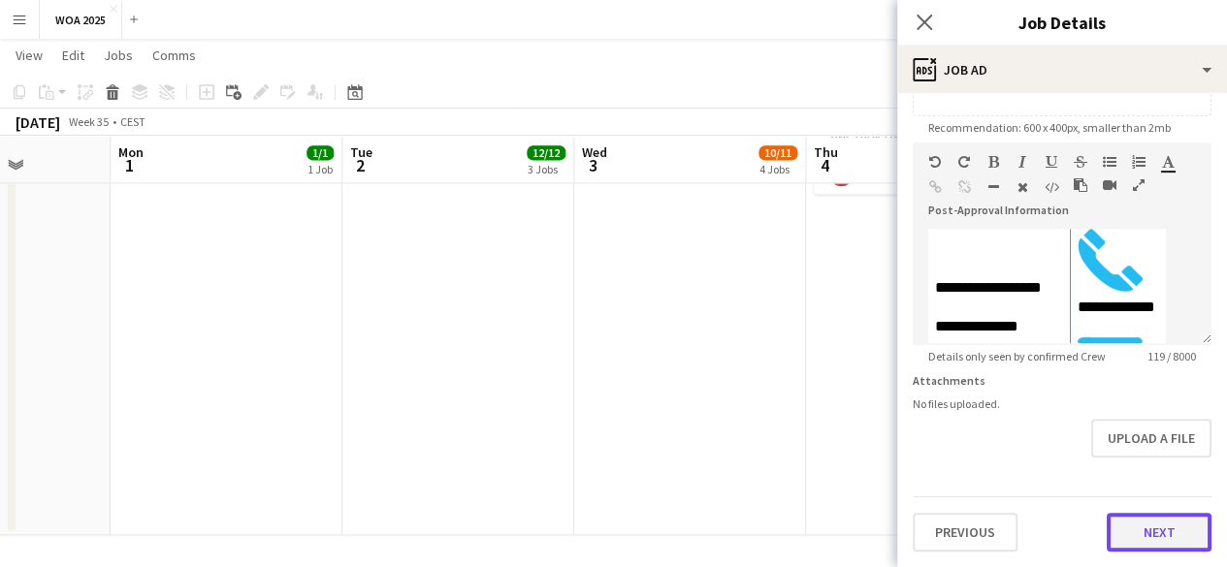
click at [1144, 514] on button "Next" at bounding box center [1158, 532] width 105 height 39
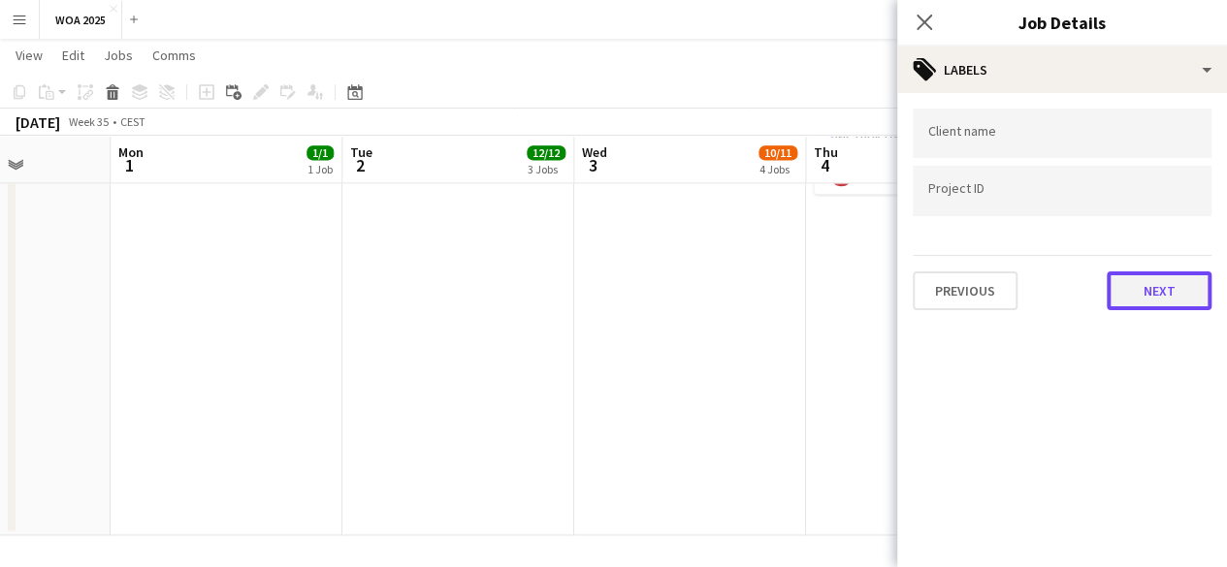
click at [1201, 276] on button "Next" at bounding box center [1158, 291] width 105 height 39
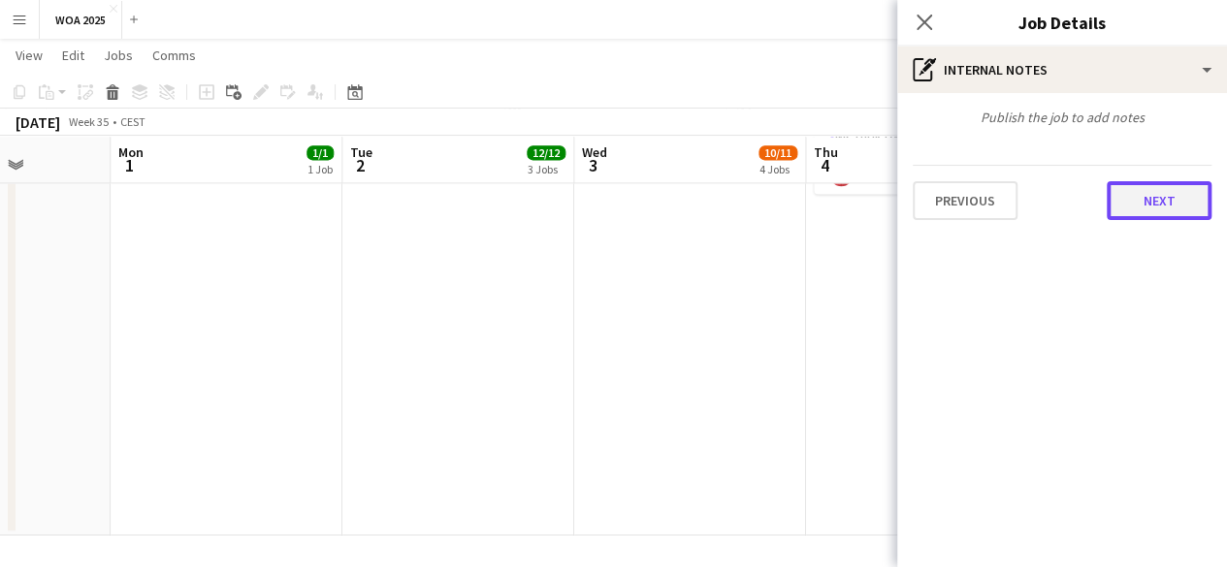
click at [1167, 216] on button "Next" at bounding box center [1158, 200] width 105 height 39
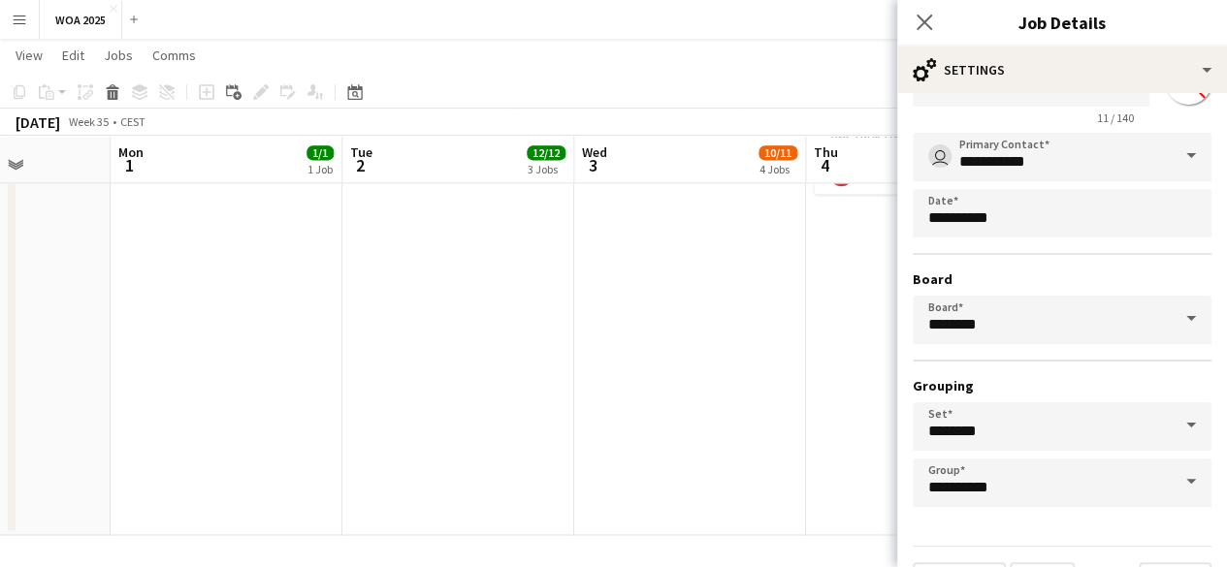
scroll to position [128, 0]
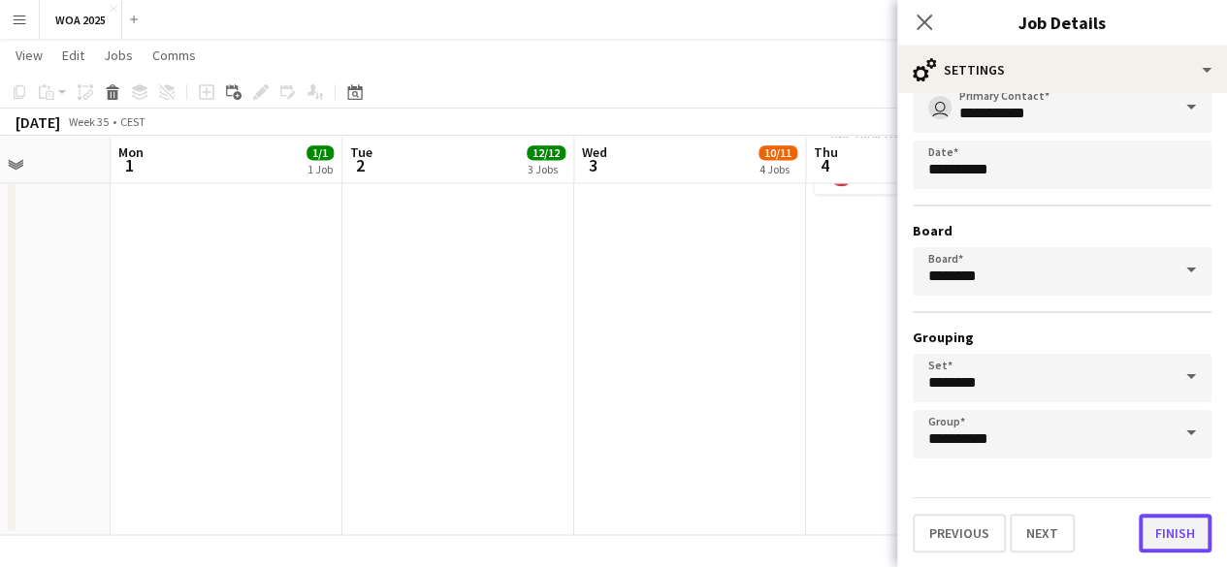
click at [1148, 539] on button "Finish" at bounding box center [1174, 533] width 73 height 39
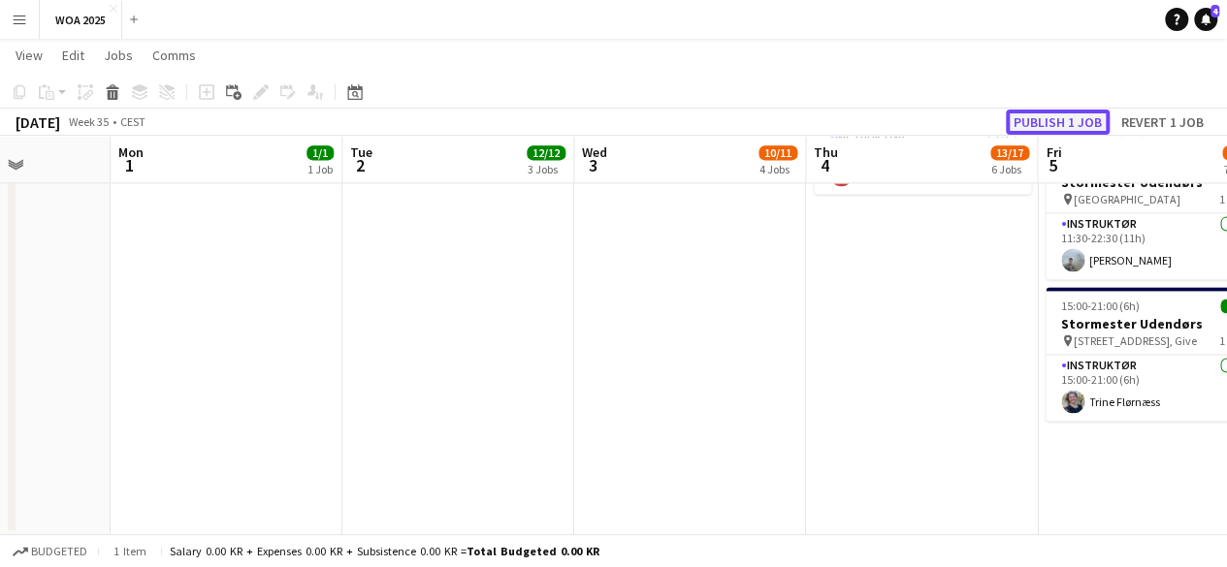
click at [1038, 112] on button "Publish 1 job" at bounding box center [1058, 122] width 104 height 25
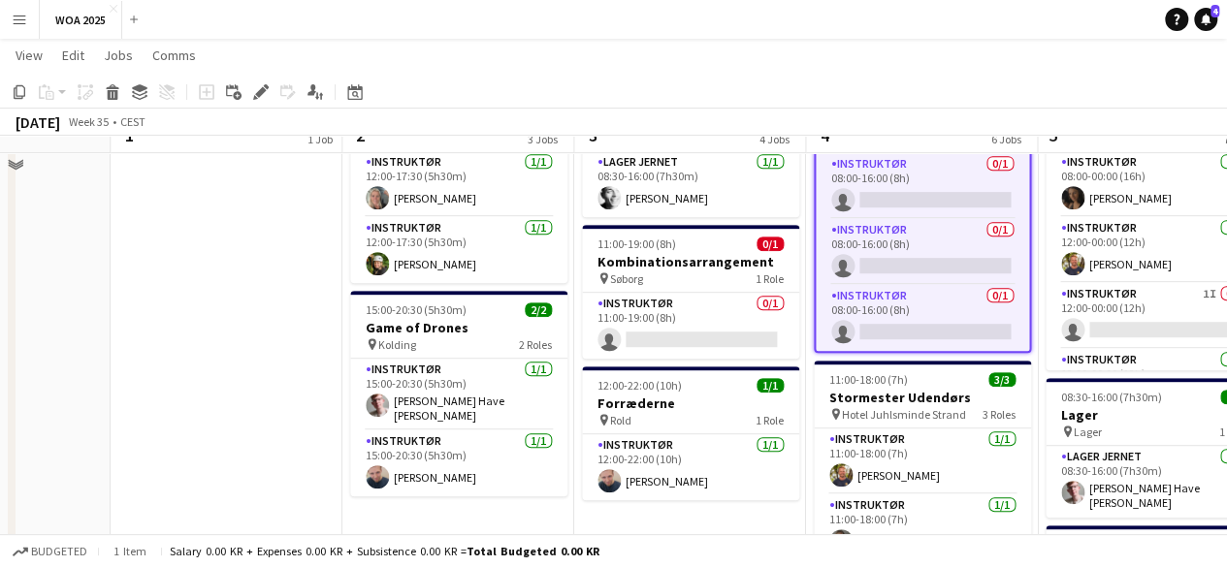
scroll to position [242, 0]
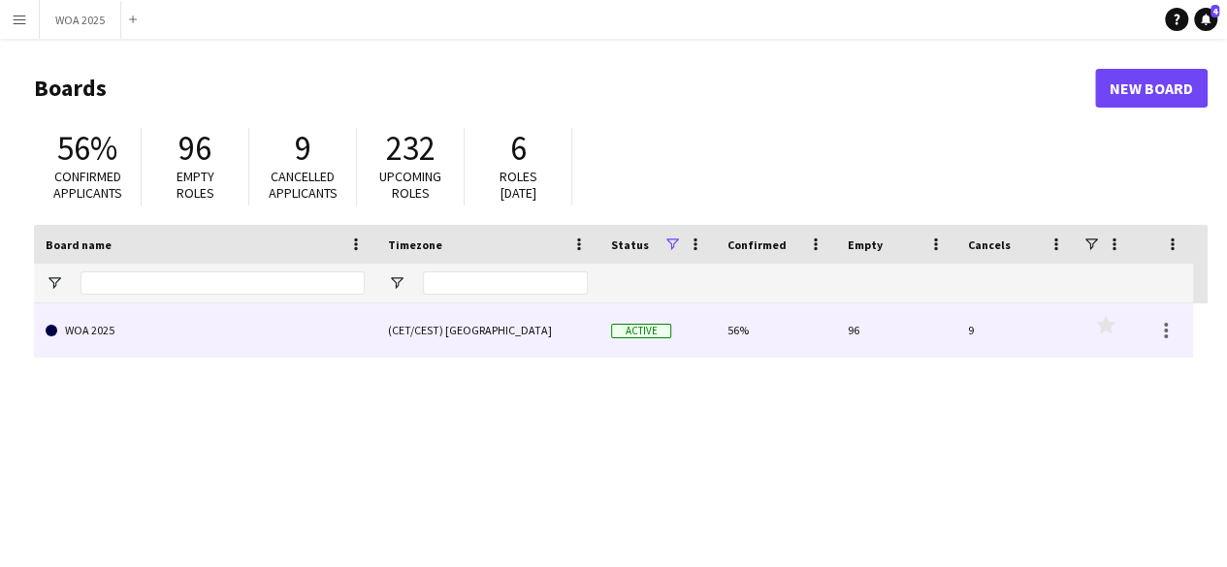
click at [111, 330] on link "WOA 2025" at bounding box center [205, 331] width 319 height 54
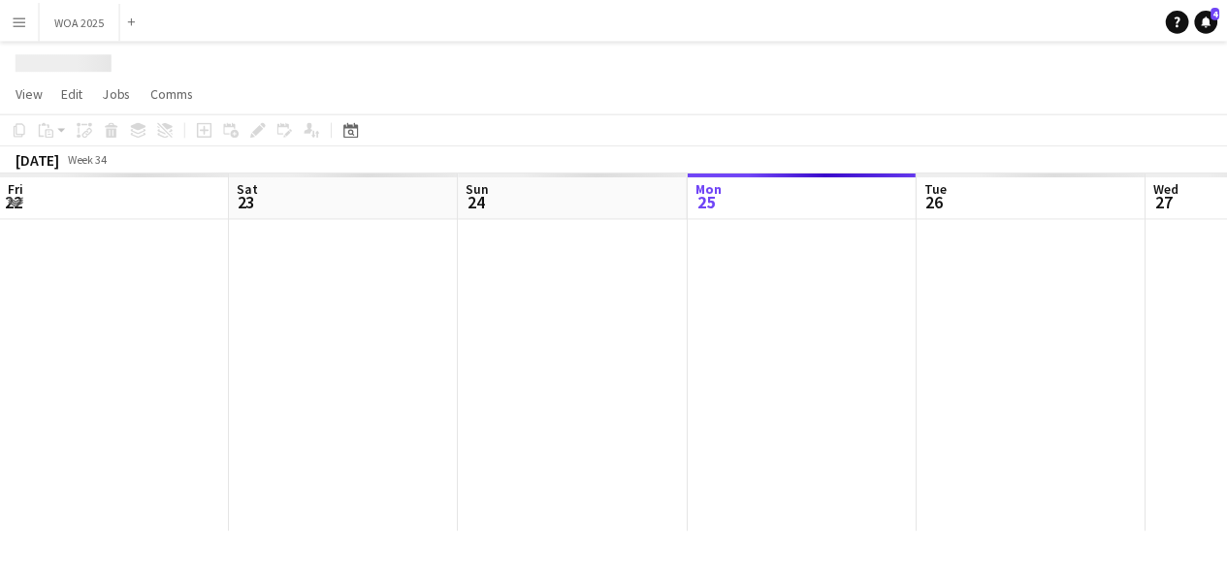
scroll to position [0, 464]
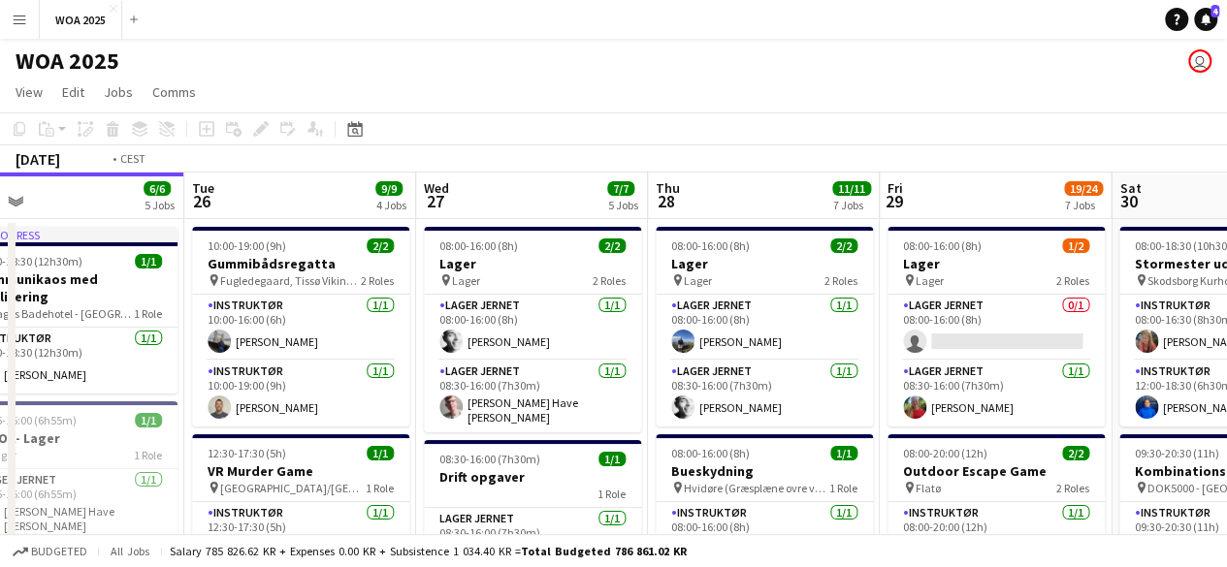
drag, startPoint x: 725, startPoint y: 368, endPoint x: 446, endPoint y: 383, distance: 279.7
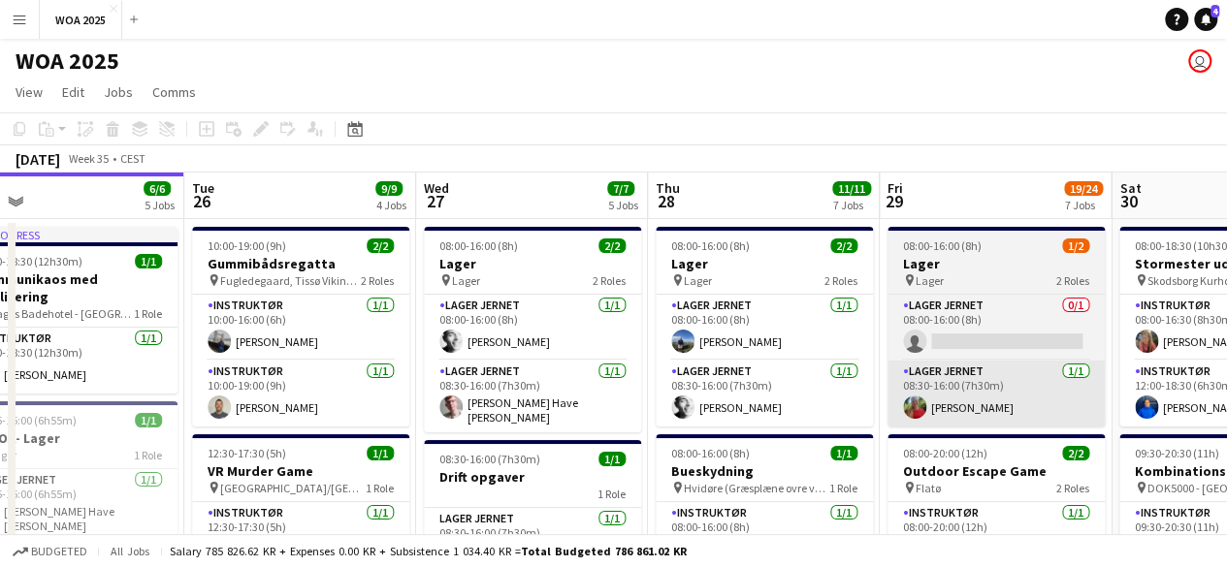
scroll to position [0, 510]
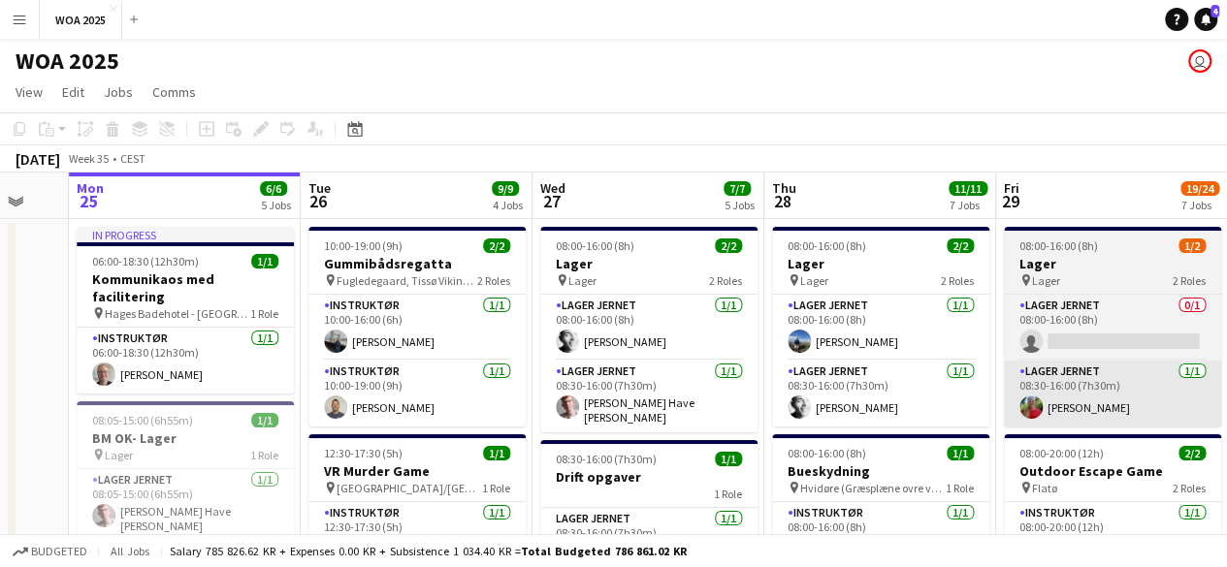
drag, startPoint x: 840, startPoint y: 356, endPoint x: 689, endPoint y: 416, distance: 162.8
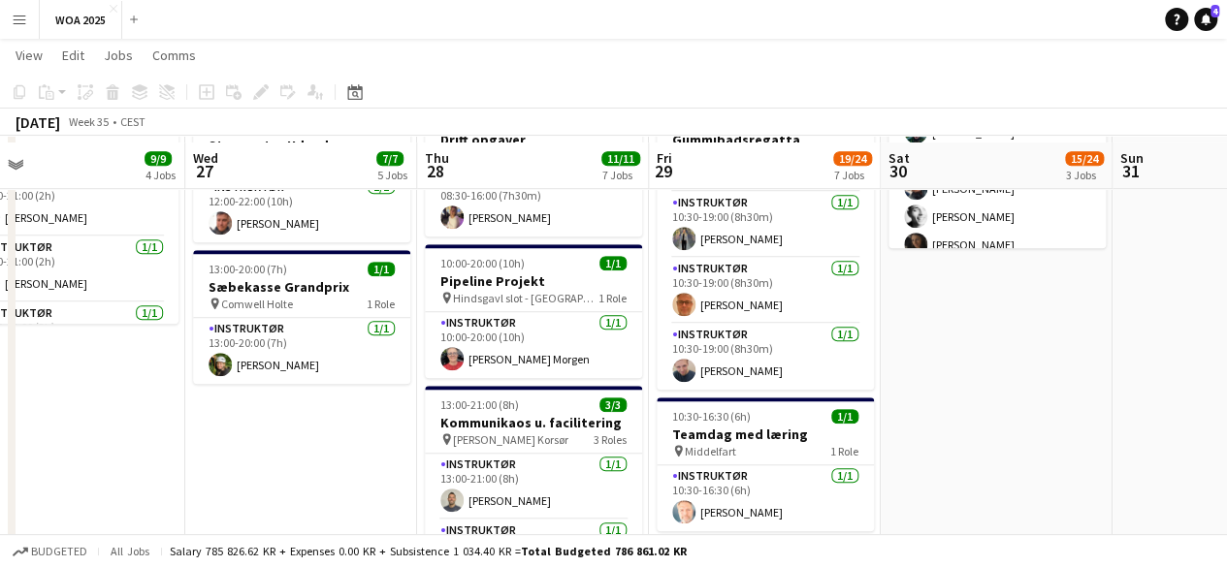
scroll to position [970, 0]
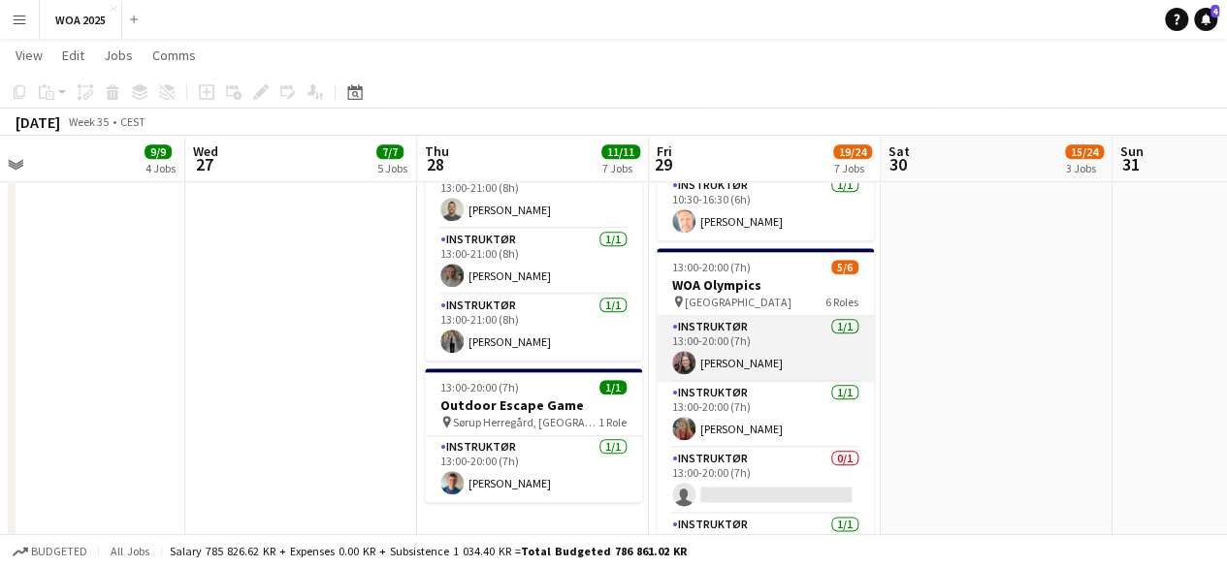
click at [768, 324] on app-card-role "Instruktør 1/1 13:00-20:00 (7h) Johanne Bjerrisgaard" at bounding box center [765, 349] width 217 height 66
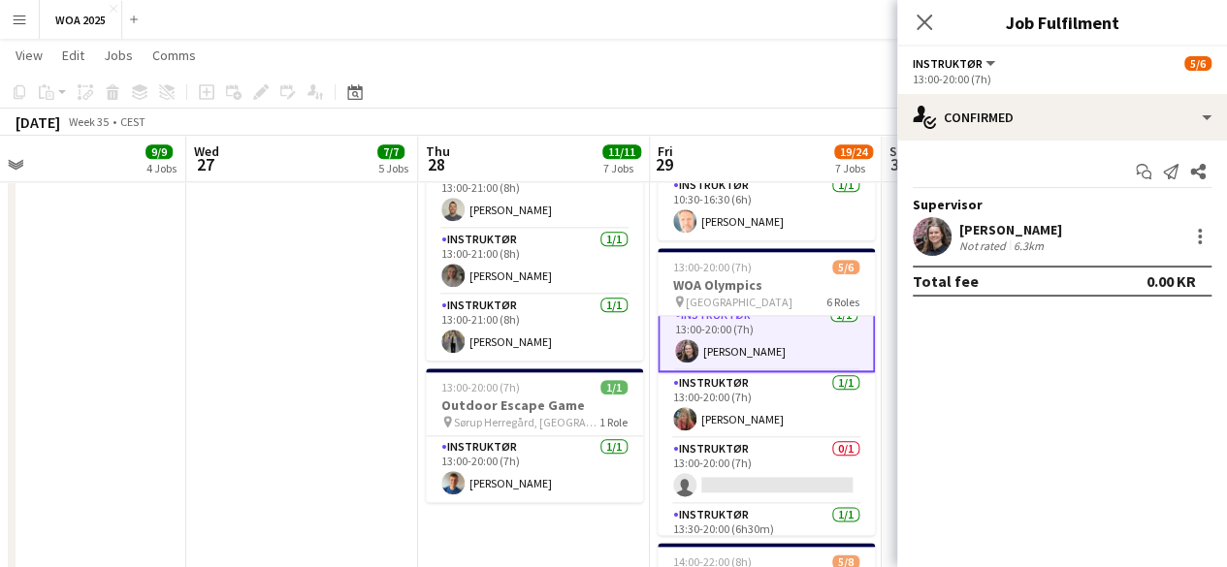
scroll to position [0, 0]
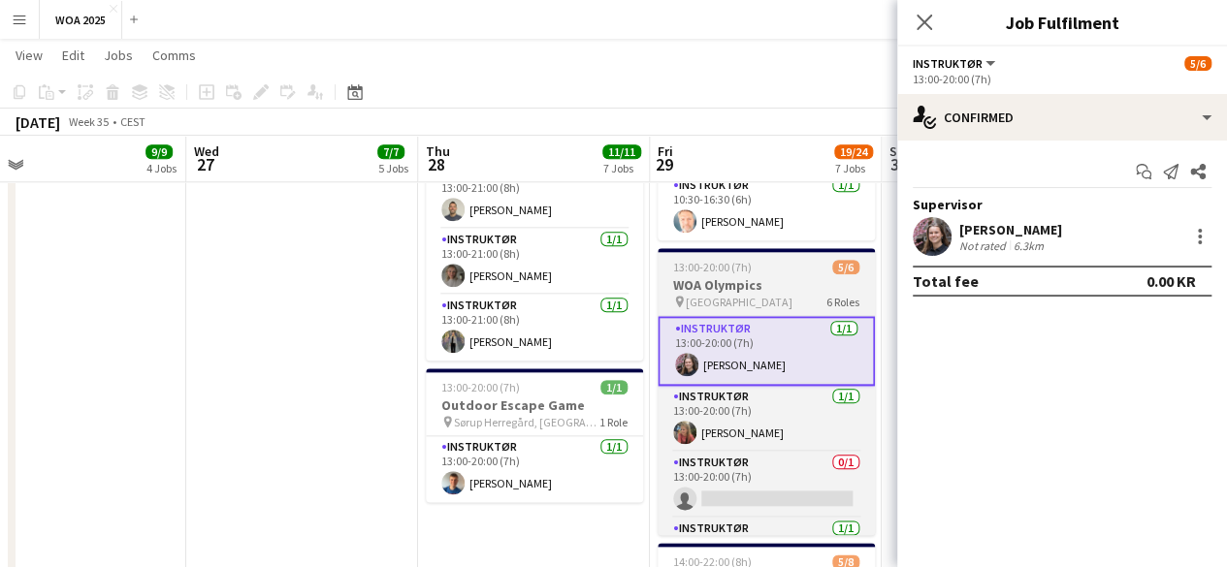
click at [783, 282] on h3 "WOA Olympics" at bounding box center [765, 284] width 217 height 17
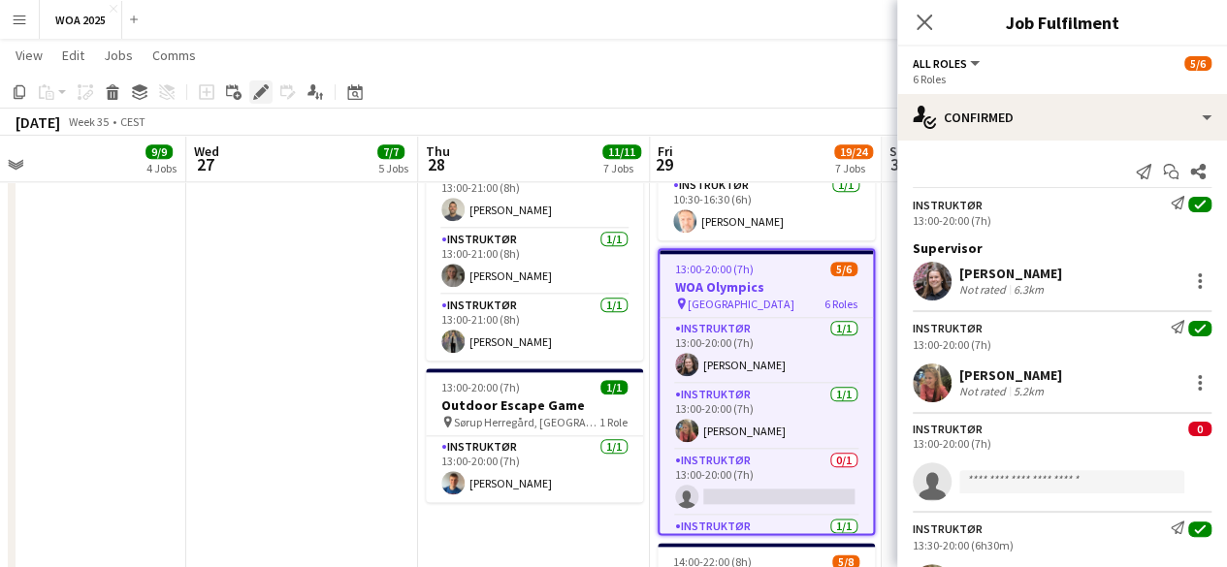
click at [270, 95] on div "Edit" at bounding box center [260, 91] width 23 height 23
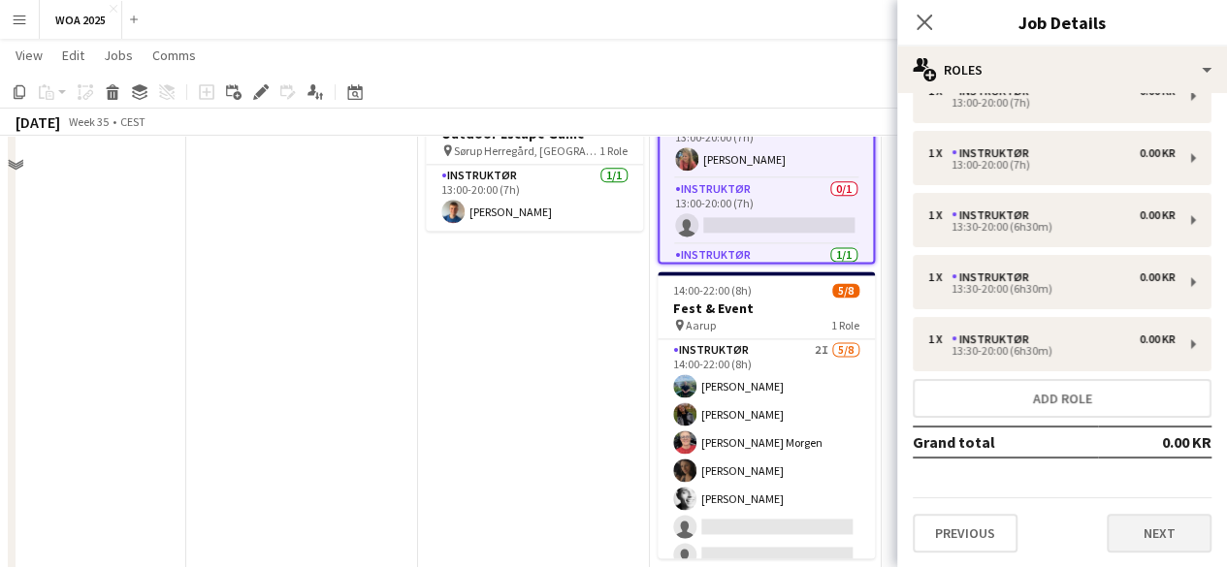
scroll to position [1261, 0]
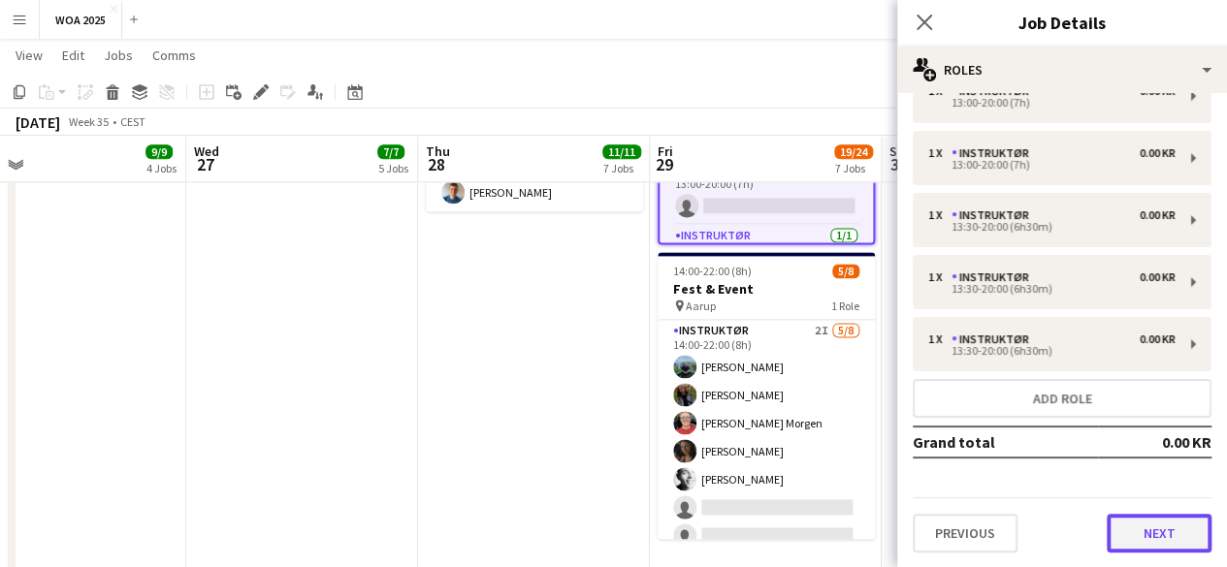
click at [1153, 517] on button "Next" at bounding box center [1158, 533] width 105 height 39
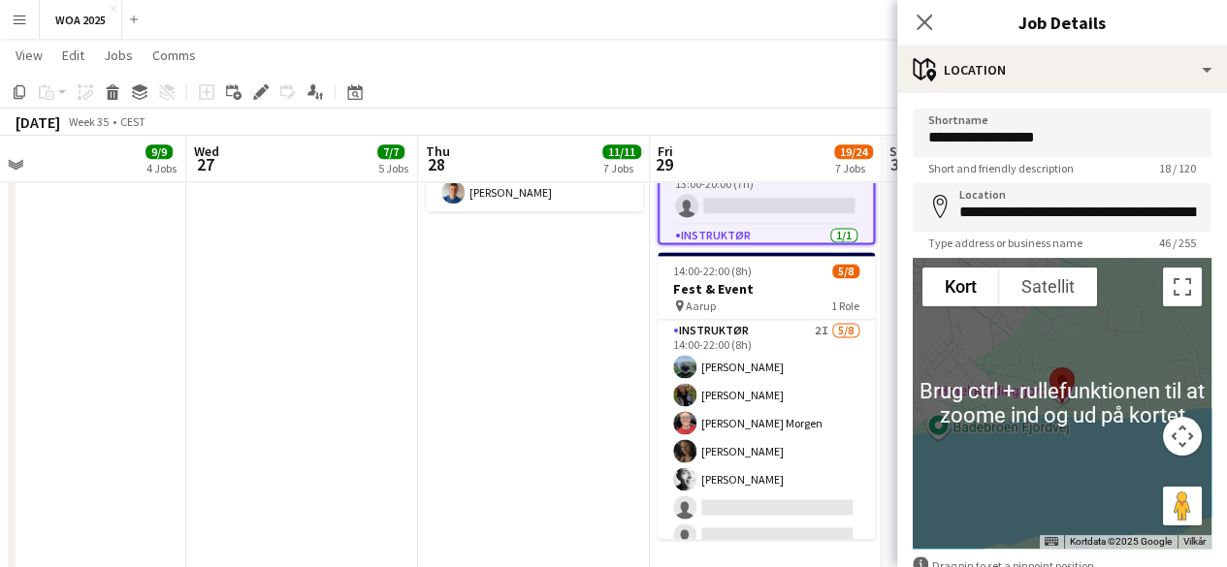
scroll to position [117, 0]
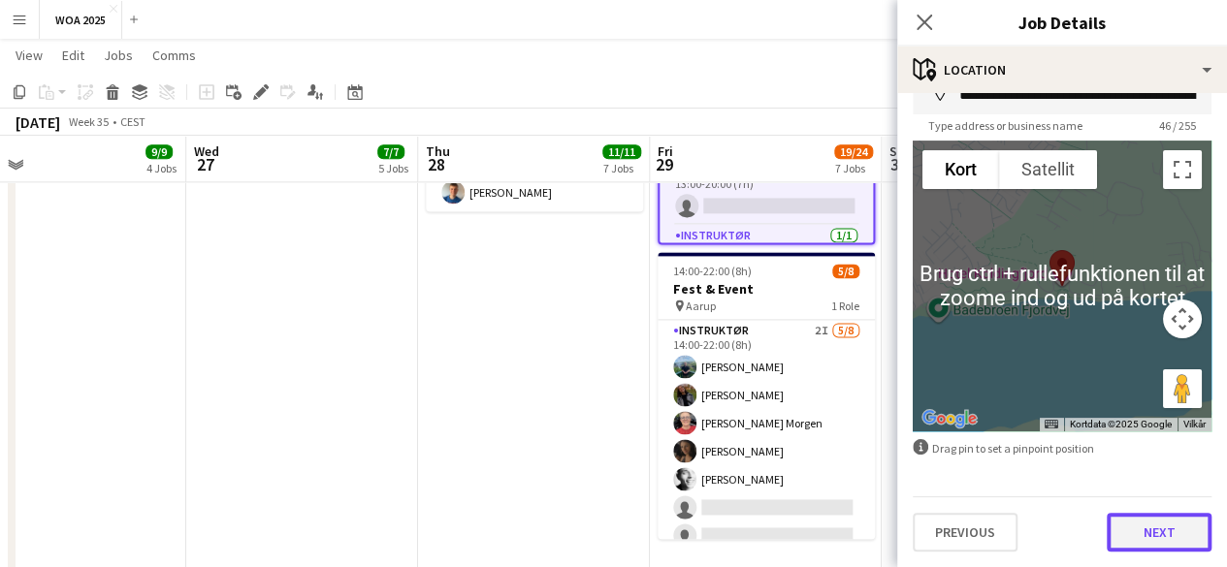
click at [1125, 532] on button "Next" at bounding box center [1158, 532] width 105 height 39
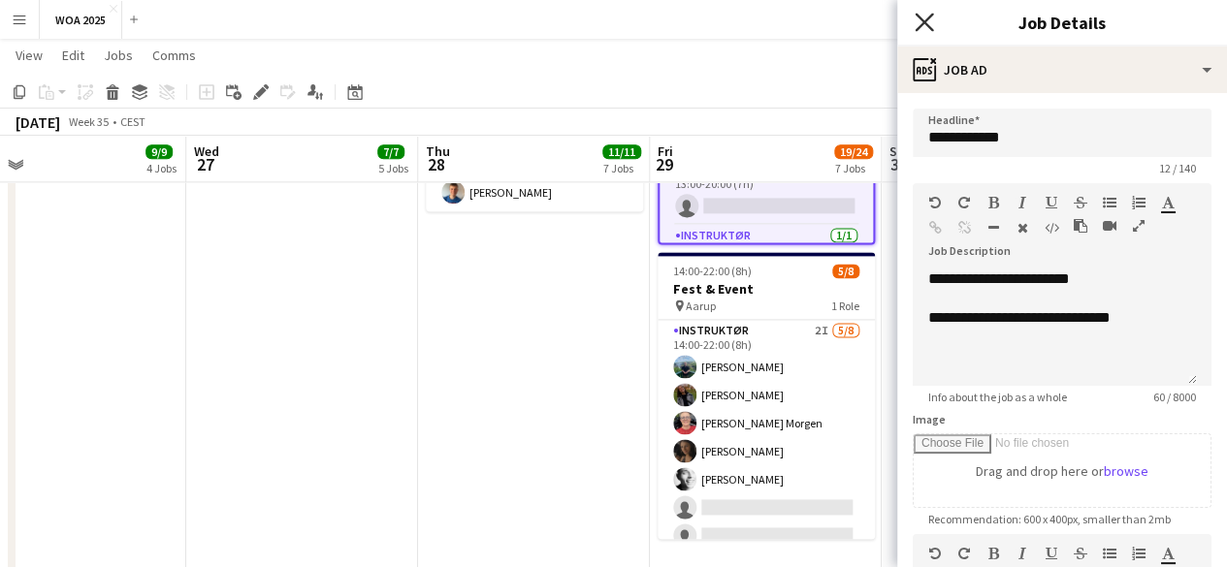
click at [918, 24] on icon "Close pop-in" at bounding box center [923, 22] width 18 height 18
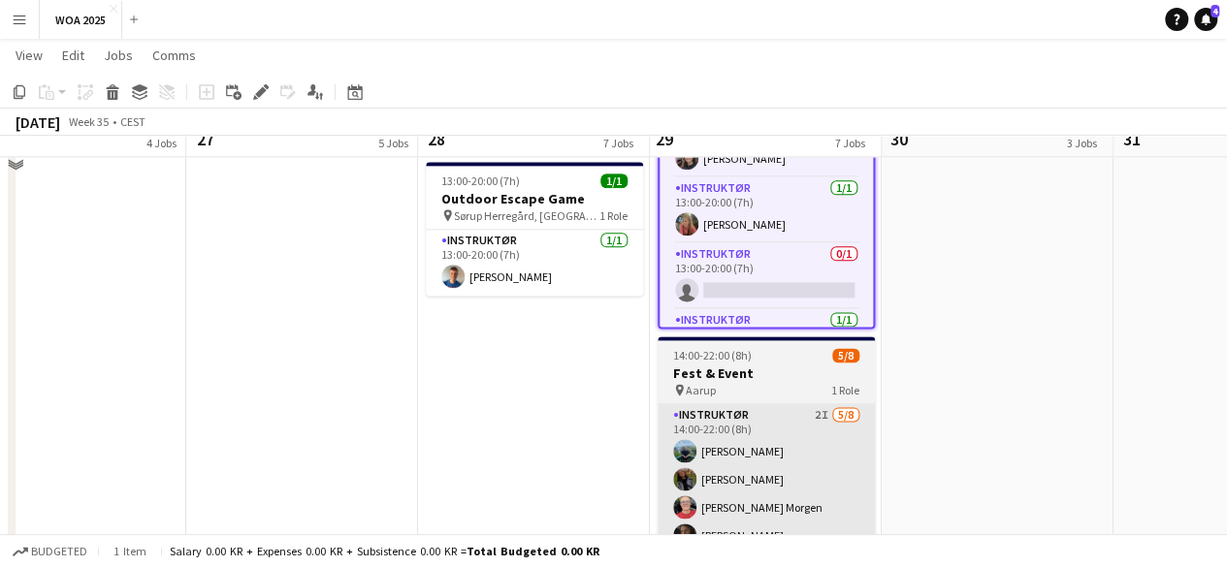
scroll to position [1067, 0]
